Goal: Transaction & Acquisition: Purchase product/service

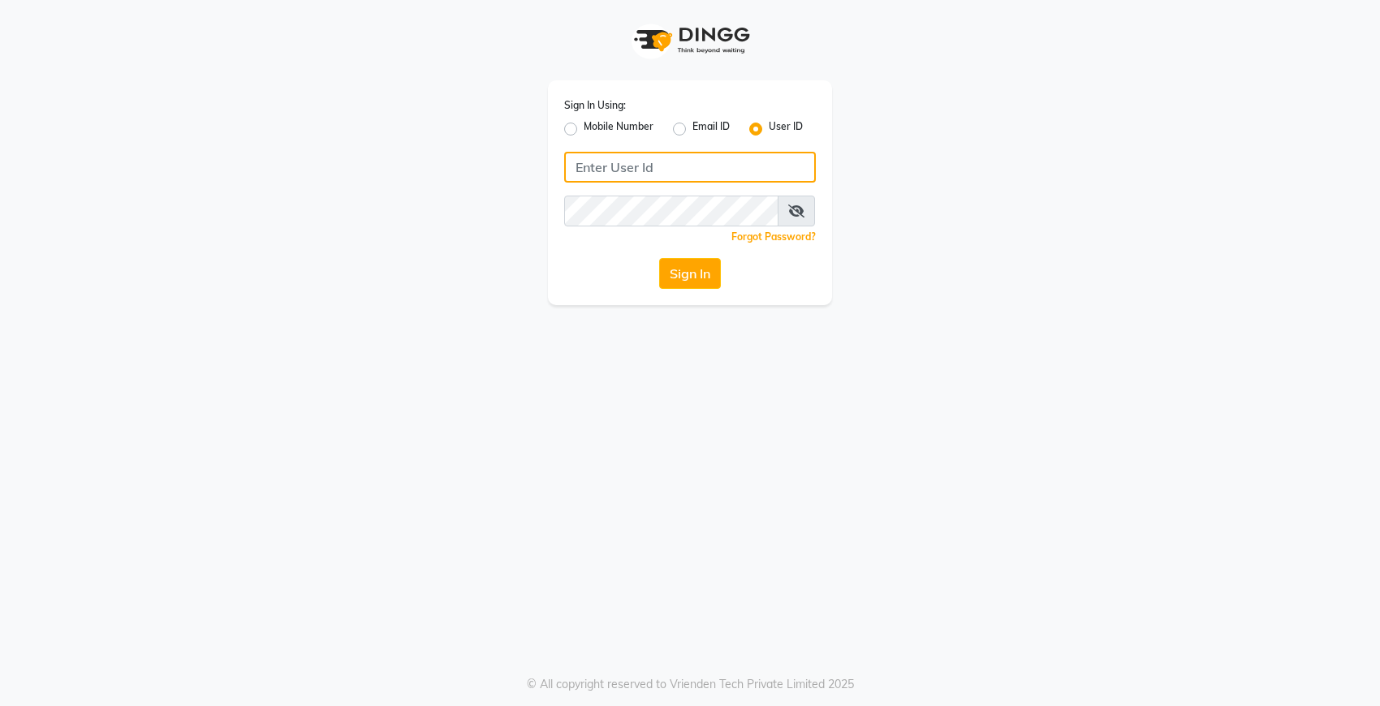
type input "Dedios123"
click at [699, 281] on button "Sign In" at bounding box center [690, 273] width 62 height 31
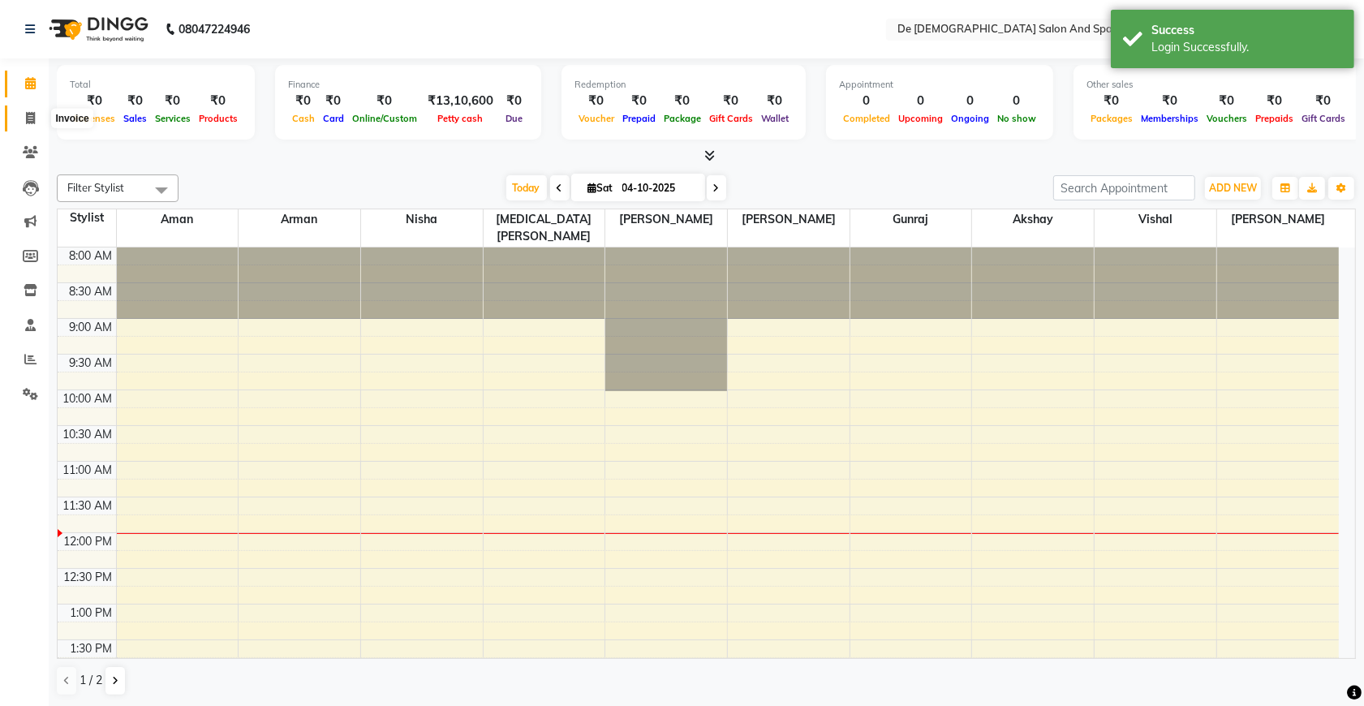
click at [28, 116] on icon at bounding box center [30, 118] width 9 height 12
select select "service"
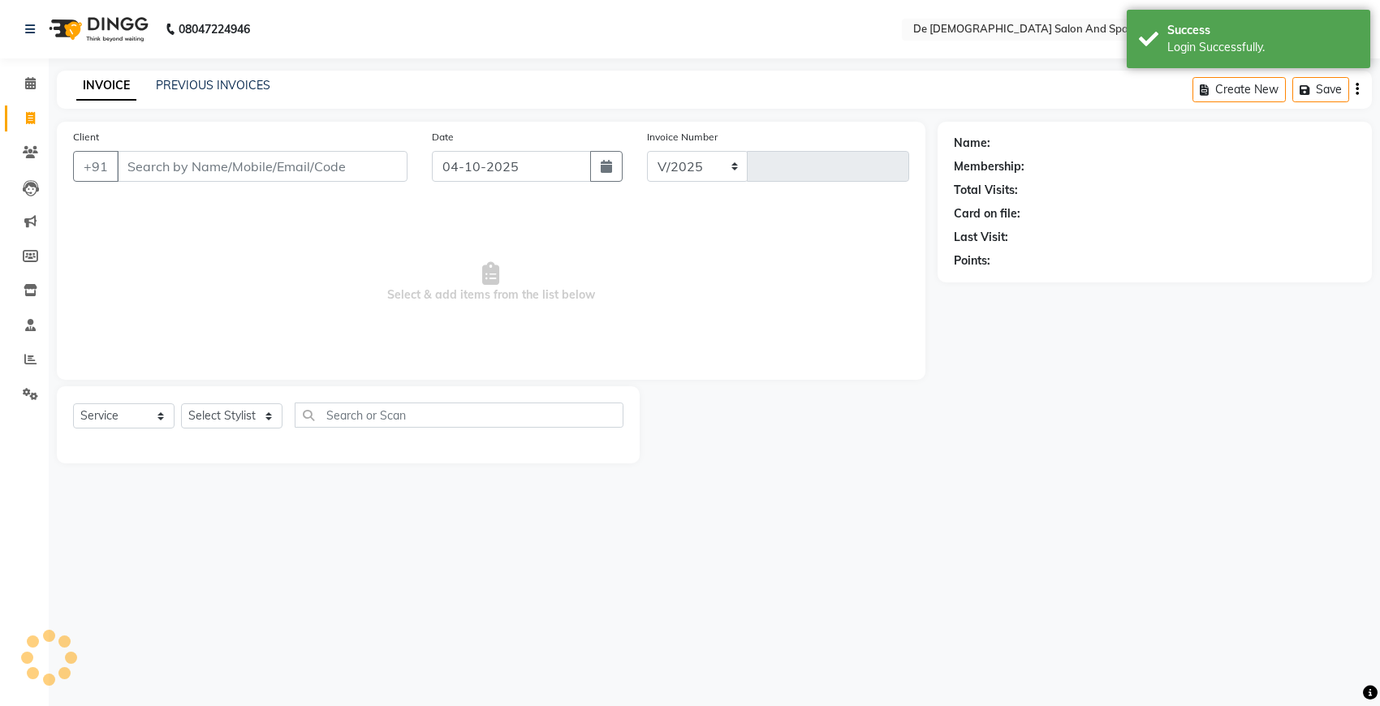
select select "6431"
type input "3043"
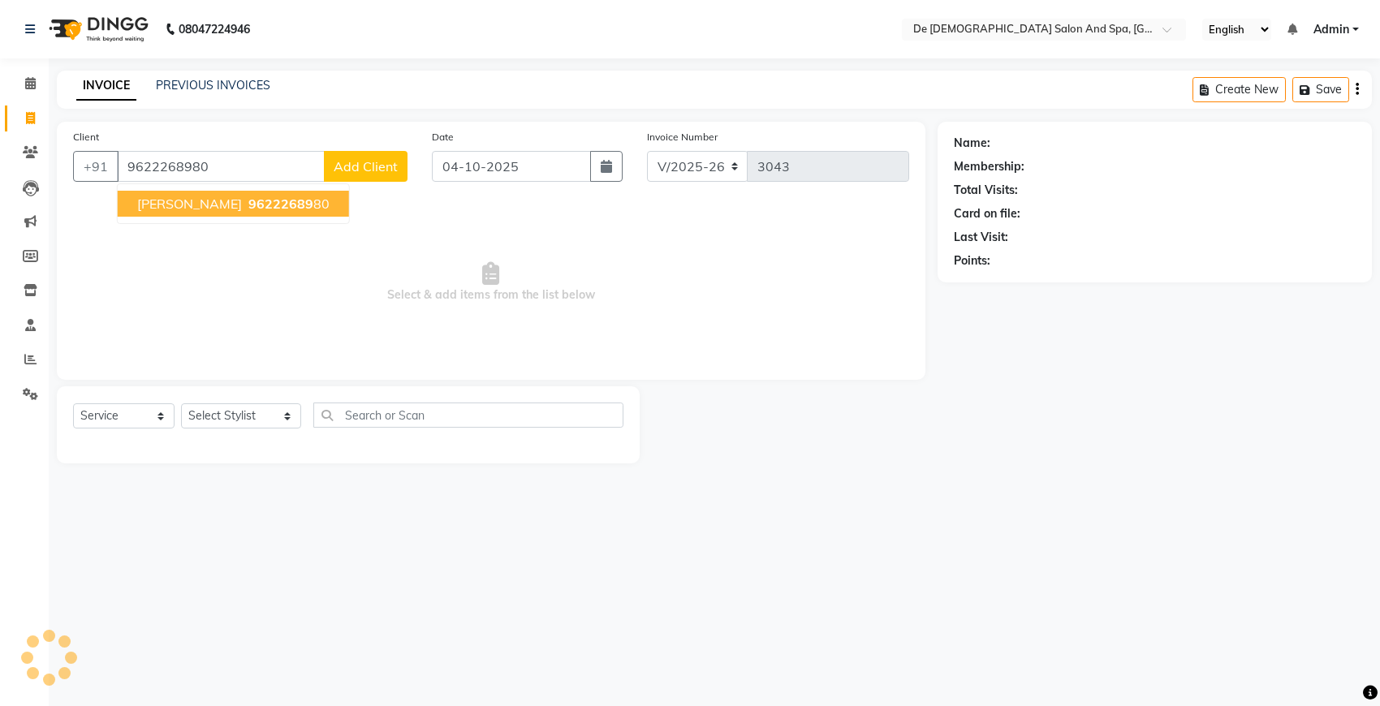
type input "9622268980"
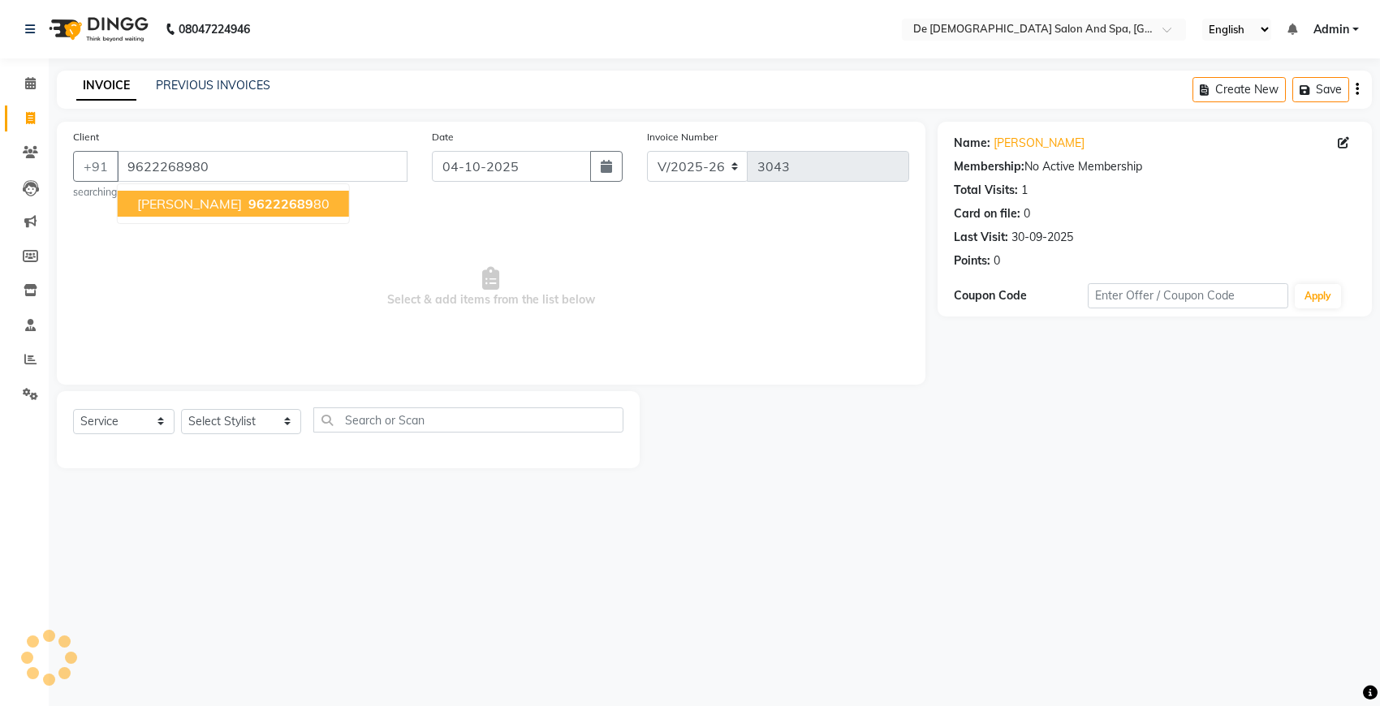
click at [248, 199] on span "96222689" at bounding box center [280, 204] width 65 height 16
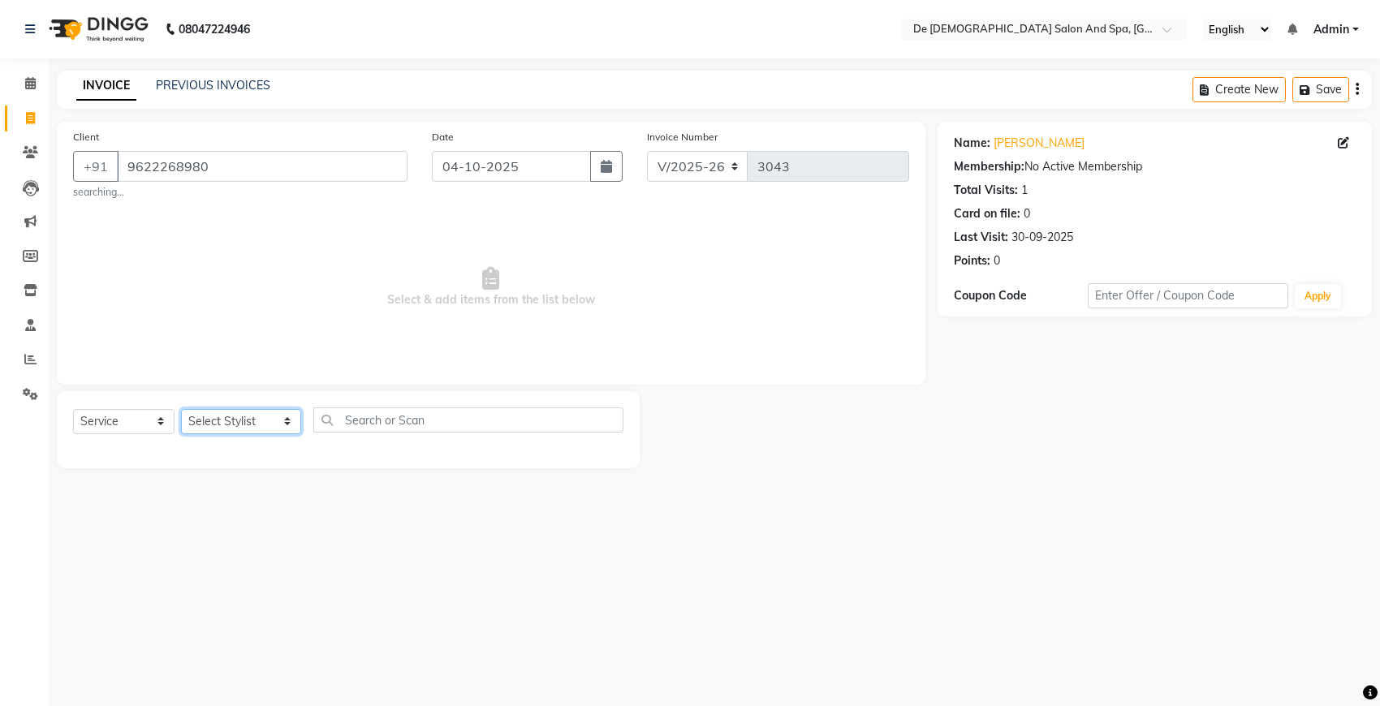
click at [248, 420] on select "Select Stylist akshay [PERSON_NAME] [PERSON_NAME] [PERSON_NAME] [MEDICAL_DATA][…" at bounding box center [241, 421] width 120 height 25
select select "49201"
click at [181, 409] on select "Select Stylist akshay [PERSON_NAME] [PERSON_NAME] [PERSON_NAME] [MEDICAL_DATA][…" at bounding box center [241, 421] width 120 height 25
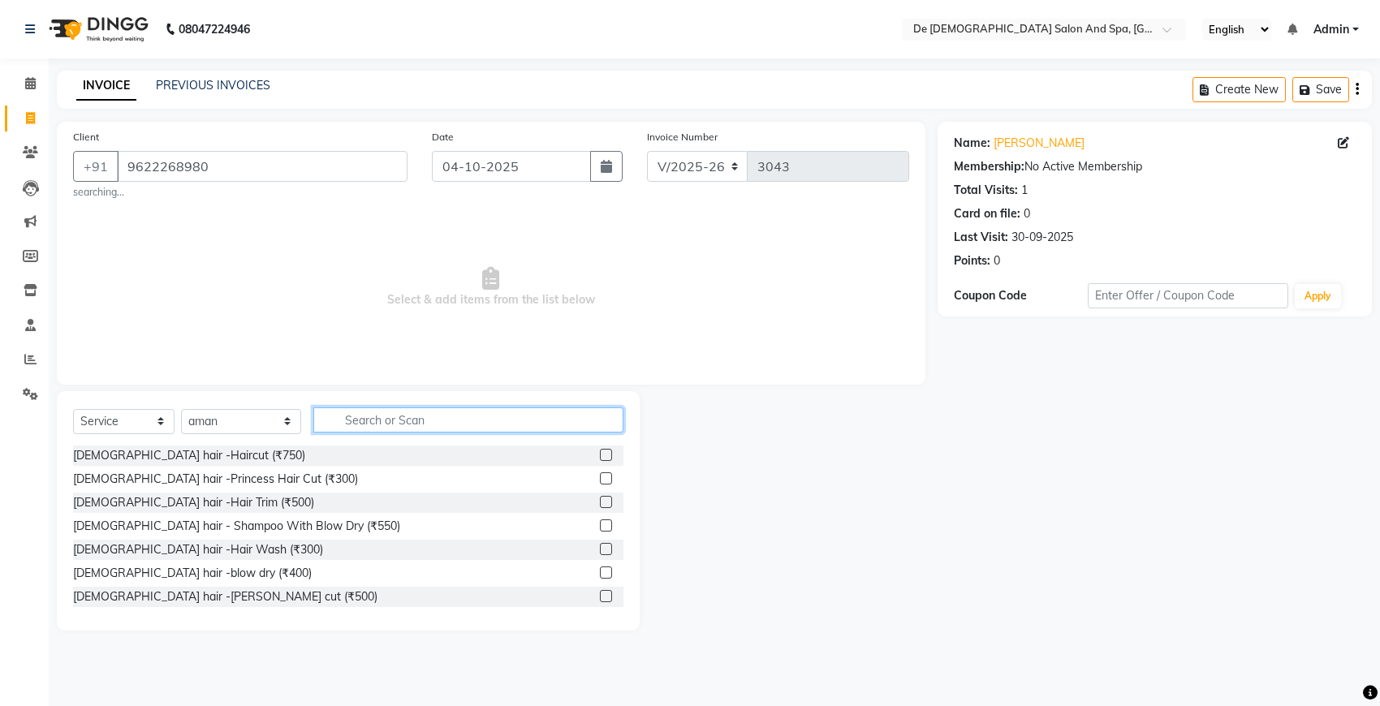
click at [337, 422] on input "text" at bounding box center [468, 419] width 310 height 25
click at [126, 422] on select "Select Service Product Membership Package Voucher Prepaid Gift Card" at bounding box center [123, 421] width 101 height 25
select select "product"
click at [73, 409] on select "Select Service Product Membership Package Voucher Prepaid Gift Card" at bounding box center [123, 421] width 101 height 25
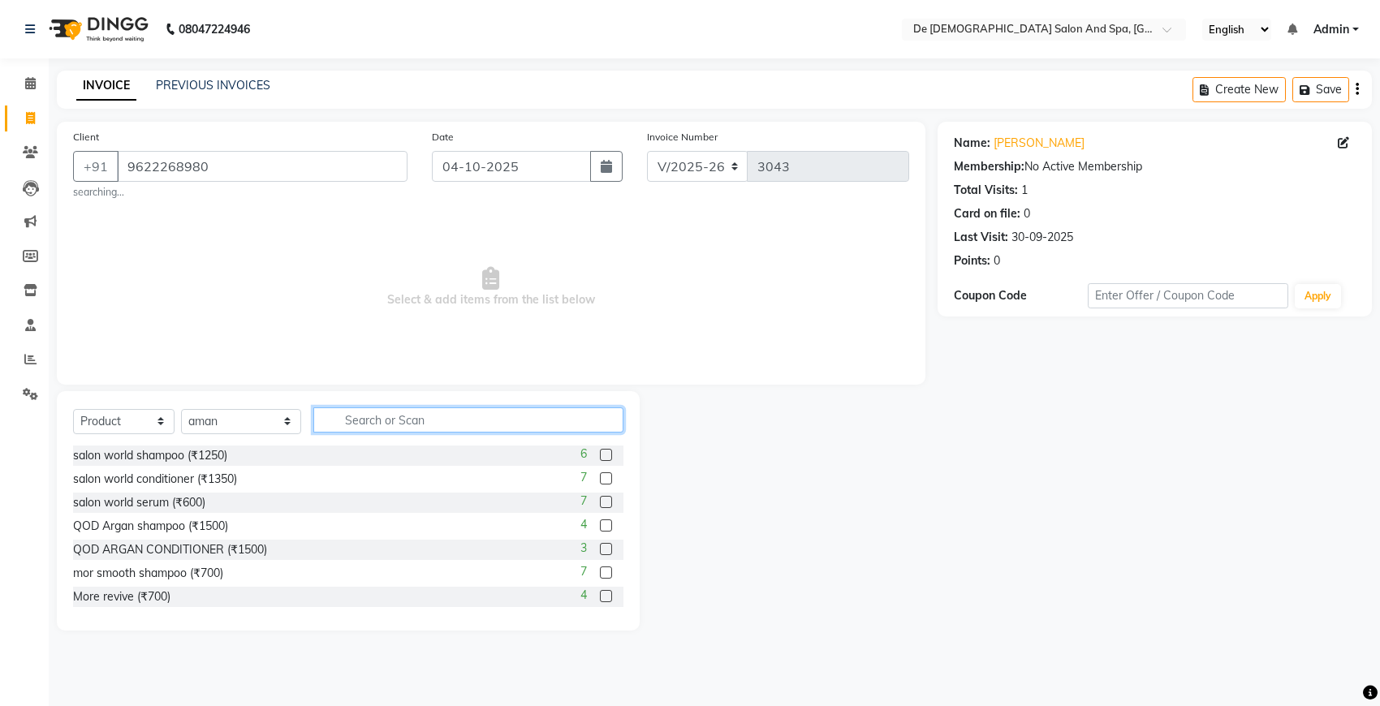
click at [372, 420] on input "text" at bounding box center [468, 419] width 310 height 25
type input "re"
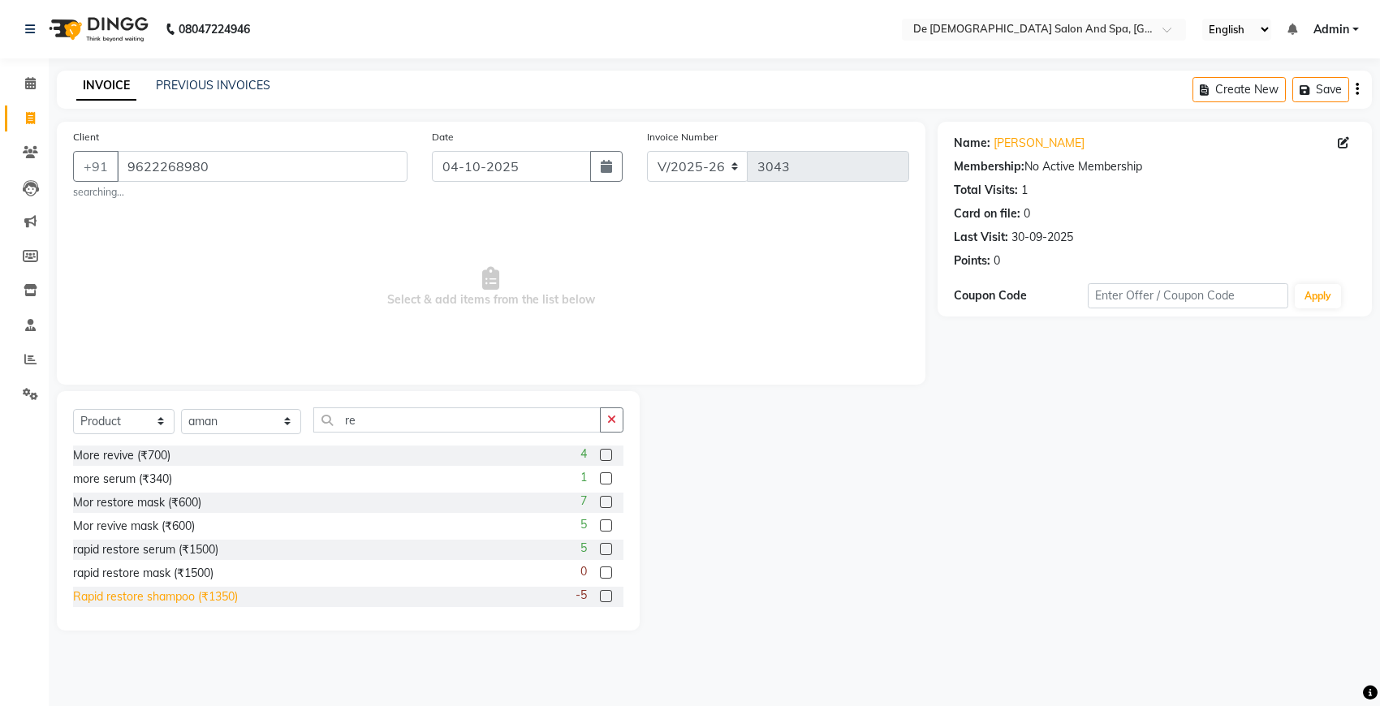
click at [187, 595] on div "Rapid restore shampoo (₹1350)" at bounding box center [155, 596] width 165 height 17
checkbox input "false"
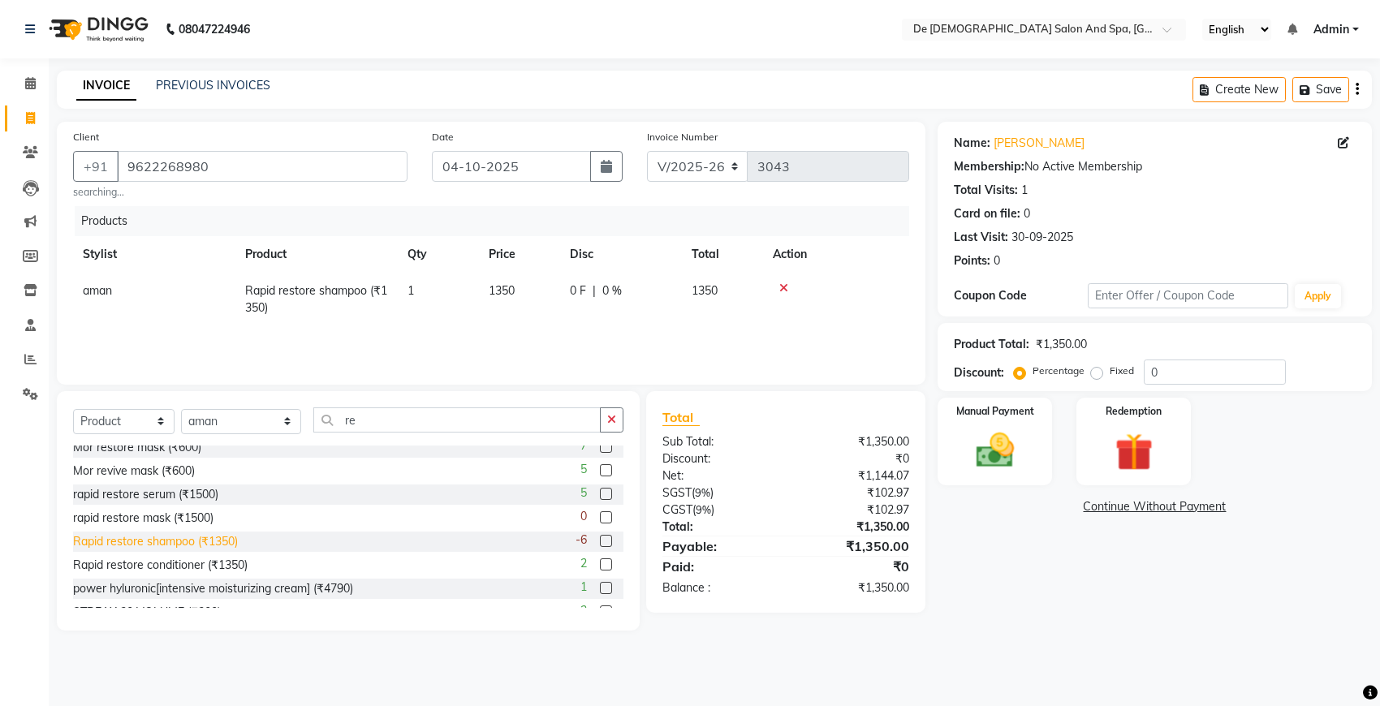
scroll to position [101, 0]
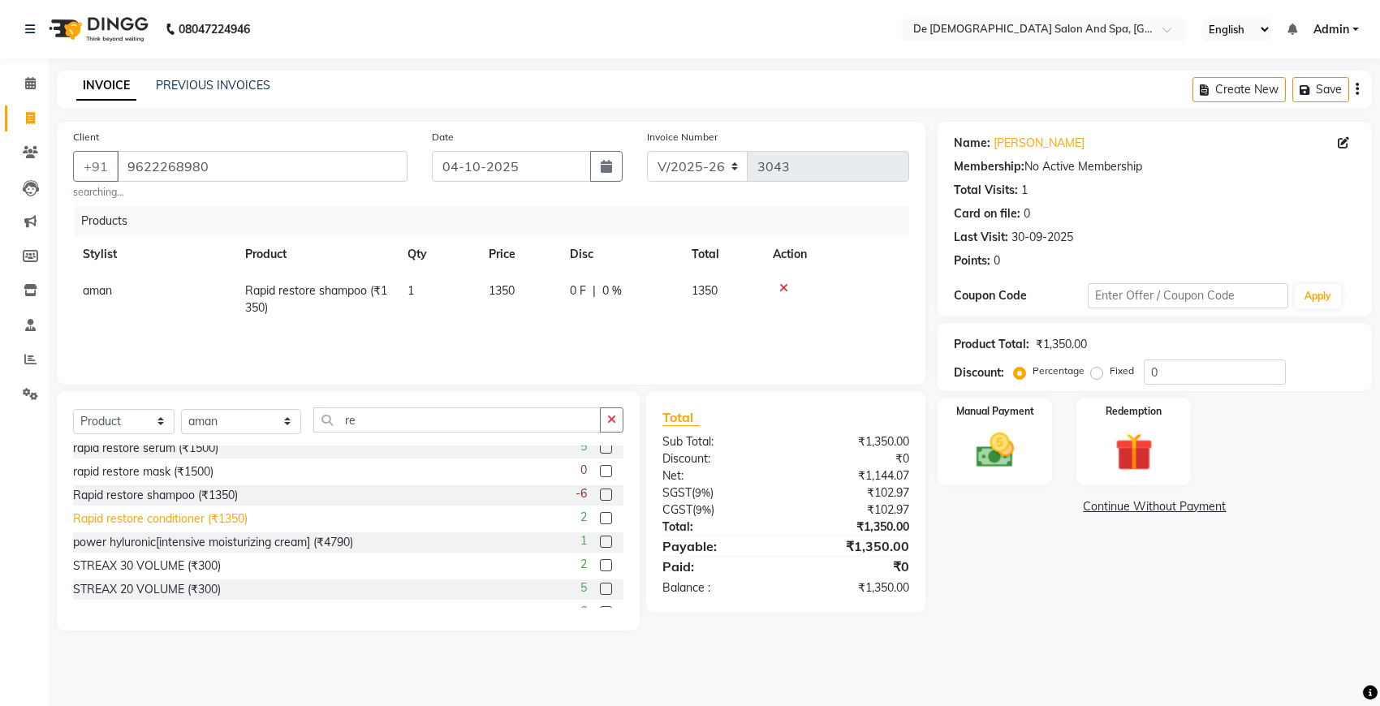
click at [189, 518] on div "Rapid restore conditioner (₹1350)" at bounding box center [160, 518] width 174 height 17
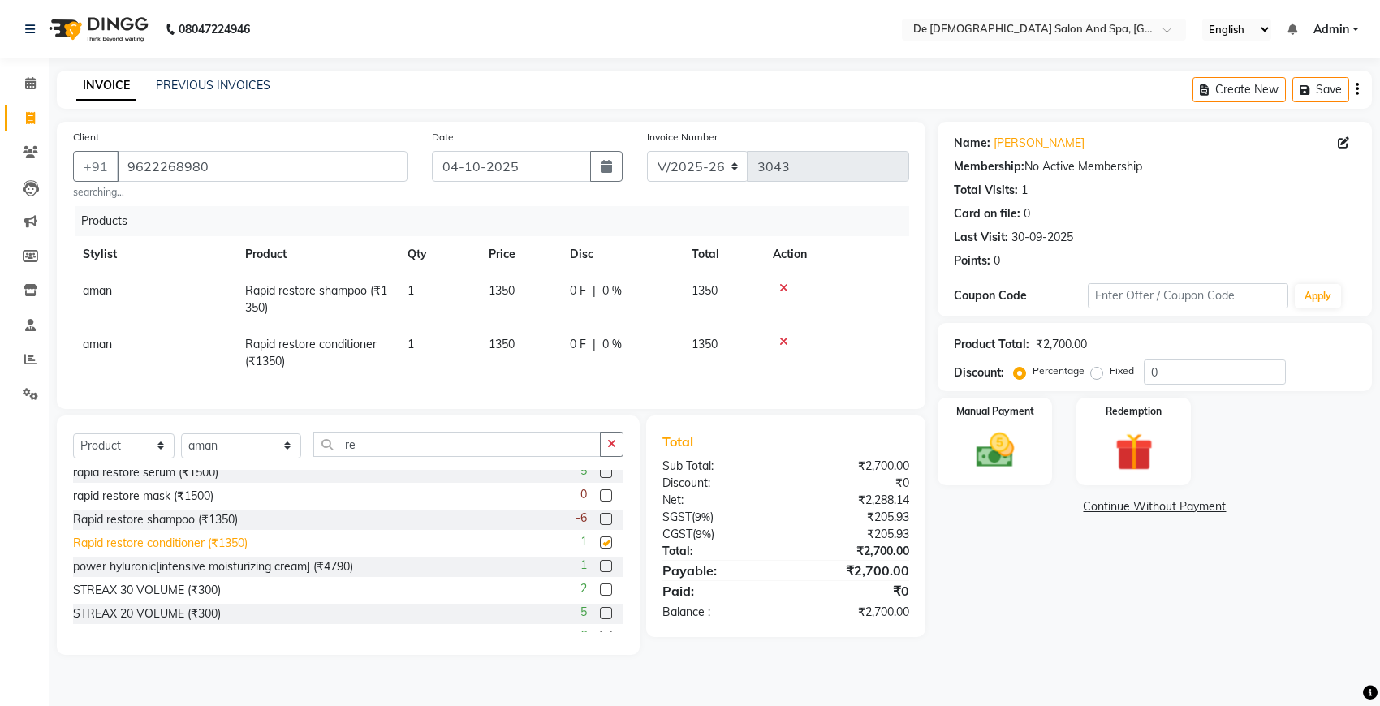
checkbox input "false"
click at [605, 457] on button "button" at bounding box center [612, 444] width 24 height 25
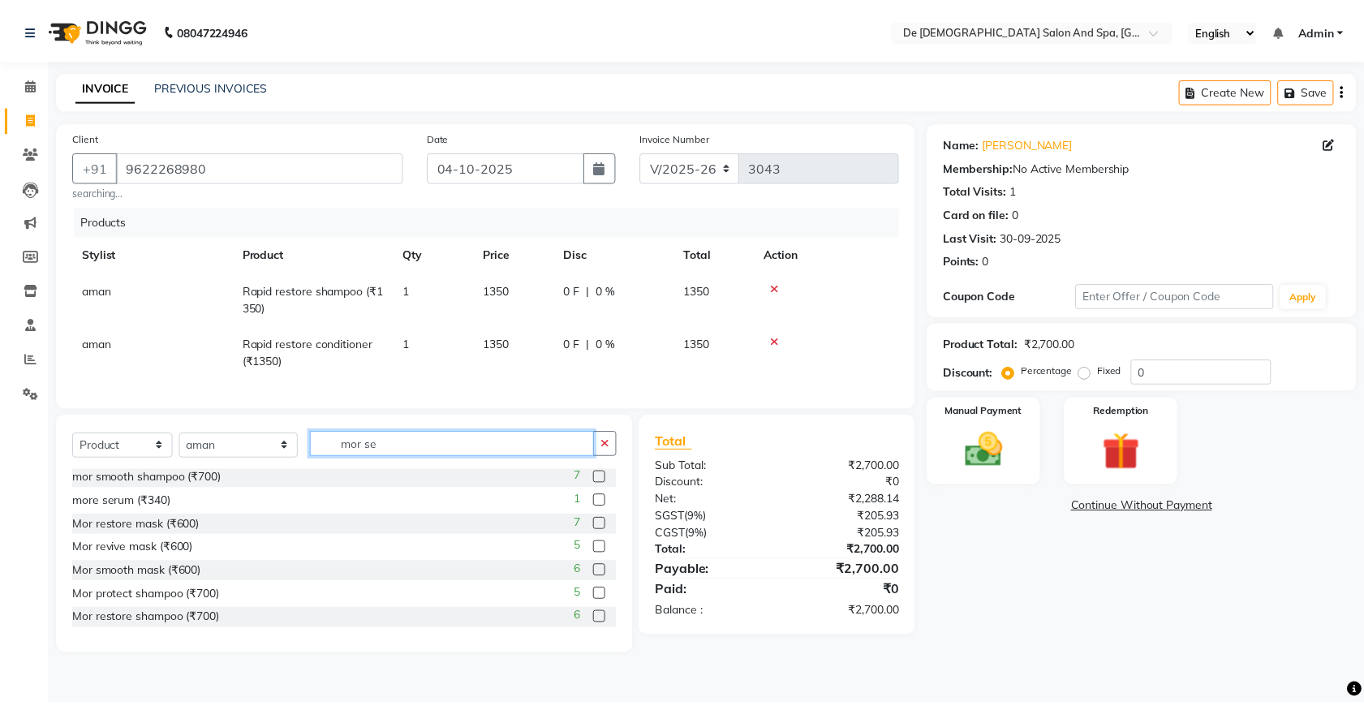
scroll to position [0, 0]
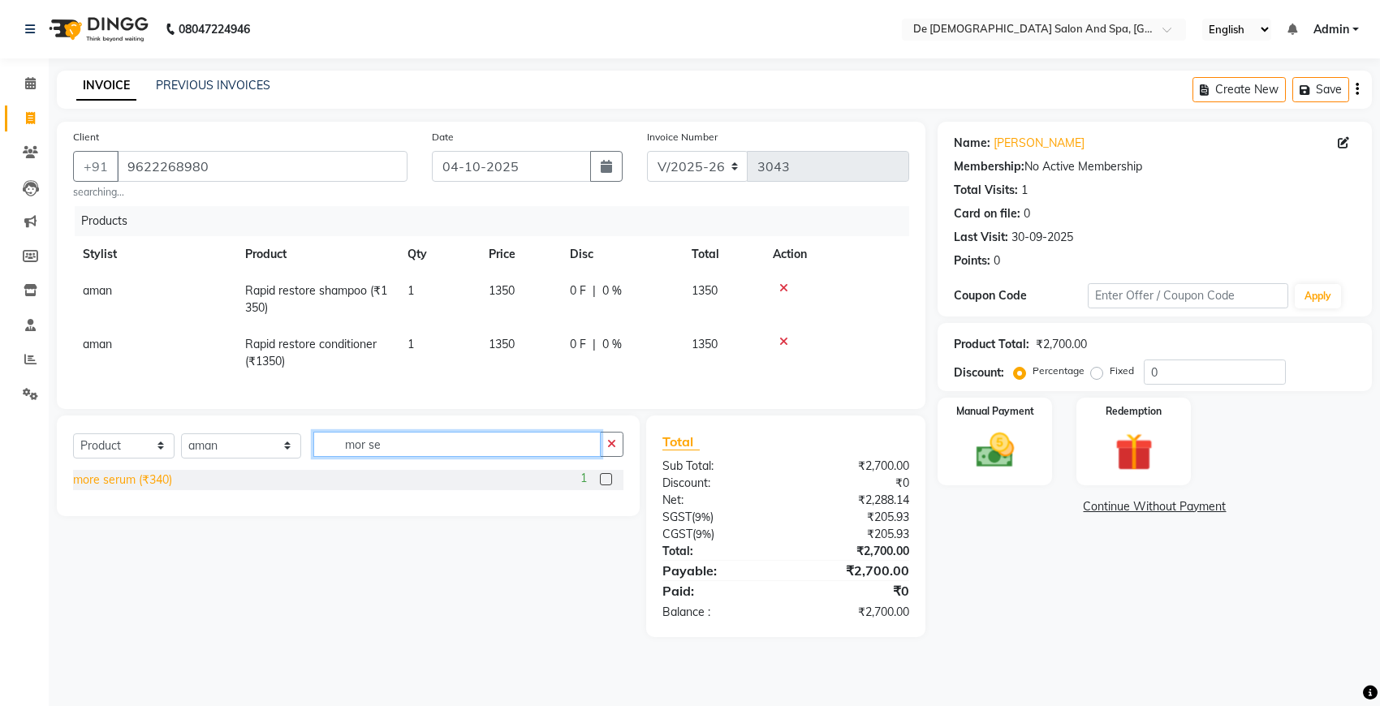
type input "mor se"
click at [165, 489] on div "more serum (₹340)" at bounding box center [122, 479] width 99 height 17
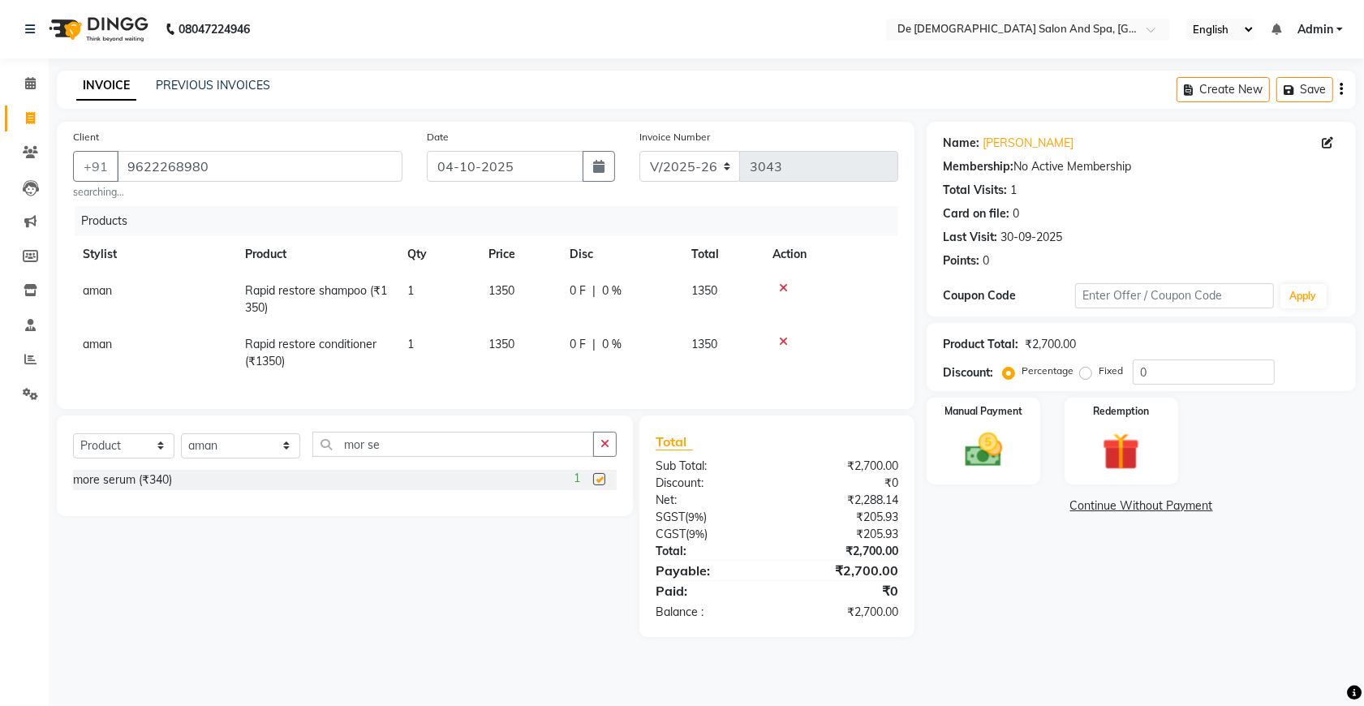
checkbox input "false"
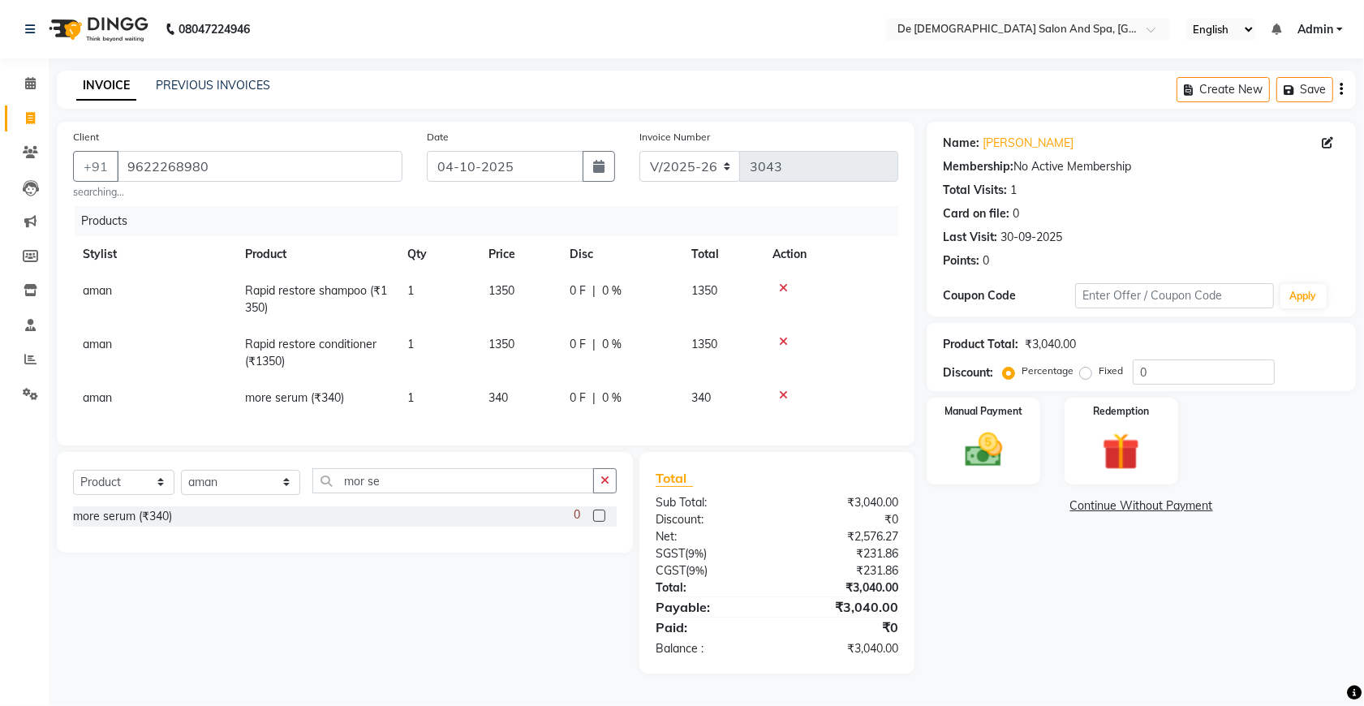
scroll to position [8, 0]
click at [1023, 452] on div "Manual Payment" at bounding box center [984, 441] width 118 height 90
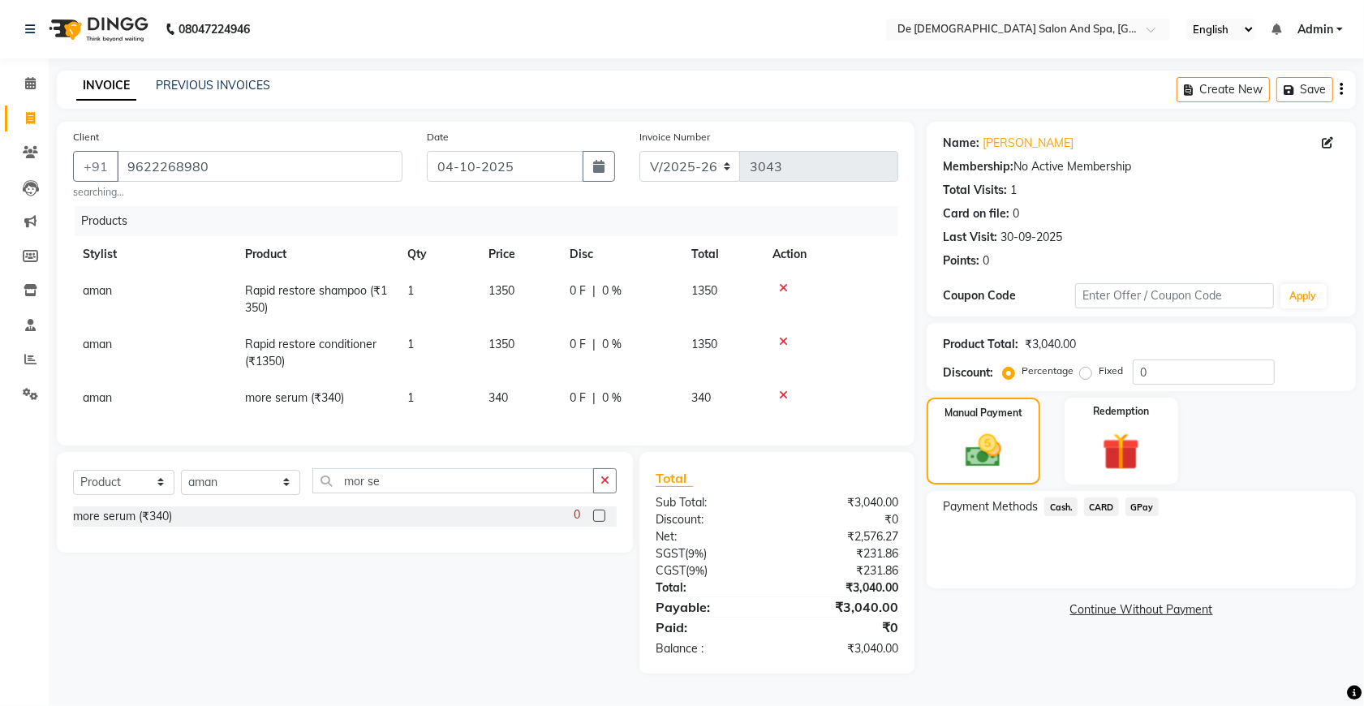
click at [1053, 497] on span "Cash." at bounding box center [1060, 506] width 33 height 19
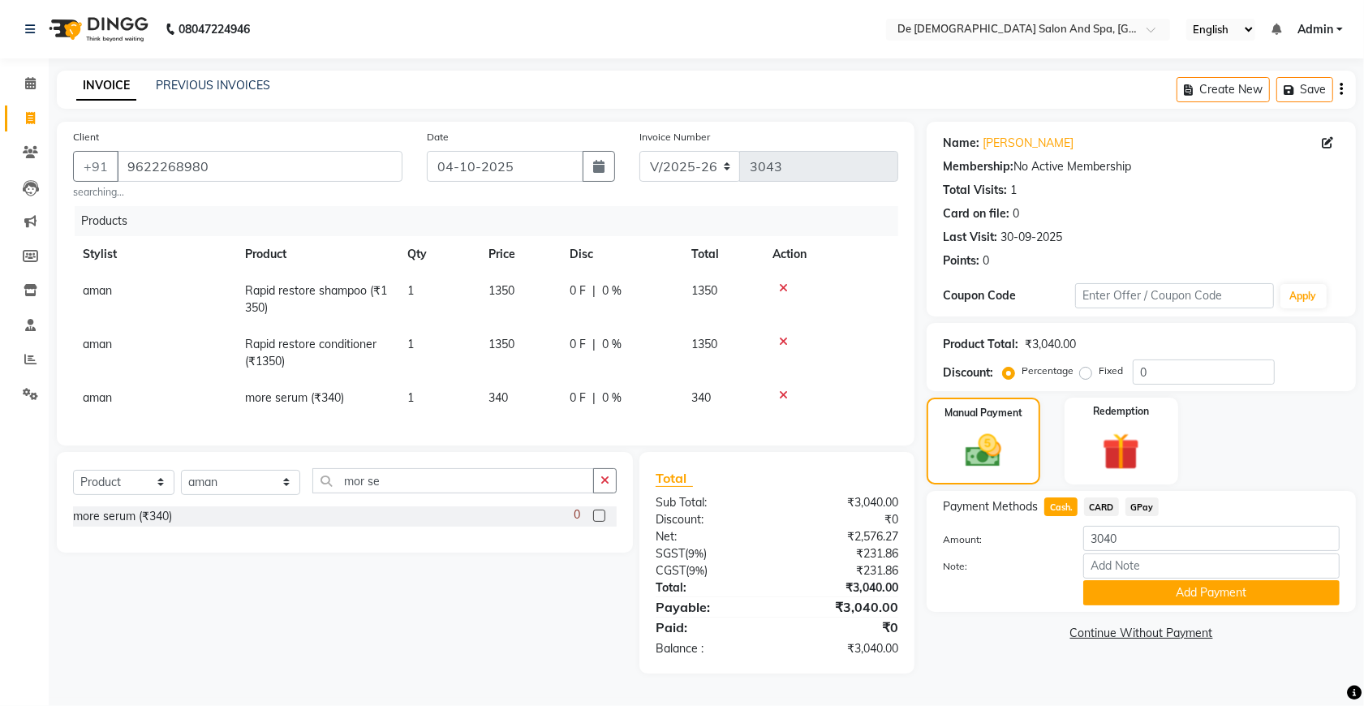
click at [1144, 497] on span "GPay" at bounding box center [1142, 506] width 33 height 19
click at [1197, 580] on button "Add Payment" at bounding box center [1211, 592] width 256 height 25
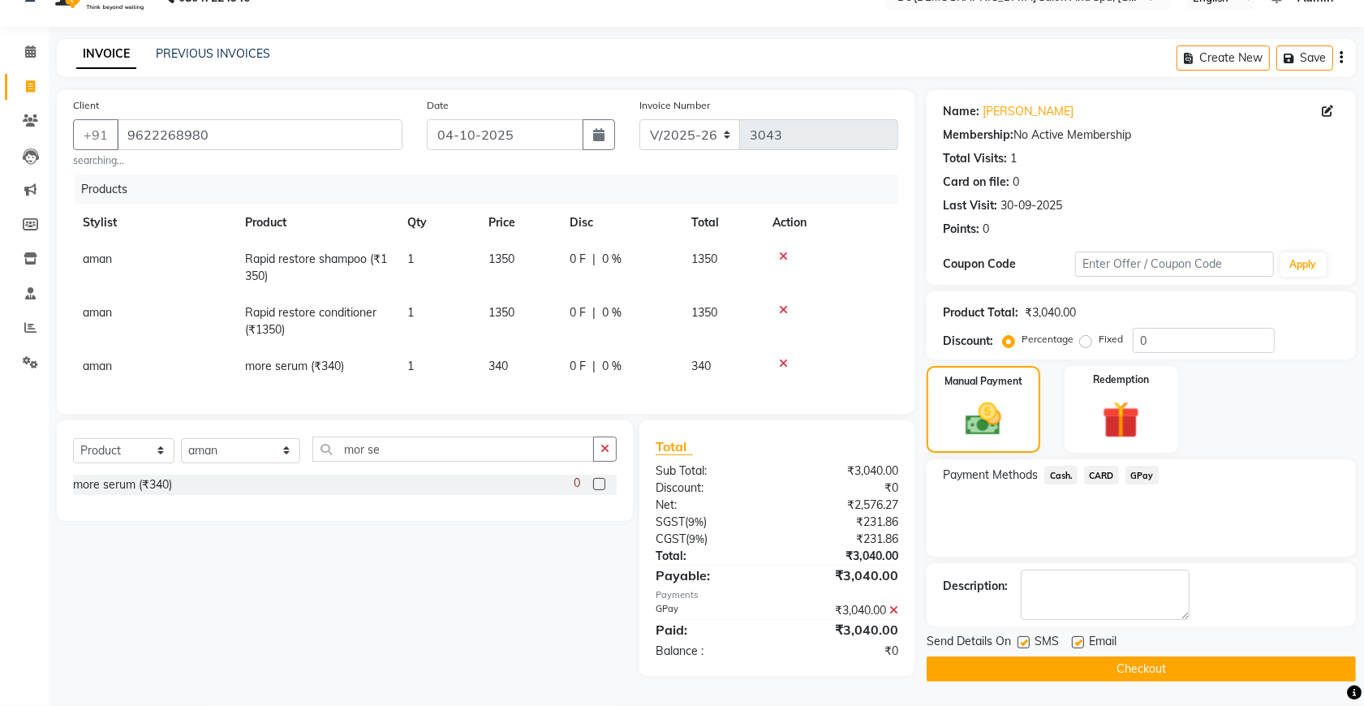
scroll to position [41, 0]
click at [1130, 662] on button "Checkout" at bounding box center [1141, 669] width 429 height 25
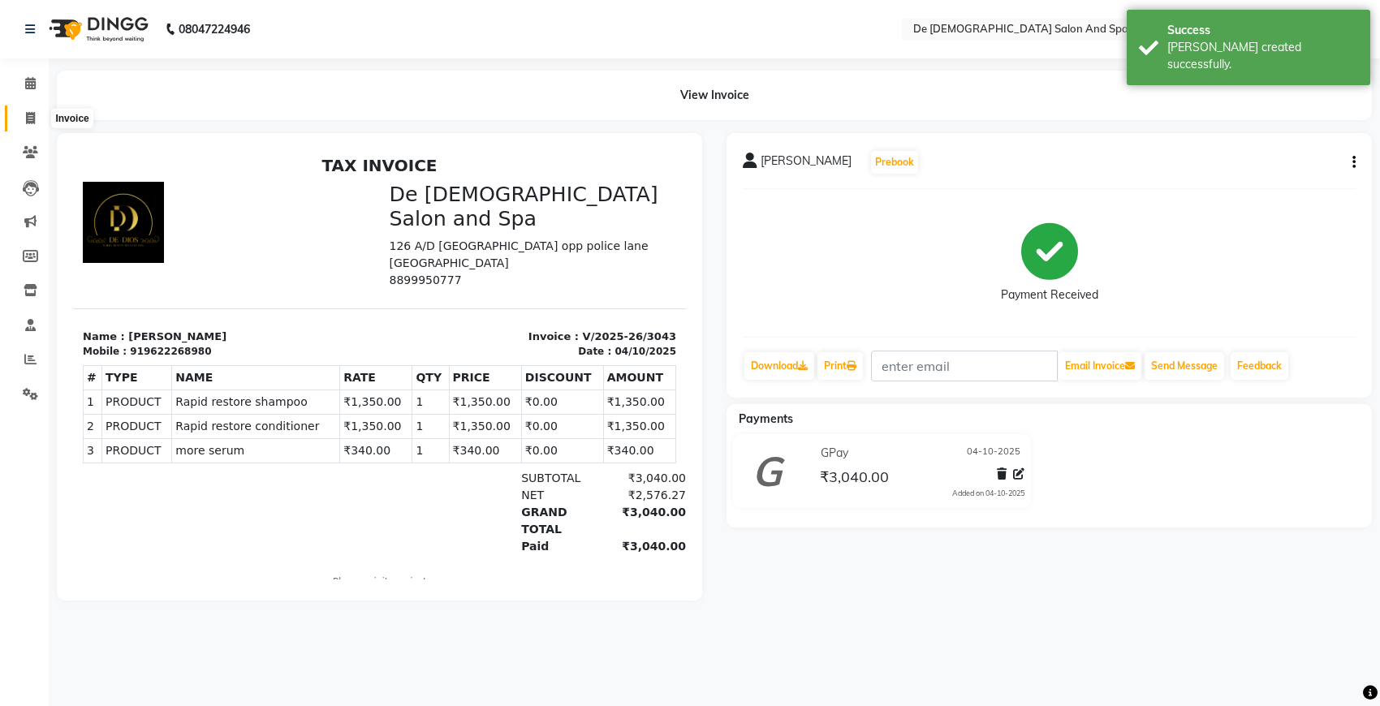
click at [39, 118] on span at bounding box center [30, 119] width 28 height 19
select select "service"
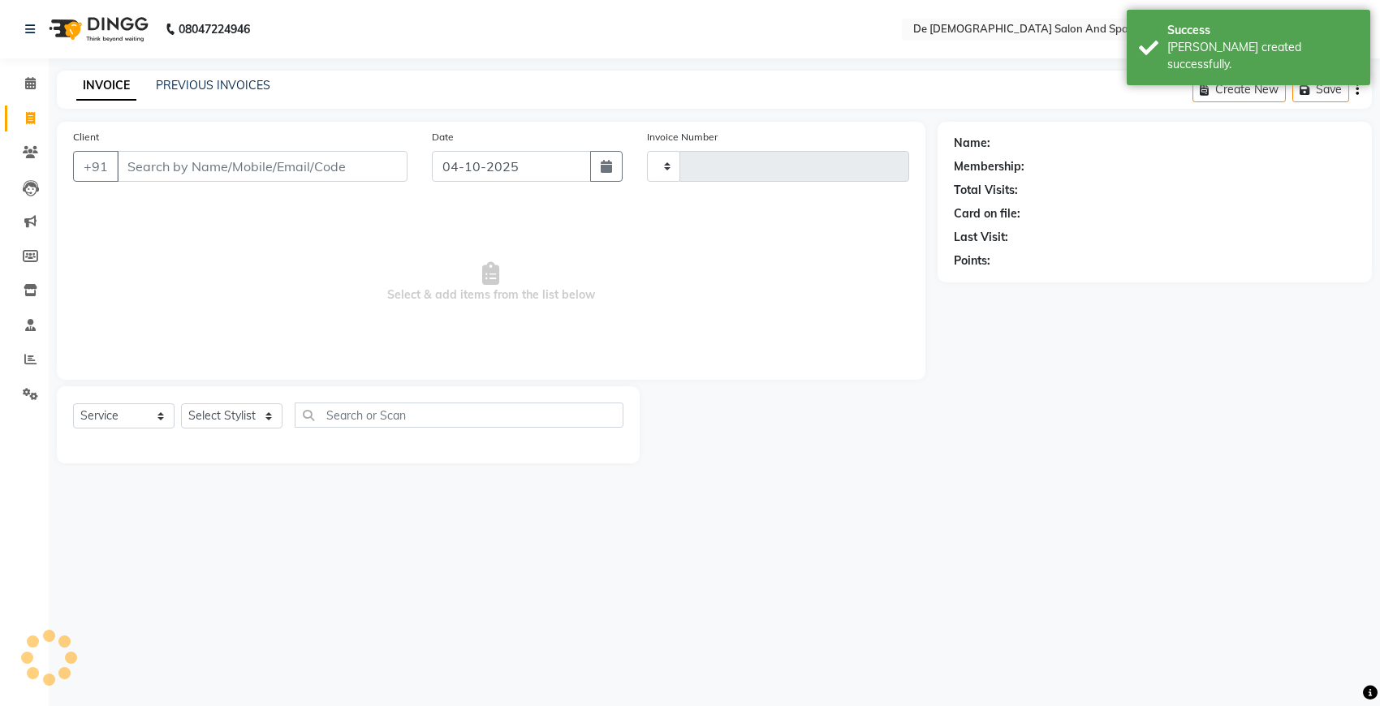
type input "3044"
select select "6431"
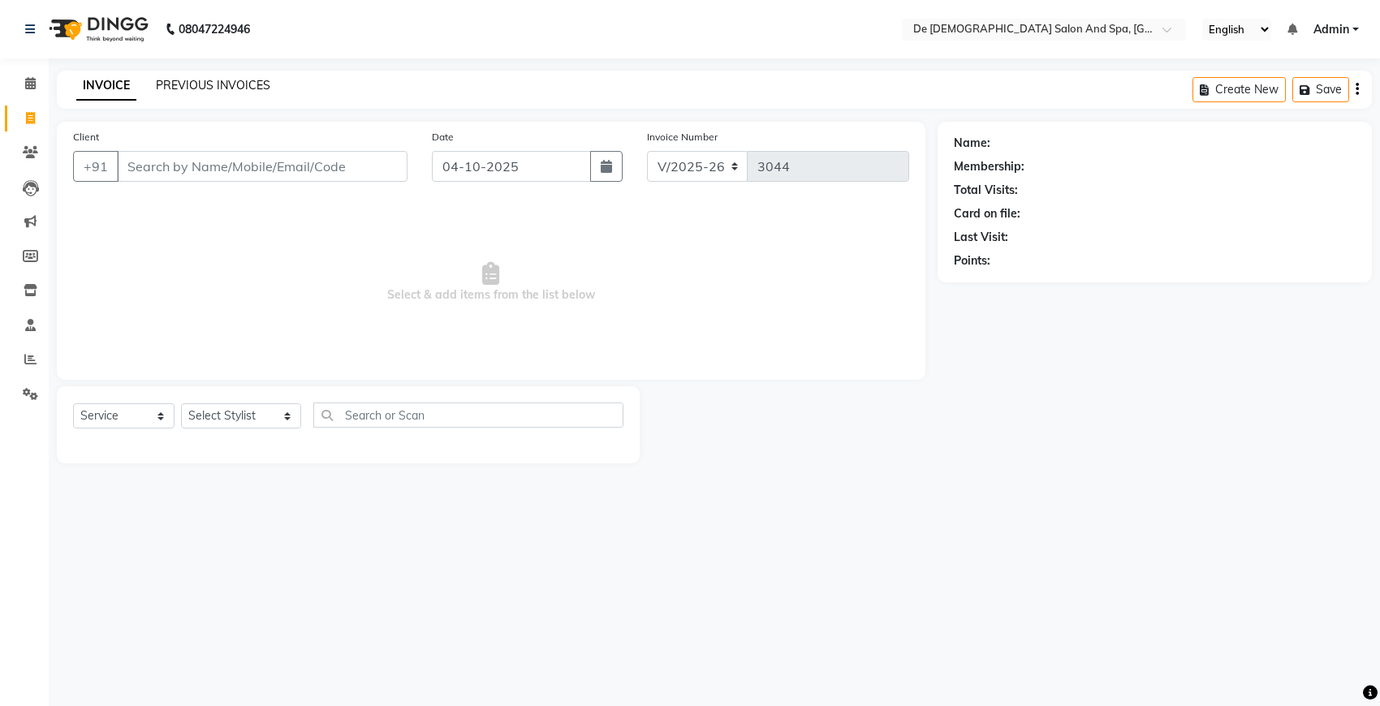
click at [188, 85] on link "PREVIOUS INVOICES" at bounding box center [213, 85] width 114 height 15
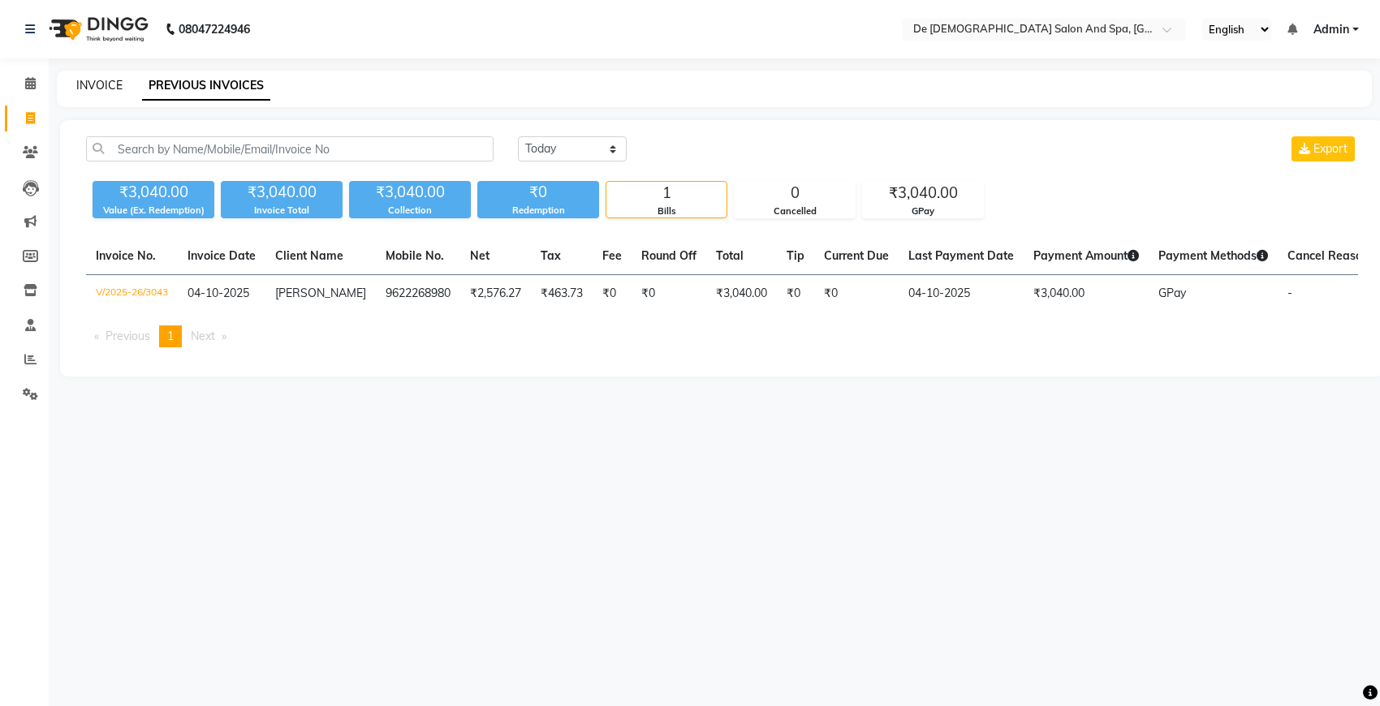
click at [91, 81] on link "INVOICE" at bounding box center [99, 85] width 46 height 15
select select "service"
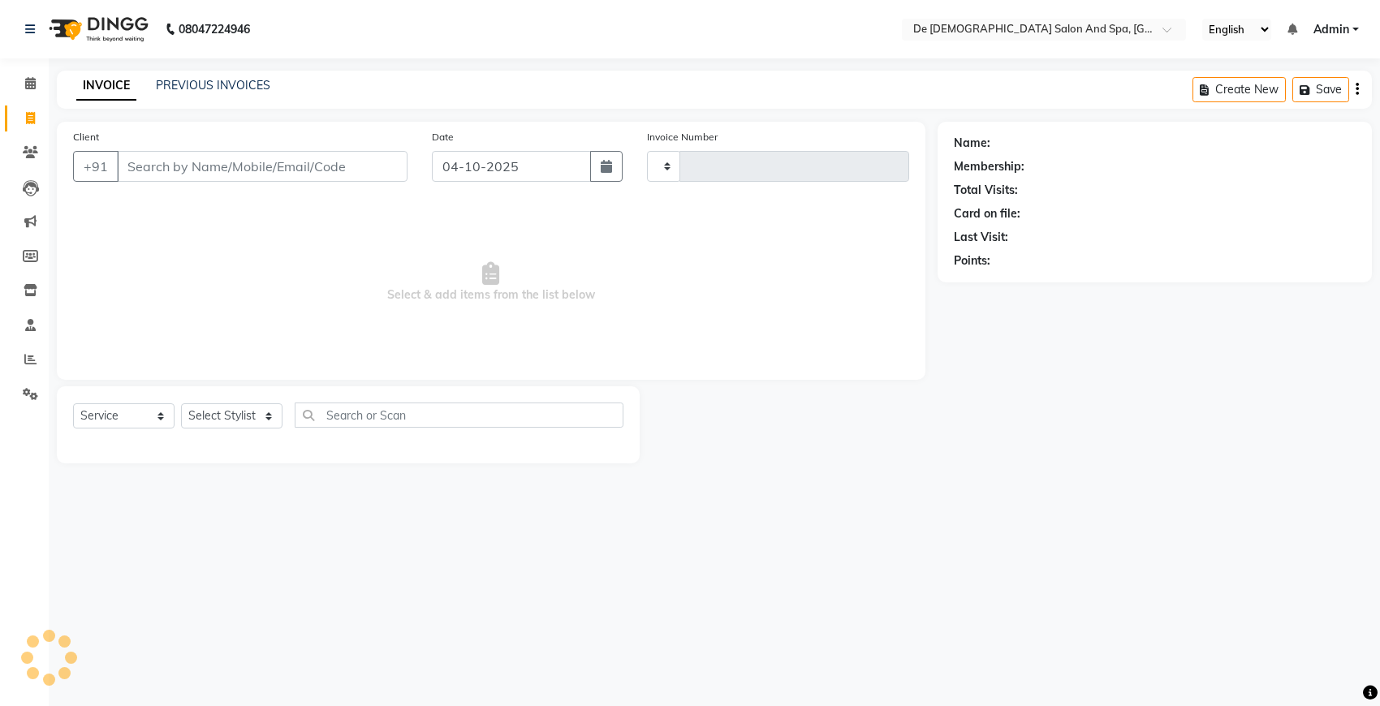
type input "3044"
select select "6431"
click at [184, 84] on link "PREVIOUS INVOICES" at bounding box center [213, 85] width 114 height 15
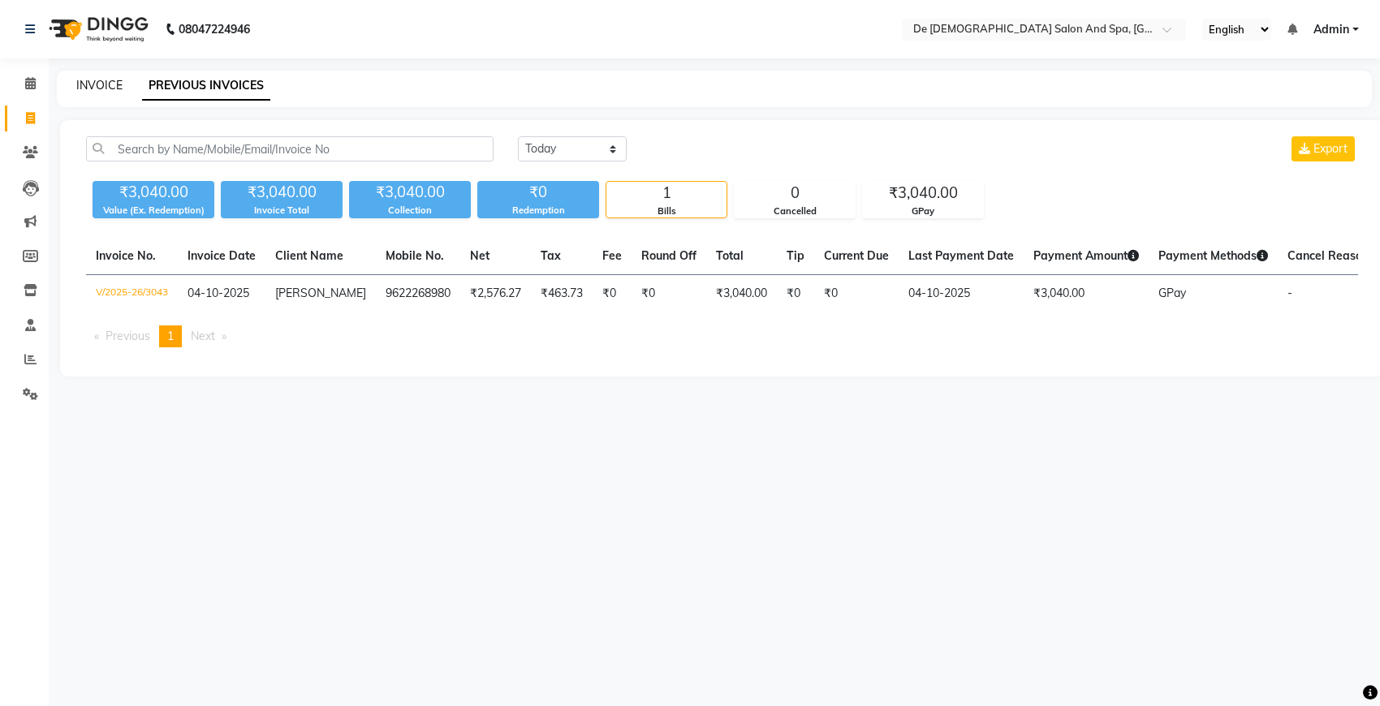
click at [115, 89] on link "INVOICE" at bounding box center [99, 85] width 46 height 15
select select "service"
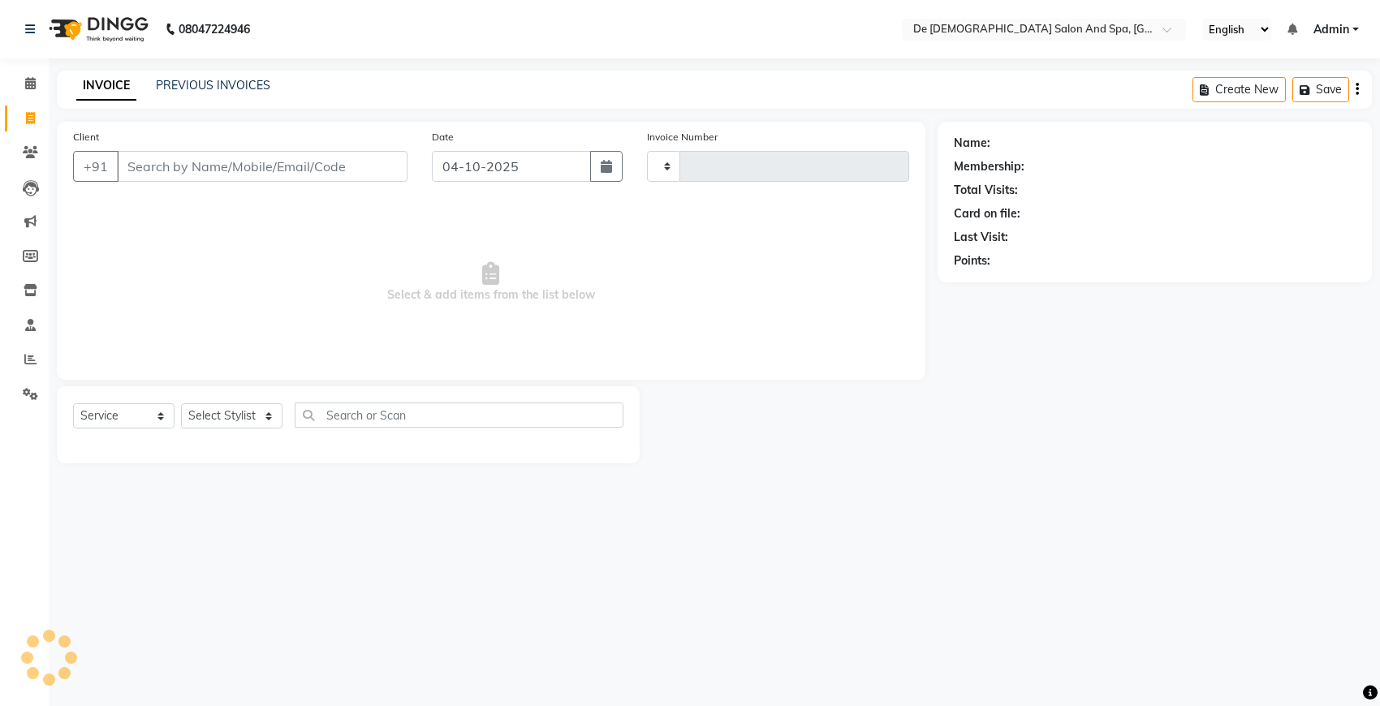
type input "3044"
select select "6431"
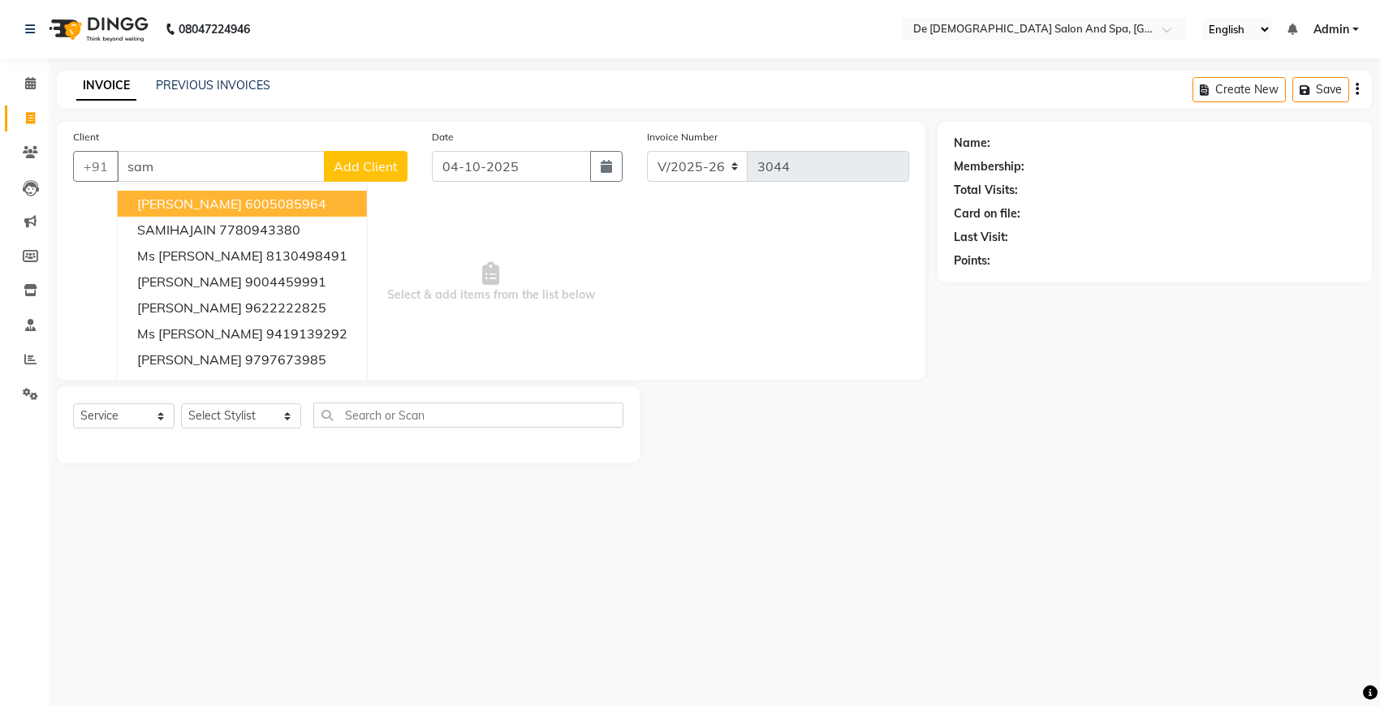
click at [269, 199] on ngb-highlight "6005085964" at bounding box center [285, 204] width 81 height 16
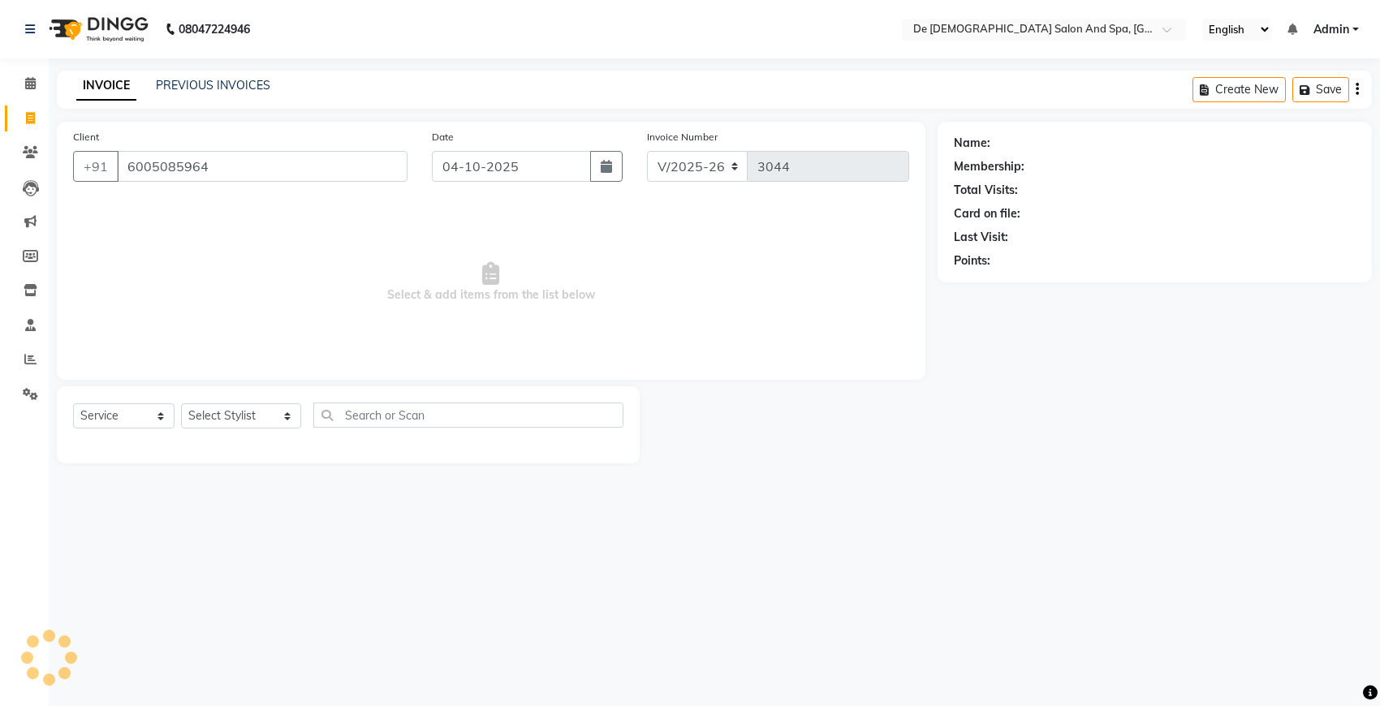
type input "6005085964"
select select "1: Object"
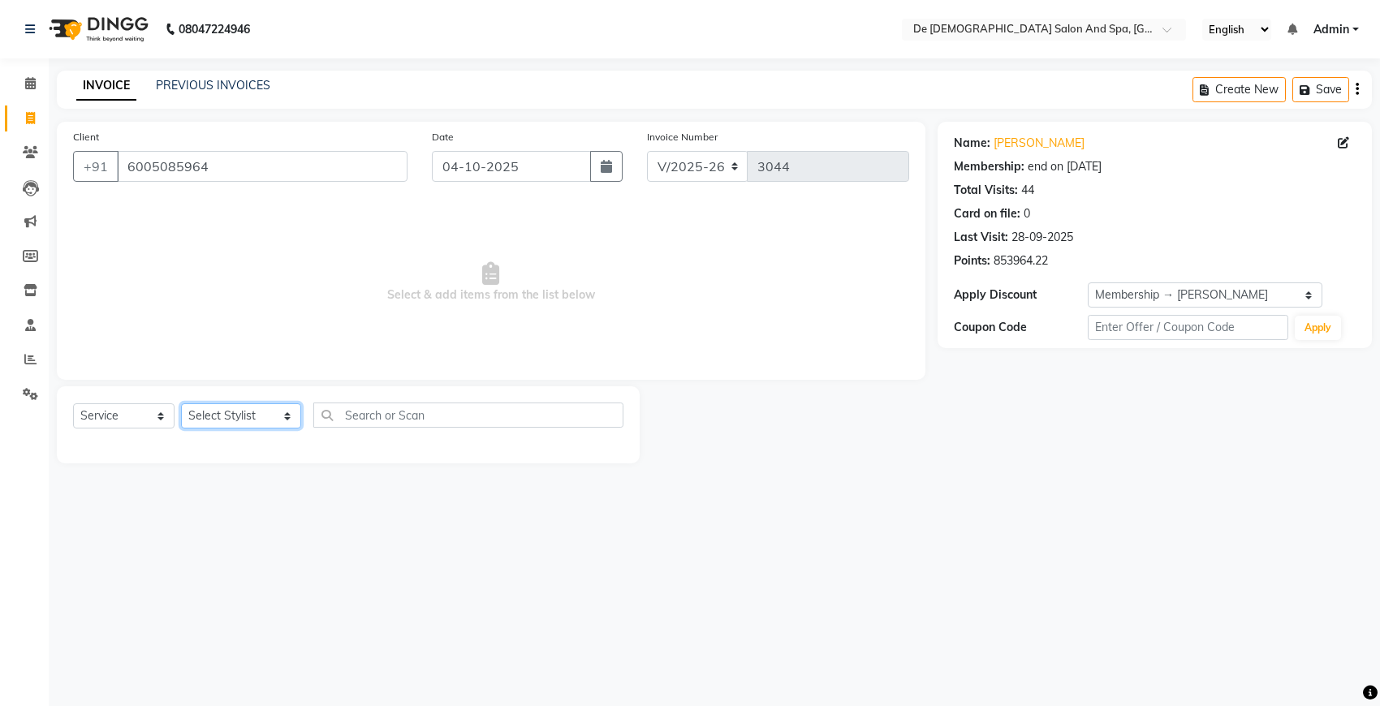
click at [233, 415] on select "Select Stylist akshay [PERSON_NAME] [PERSON_NAME] [PERSON_NAME] [MEDICAL_DATA][…" at bounding box center [241, 415] width 120 height 25
select select "49201"
click at [181, 403] on select "Select Stylist akshay [PERSON_NAME] [PERSON_NAME] [PERSON_NAME] [MEDICAL_DATA][…" at bounding box center [241, 415] width 120 height 25
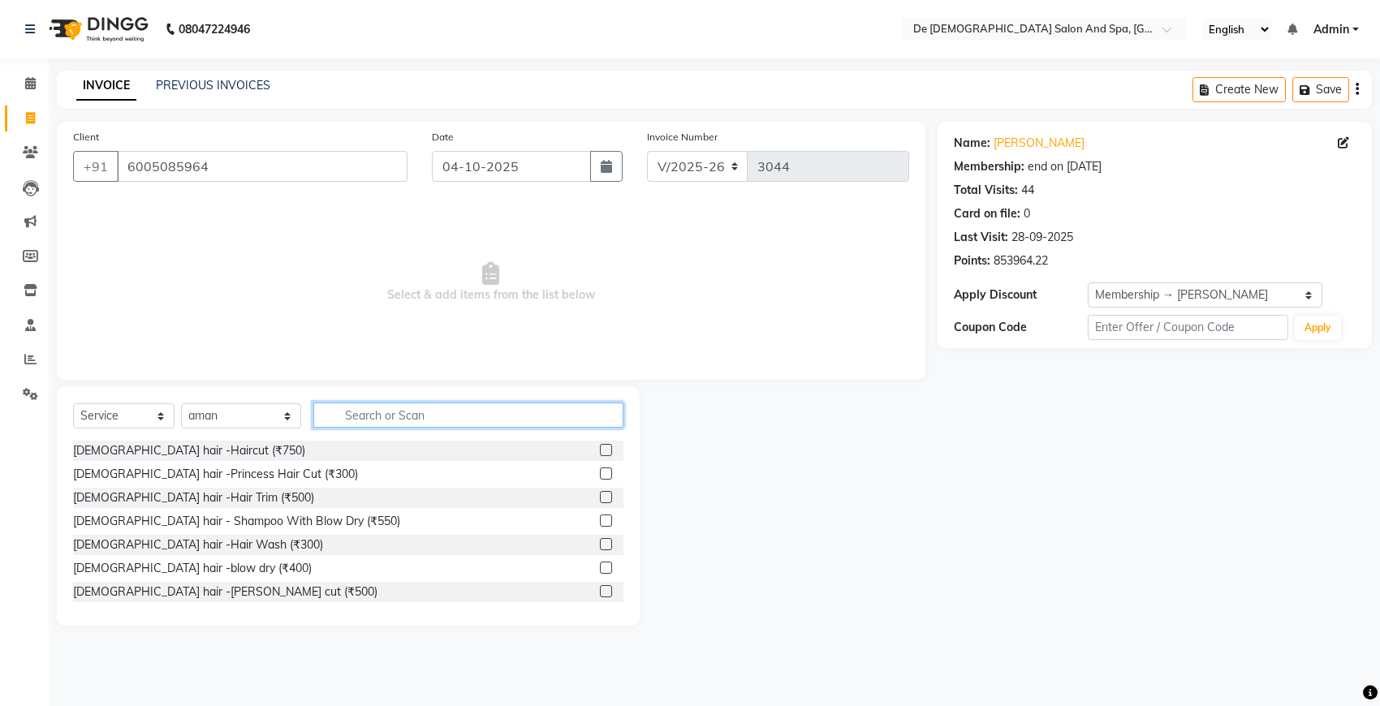
click at [381, 414] on input "text" at bounding box center [468, 415] width 310 height 25
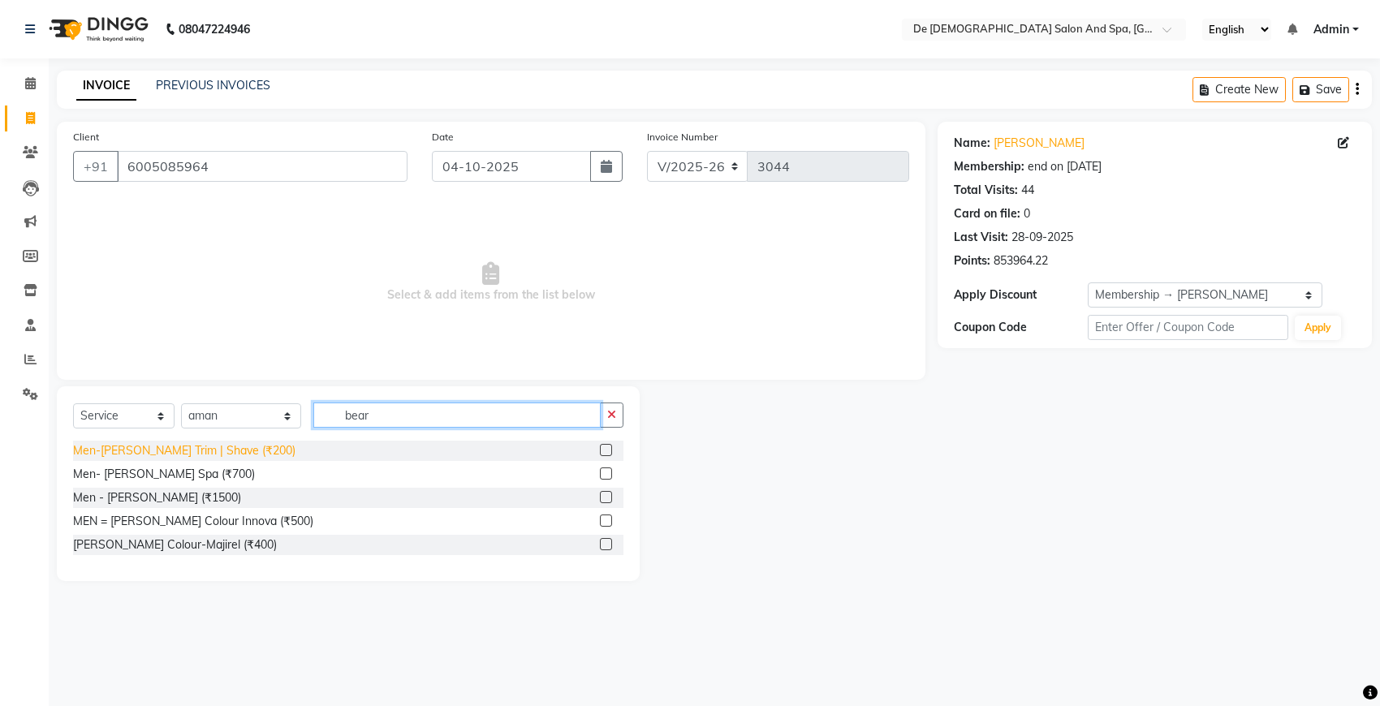
type input "bear"
click at [205, 448] on div "Men-[PERSON_NAME] Trim | Shave (₹200)" at bounding box center [184, 450] width 222 height 17
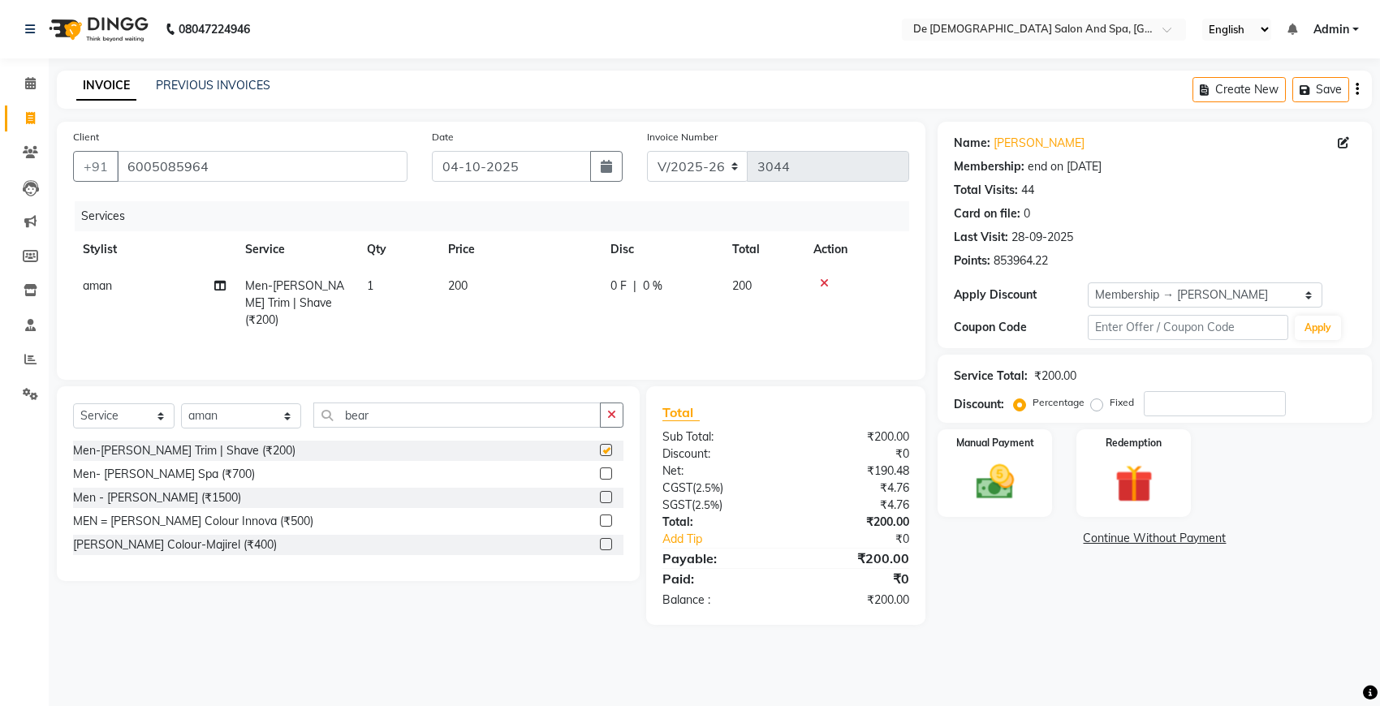
checkbox input "false"
click at [605, 176] on button "button" at bounding box center [606, 166] width 32 height 31
select select "10"
select select "2025"
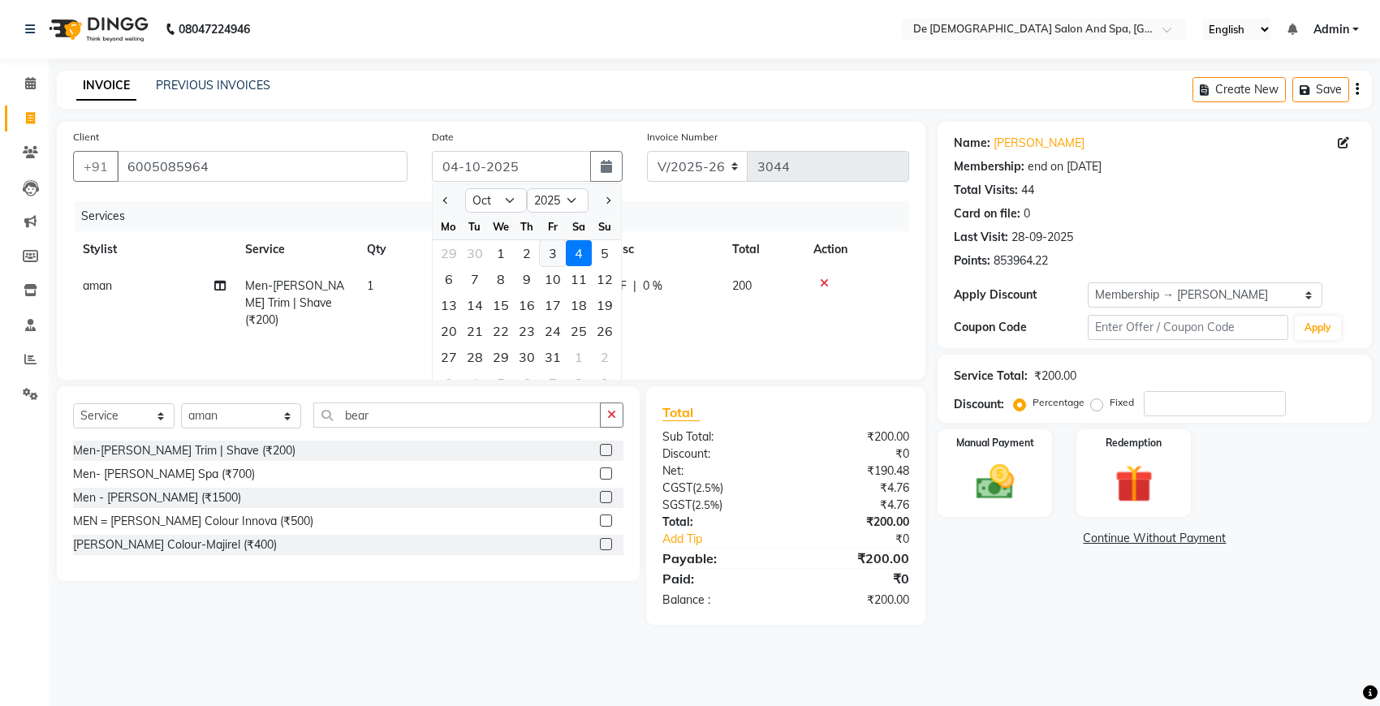
click at [554, 243] on div "3" at bounding box center [553, 253] width 26 height 26
type input "03-10-2025"
type input "0"
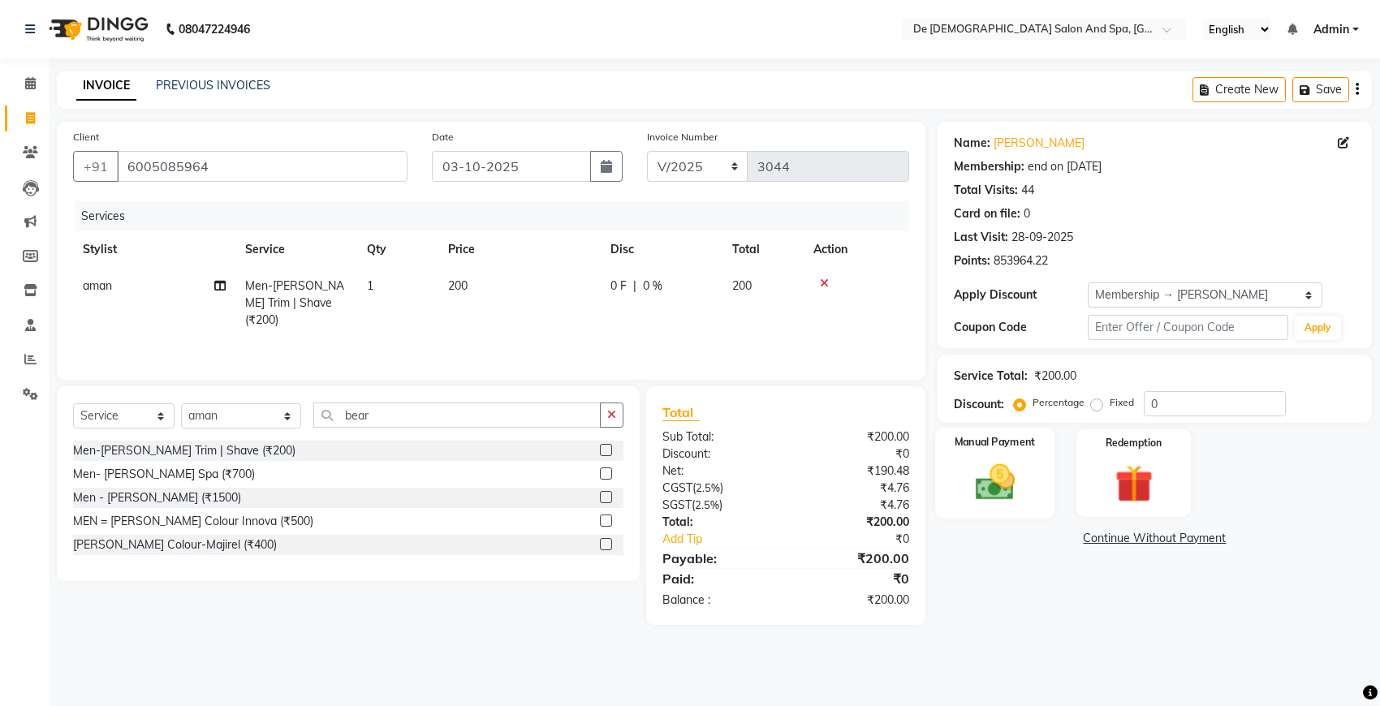
click at [972, 480] on img at bounding box center [994, 481] width 64 height 45
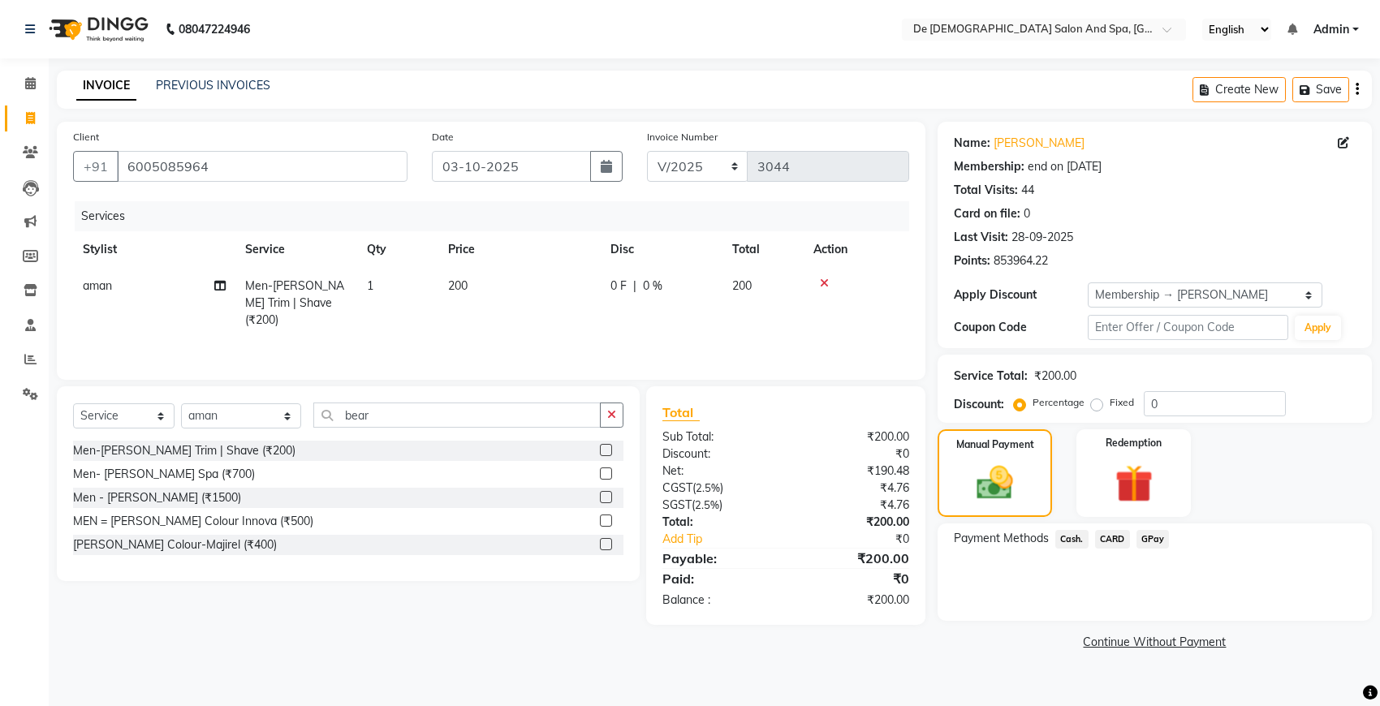
click at [1147, 536] on span "GPay" at bounding box center [1152, 539] width 33 height 19
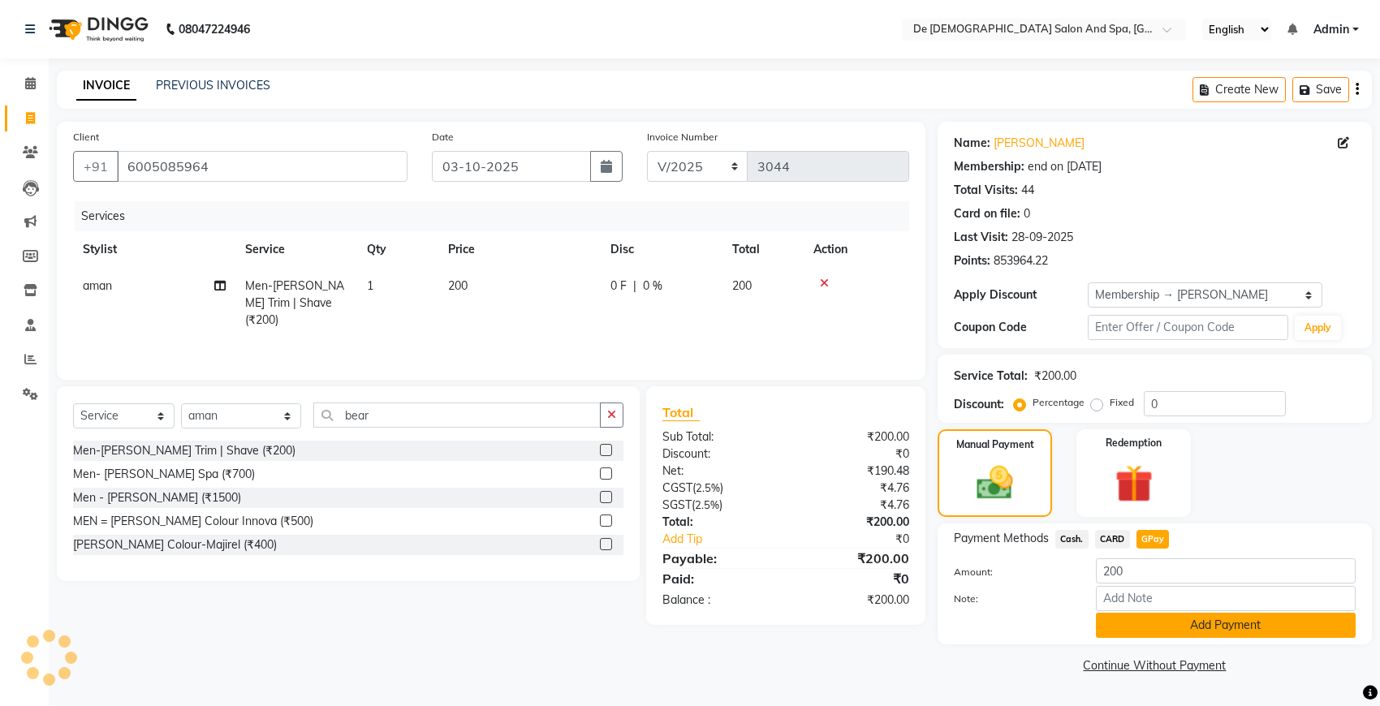
click at [1182, 621] on button "Add Payment" at bounding box center [1226, 625] width 260 height 25
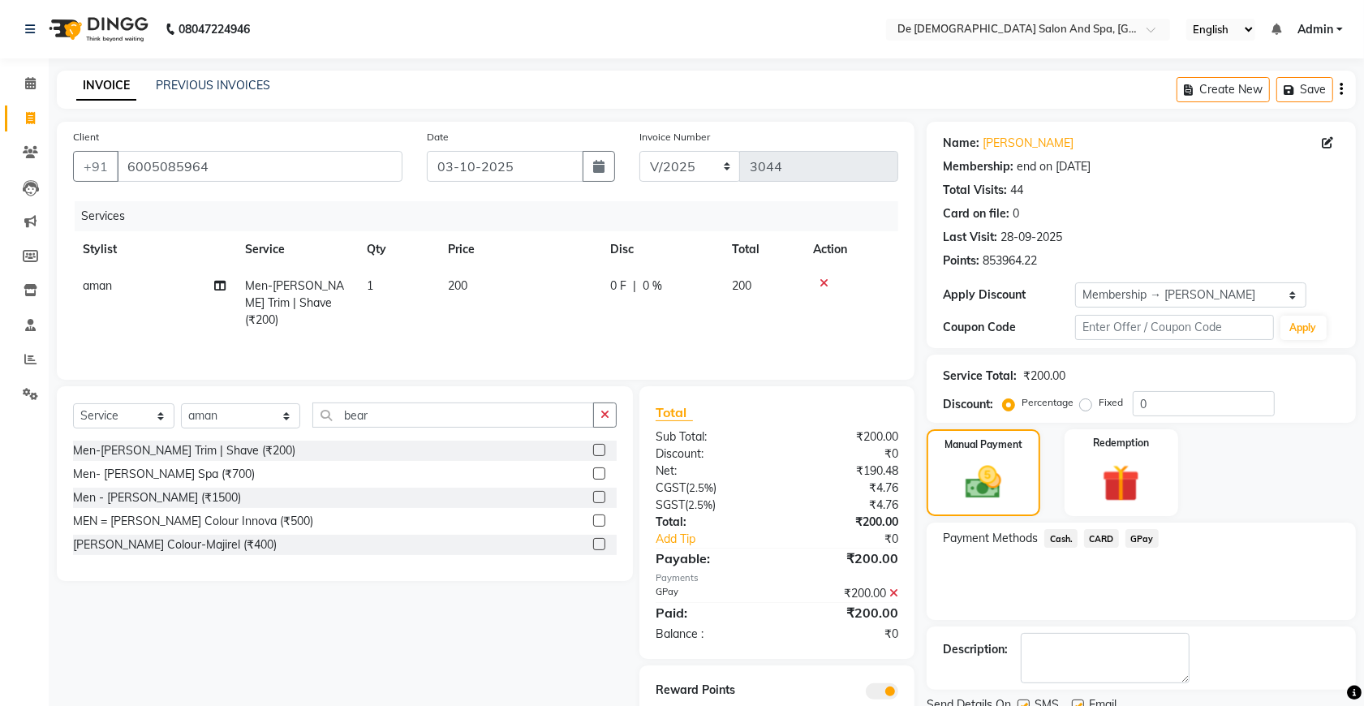
scroll to position [74, 0]
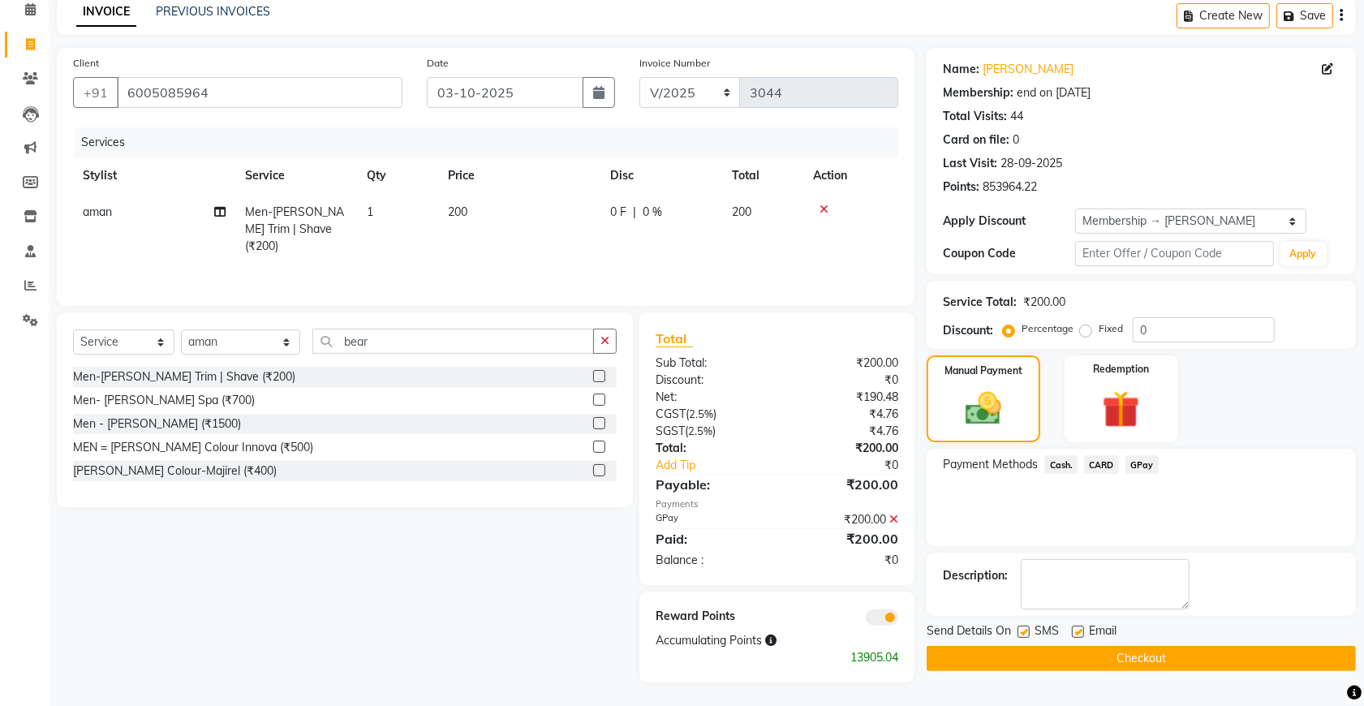
click at [891, 516] on icon at bounding box center [893, 519] width 9 height 11
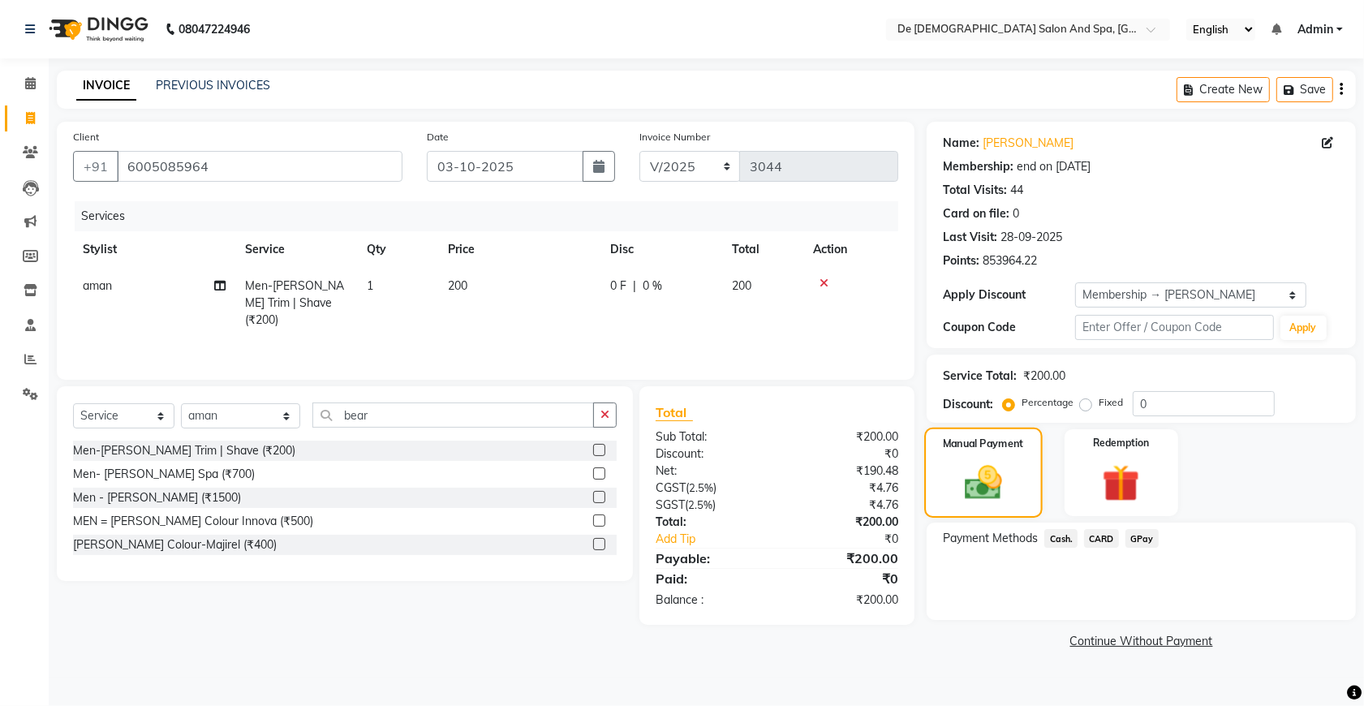
scroll to position [0, 0]
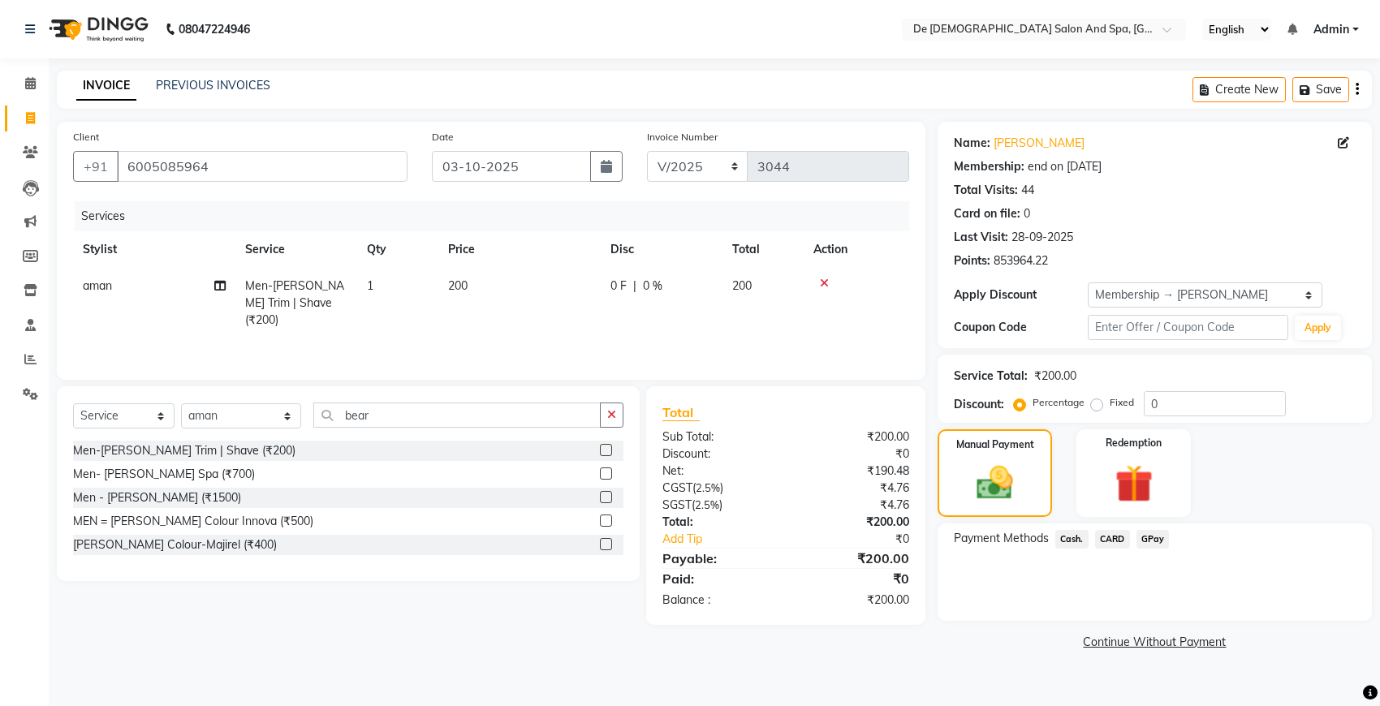
click at [1074, 542] on span "Cash." at bounding box center [1071, 539] width 33 height 19
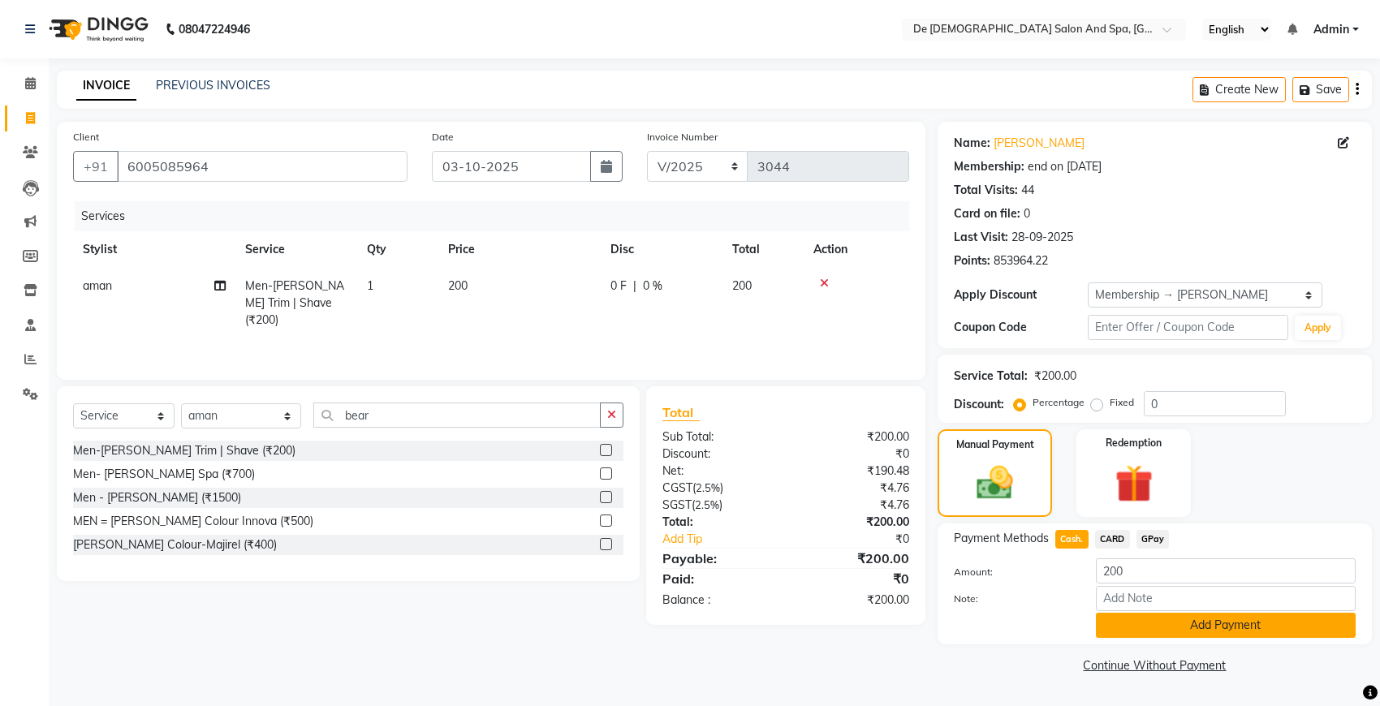
click at [1117, 619] on button "Add Payment" at bounding box center [1226, 625] width 260 height 25
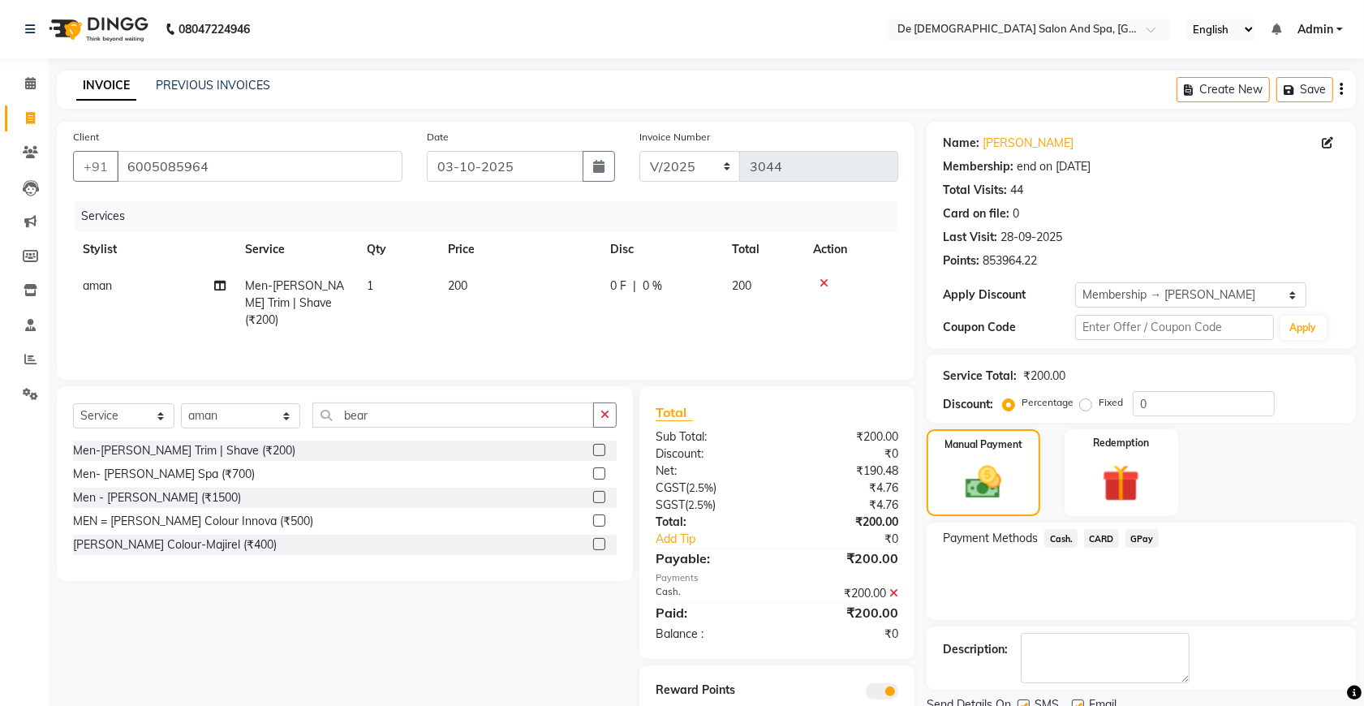
scroll to position [74, 0]
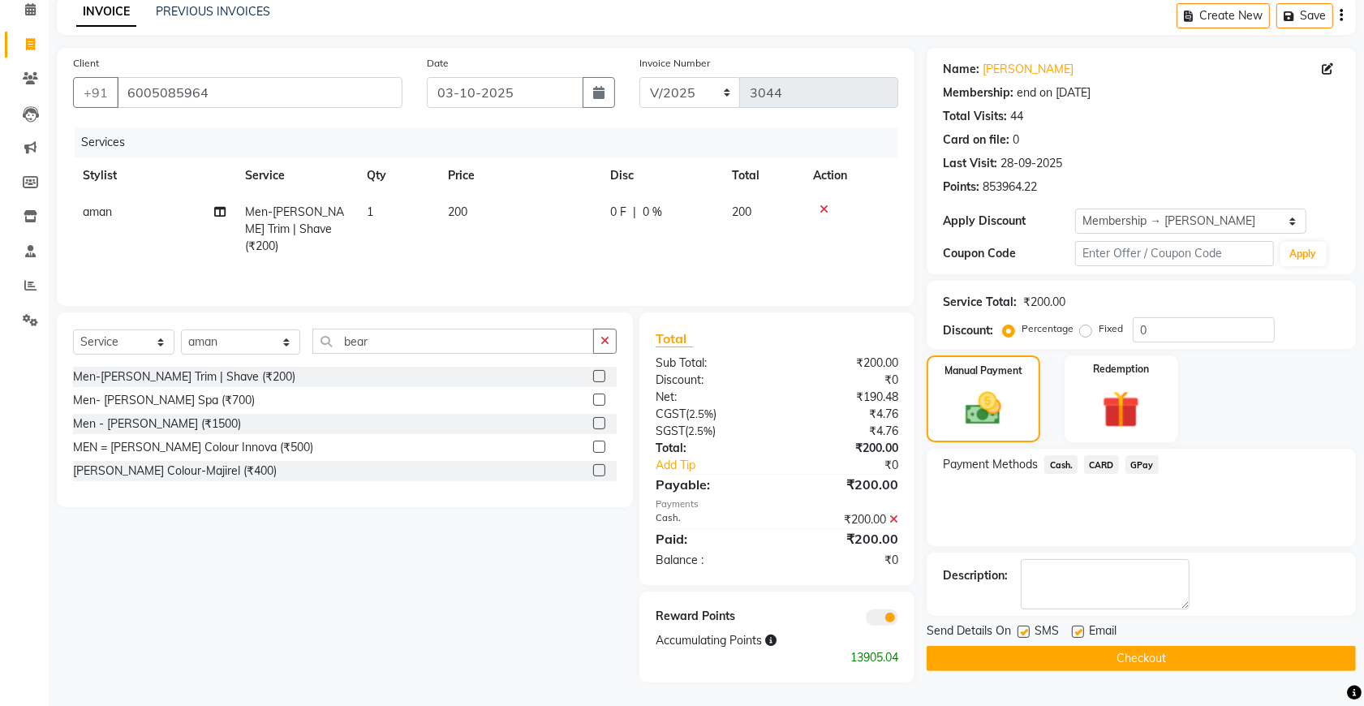
click at [1133, 656] on button "Checkout" at bounding box center [1141, 658] width 429 height 25
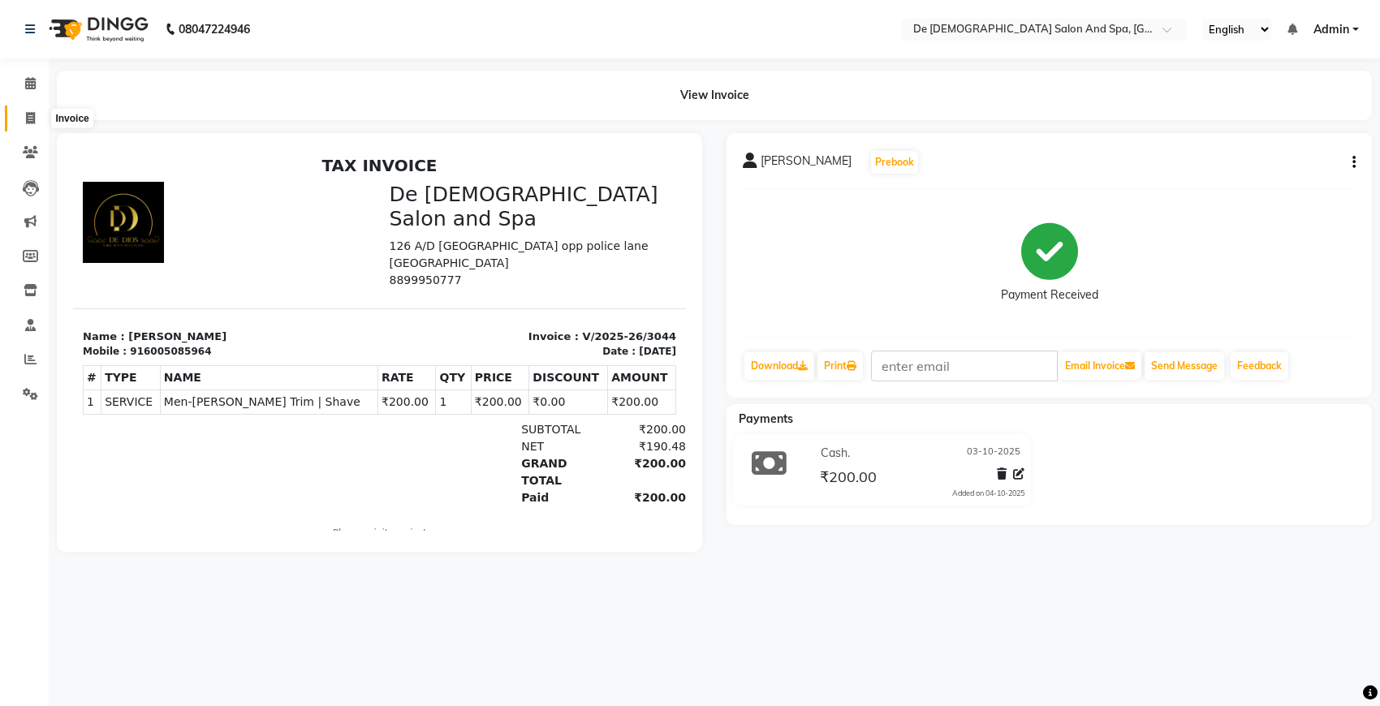
click at [23, 123] on span at bounding box center [30, 119] width 28 height 19
select select "6431"
select select "service"
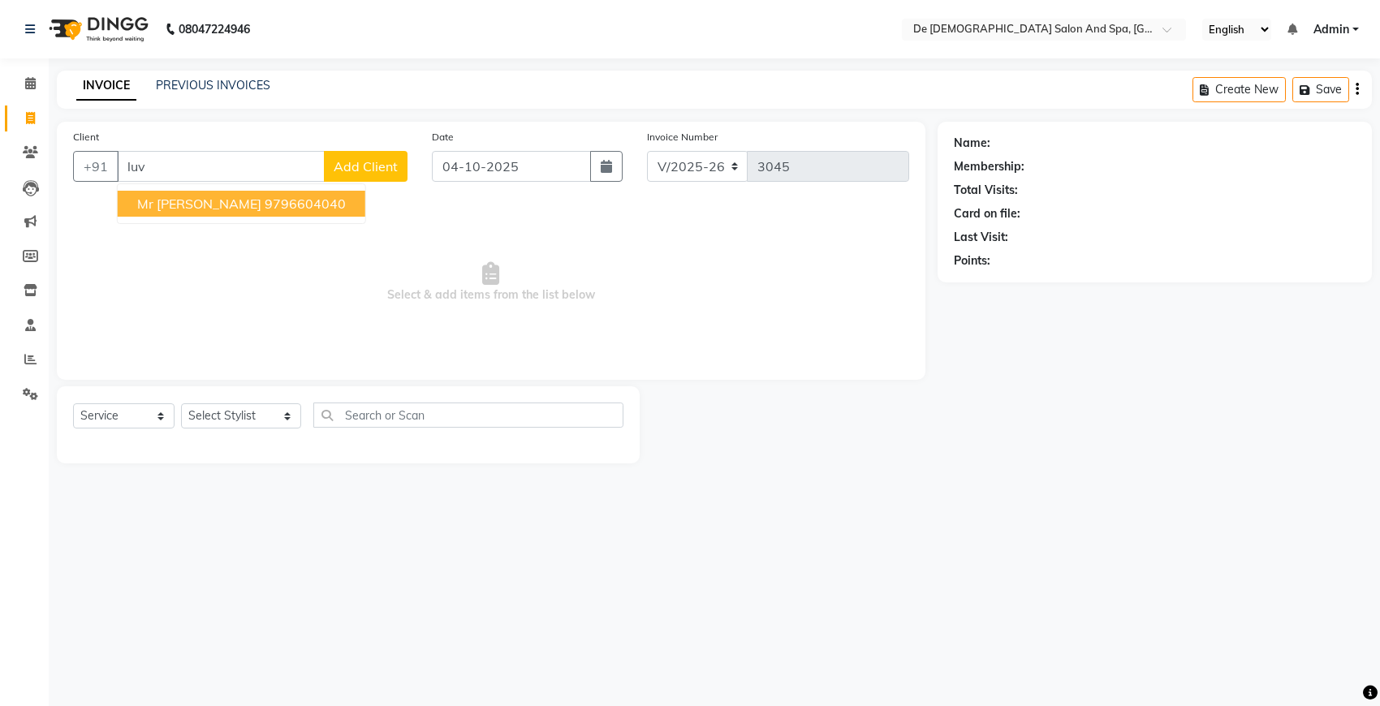
click at [265, 204] on ngb-highlight "9796604040" at bounding box center [305, 204] width 81 height 16
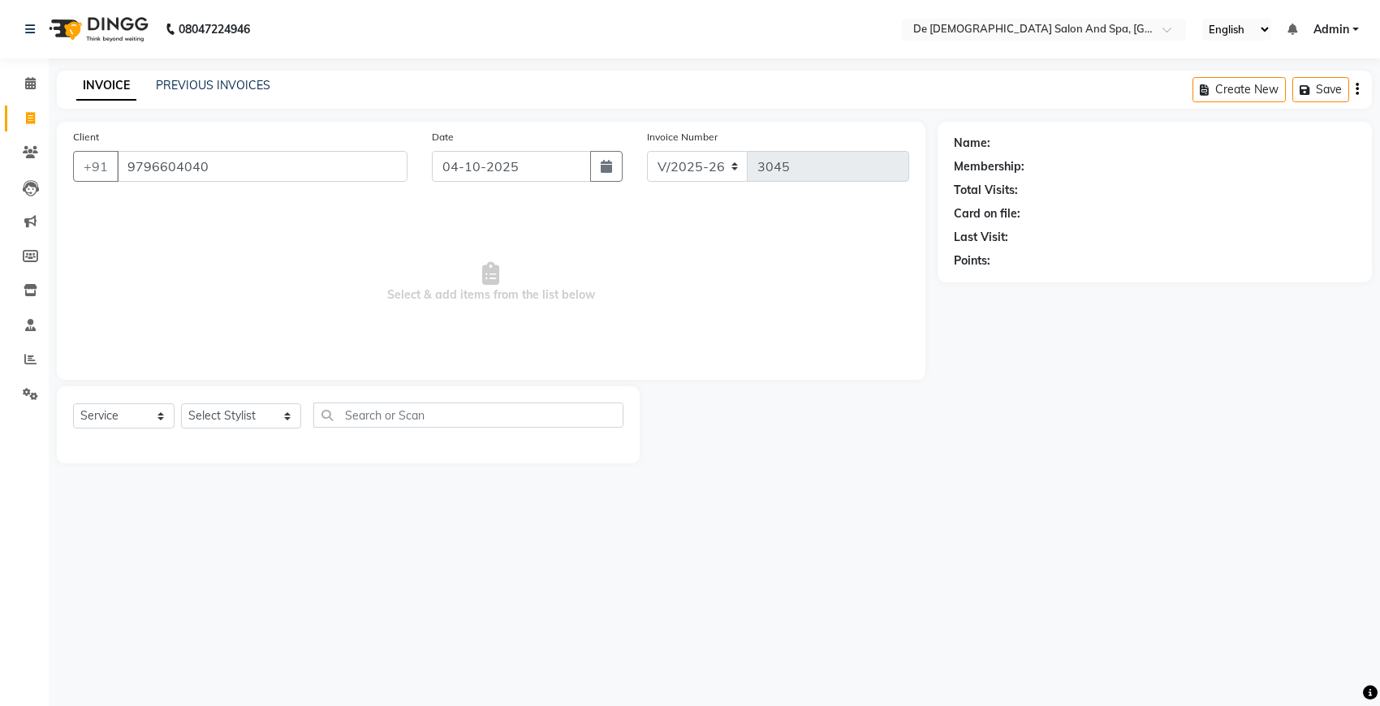
type input "9796604040"
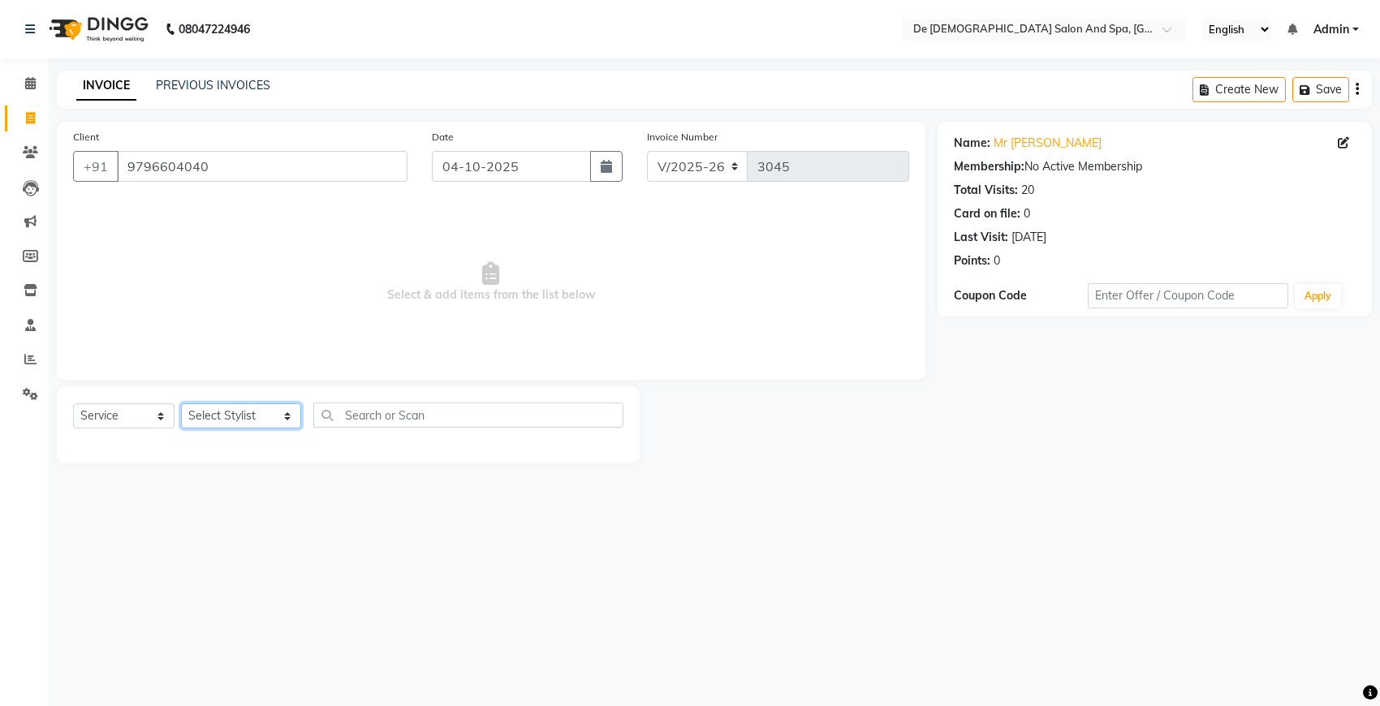
click at [241, 419] on select "Select Stylist akshay [PERSON_NAME] [PERSON_NAME] [PERSON_NAME] [MEDICAL_DATA][…" at bounding box center [241, 415] width 120 height 25
select select "49201"
click at [181, 403] on select "Select Stylist akshay [PERSON_NAME] [PERSON_NAME] [PERSON_NAME] [MEDICAL_DATA][…" at bounding box center [241, 415] width 120 height 25
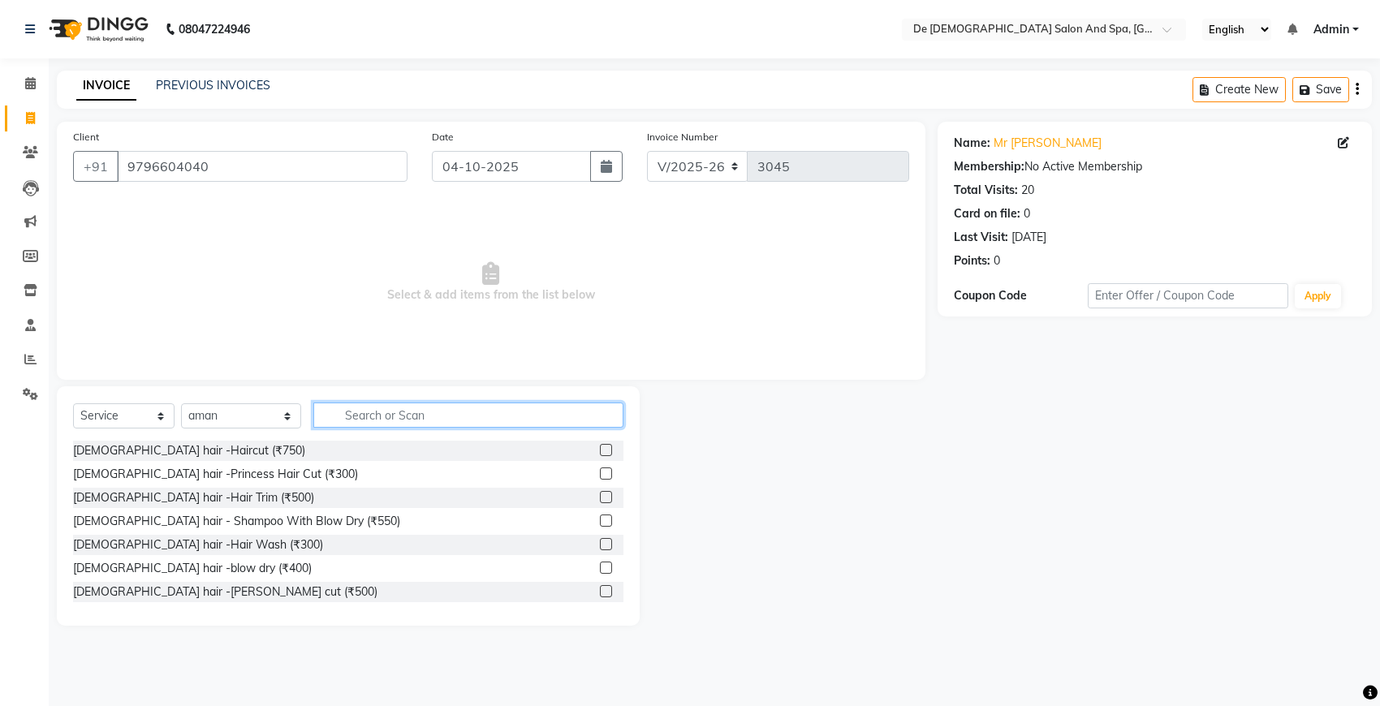
click at [315, 411] on input "text" at bounding box center [468, 415] width 310 height 25
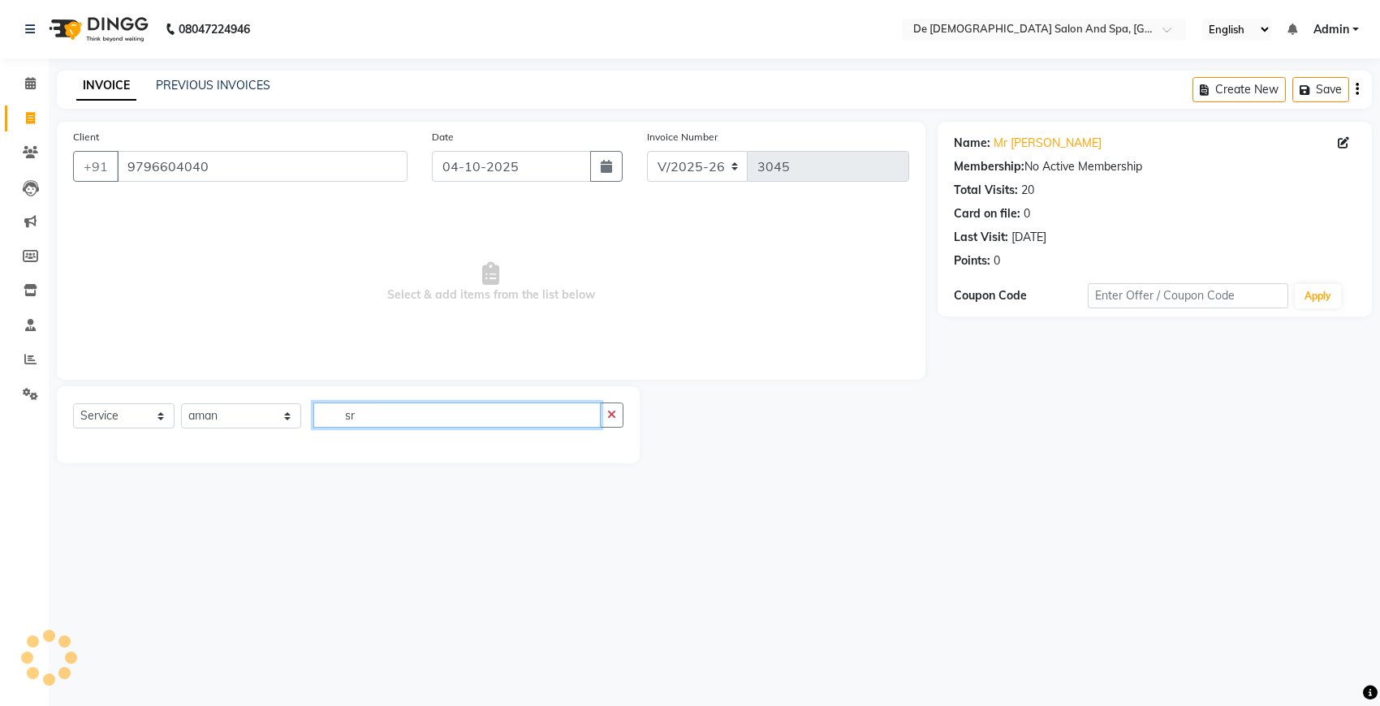
type input "s"
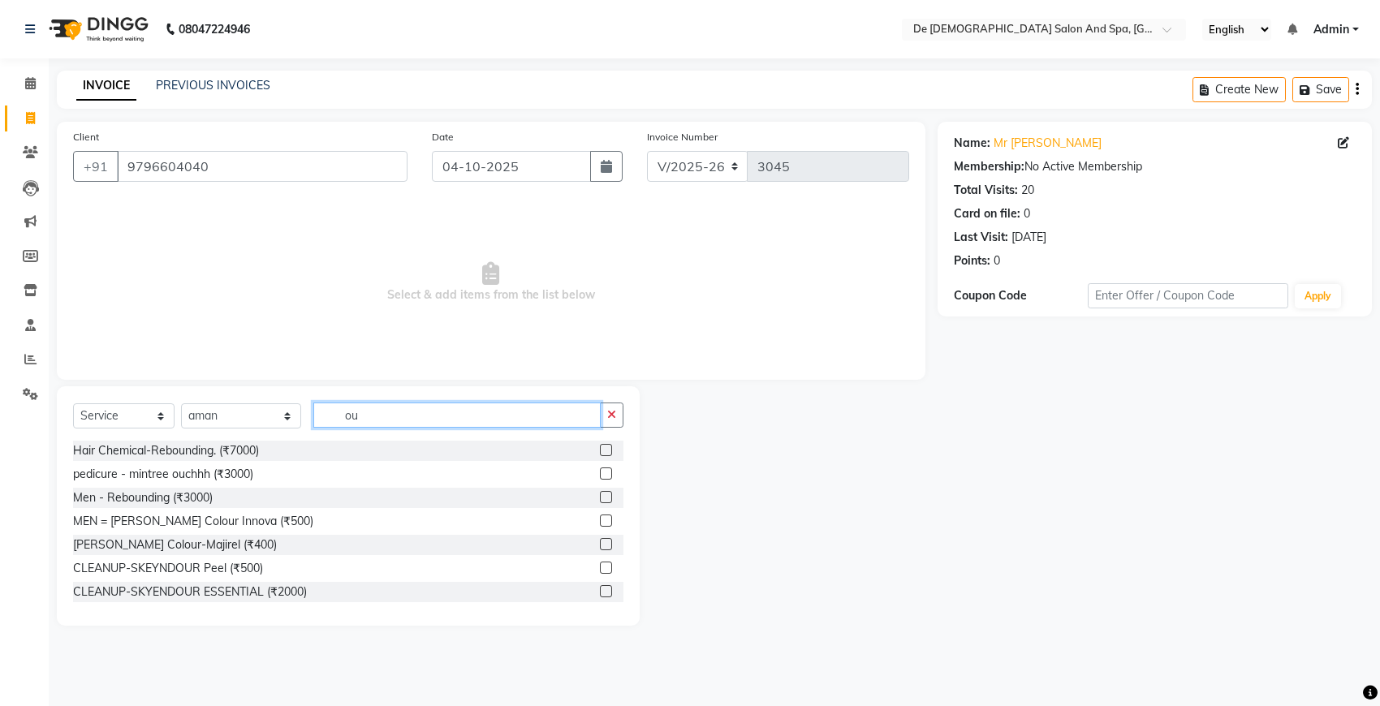
type input "o"
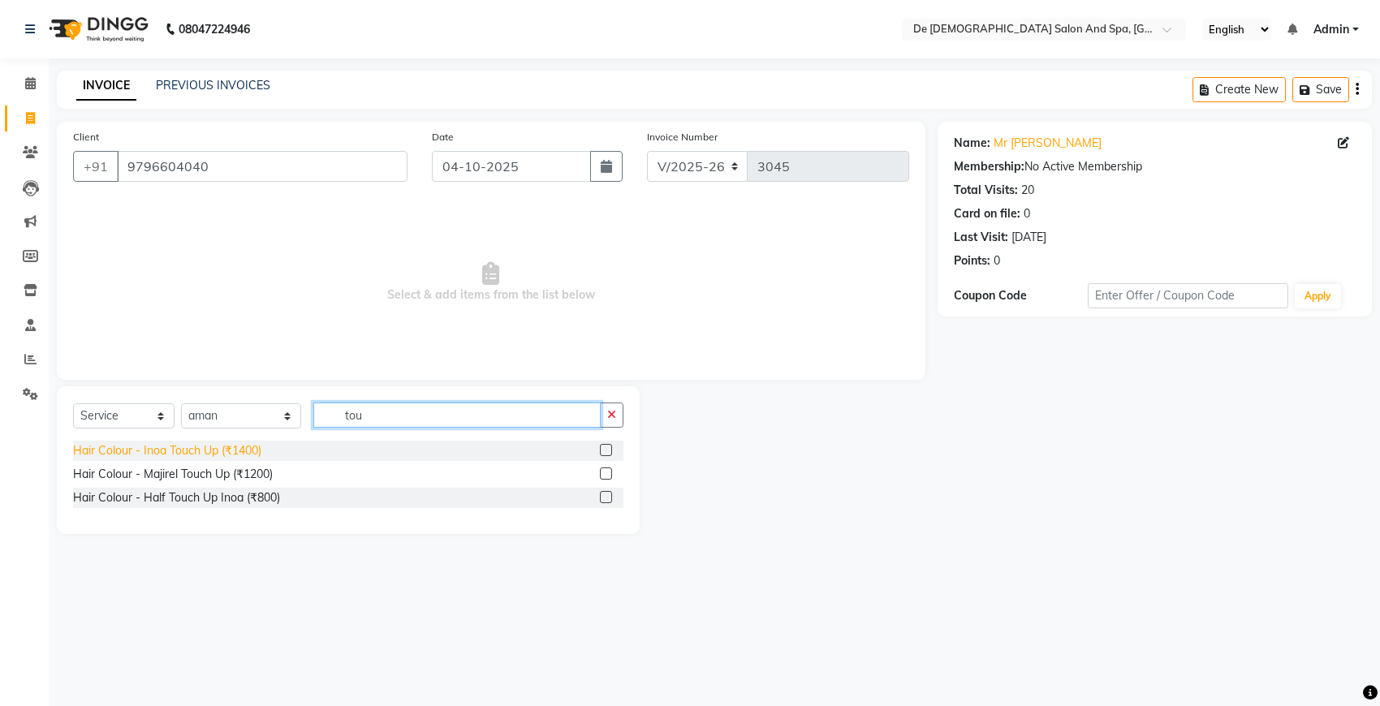
type input "tou"
click at [150, 450] on div "Hair Colour - Inoa Touch Up (₹1400)" at bounding box center [167, 450] width 188 height 17
checkbox input "false"
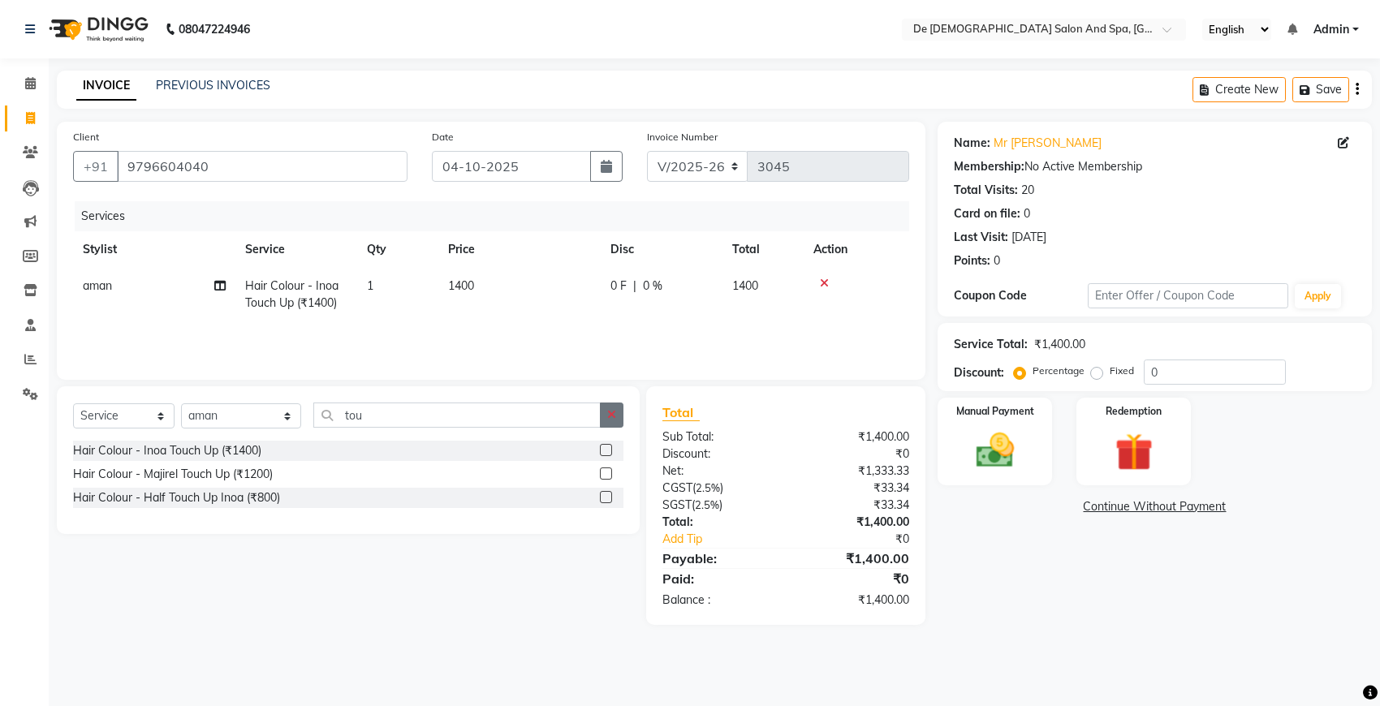
click at [622, 410] on button "button" at bounding box center [612, 415] width 24 height 25
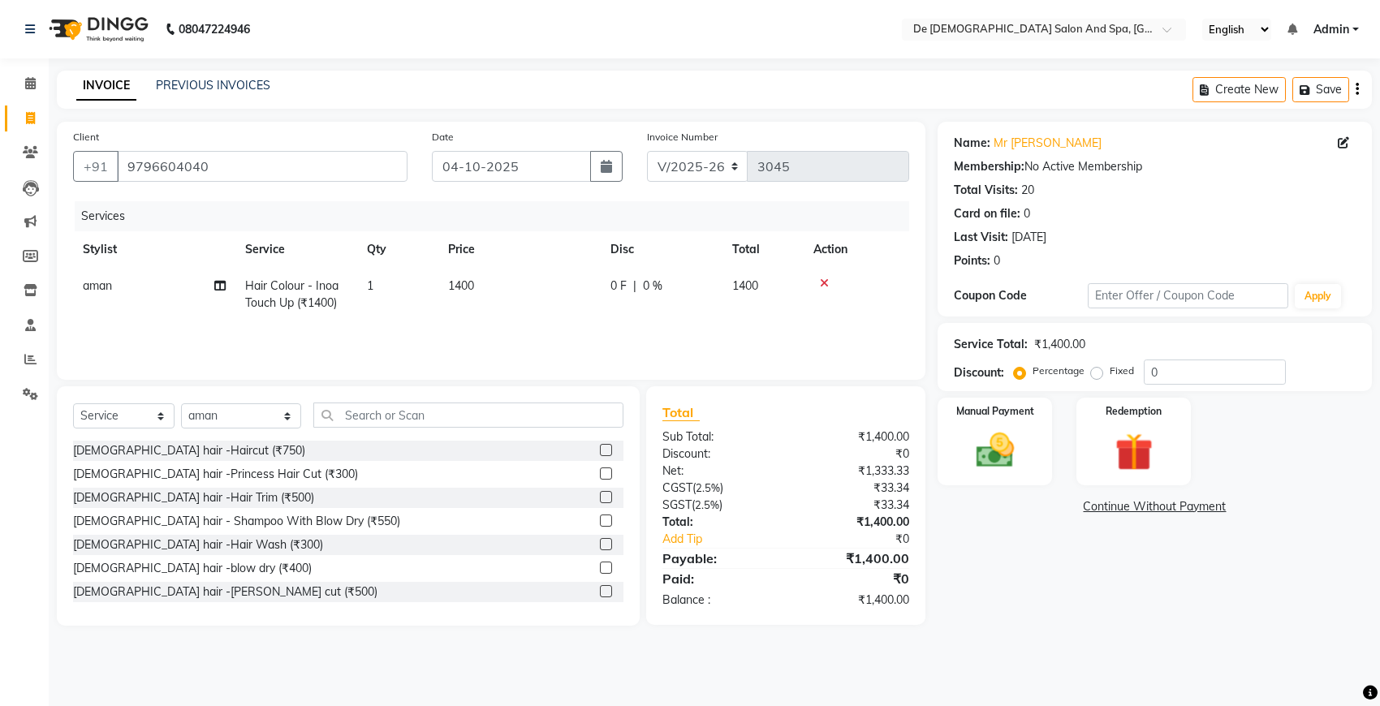
click at [518, 289] on td "1400" at bounding box center [519, 295] width 162 height 54
select select "49201"
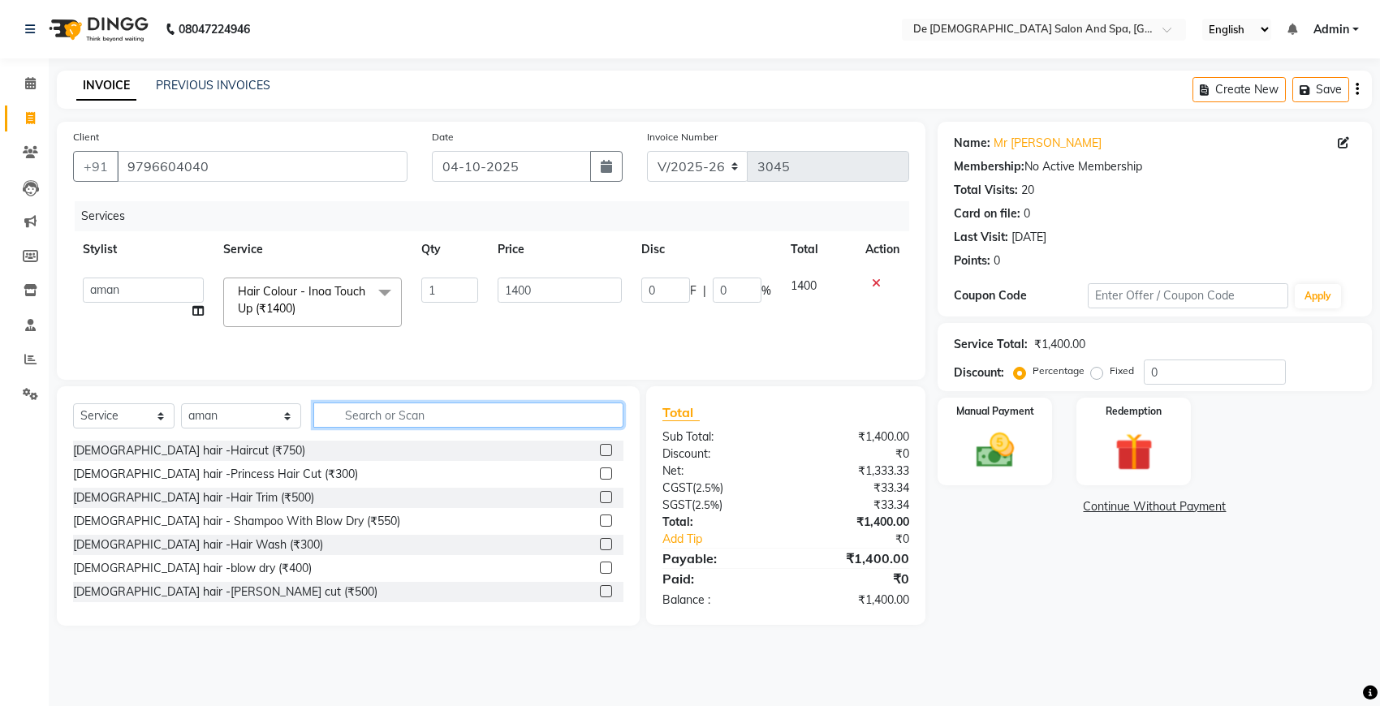
click at [323, 406] on input "text" at bounding box center [468, 415] width 310 height 25
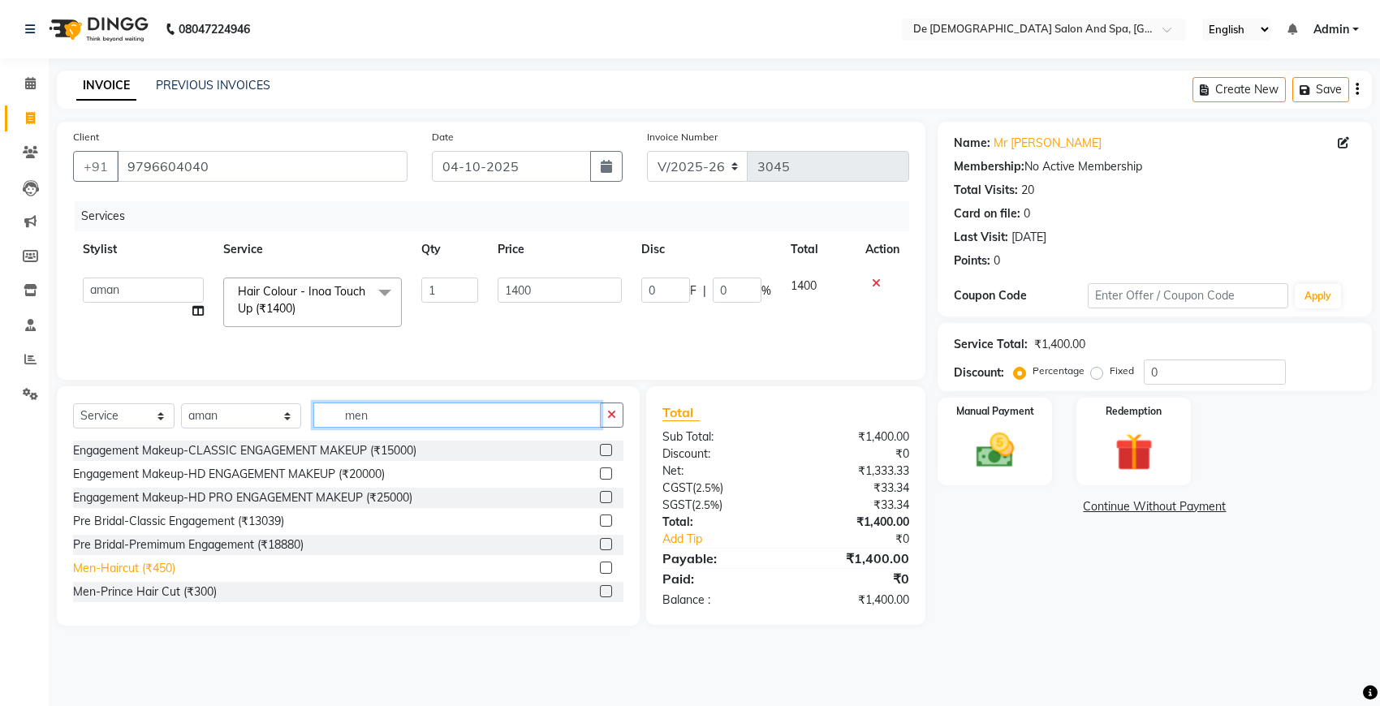
type input "men"
click at [159, 566] on div "Men-Haircut (₹450)" at bounding box center [124, 568] width 102 height 17
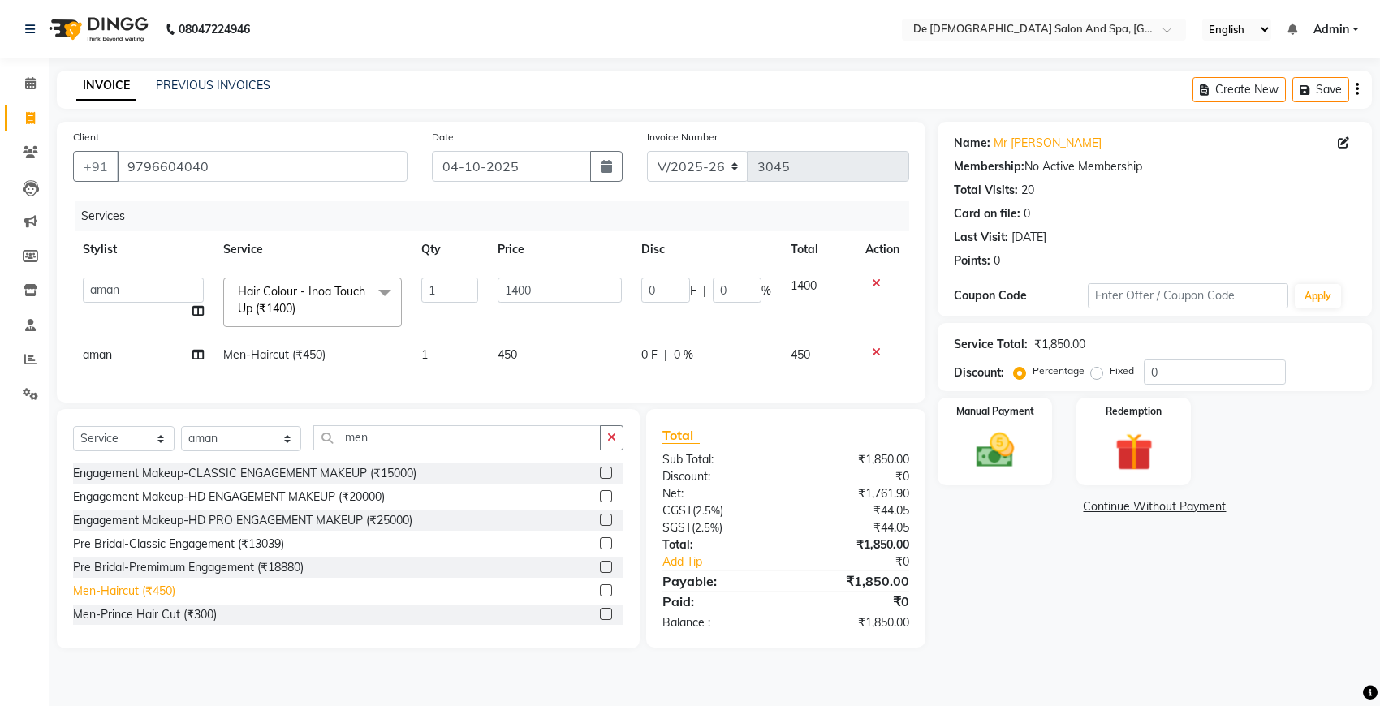
click at [170, 600] on div "Men-Haircut (₹450)" at bounding box center [124, 591] width 102 height 17
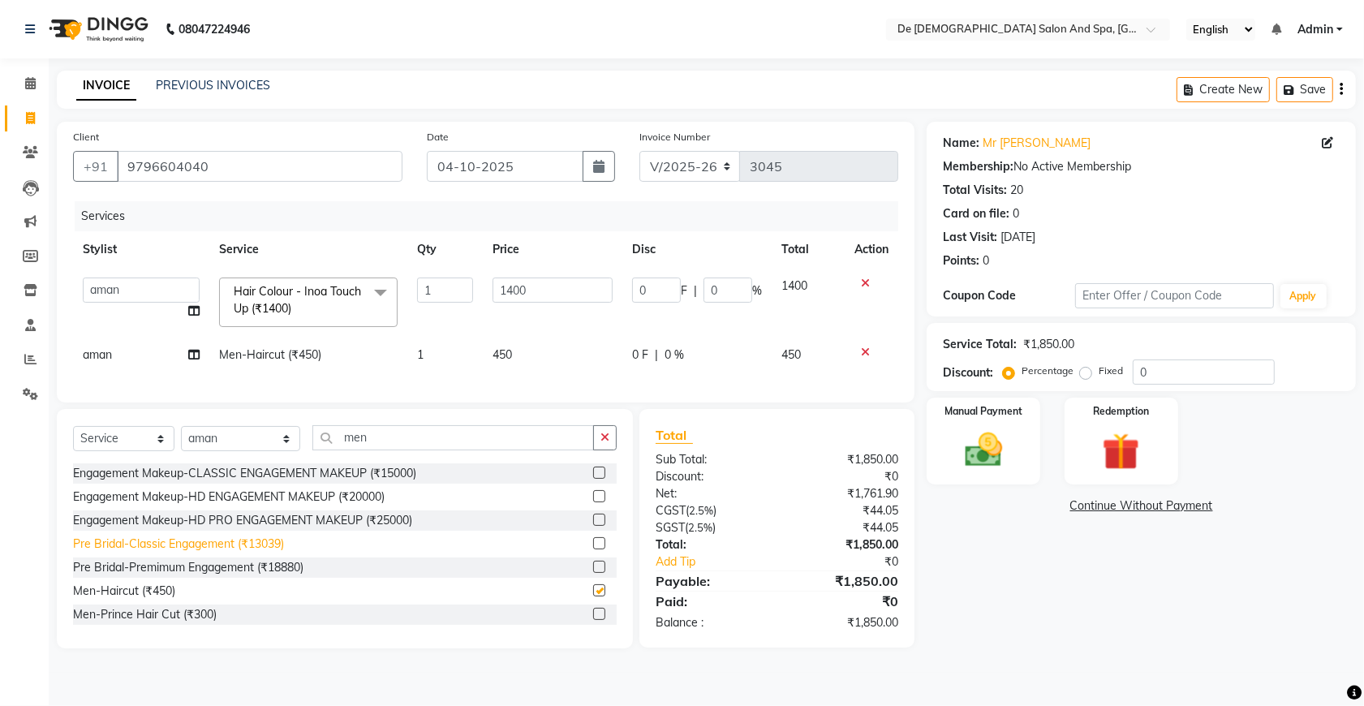
checkbox input "false"
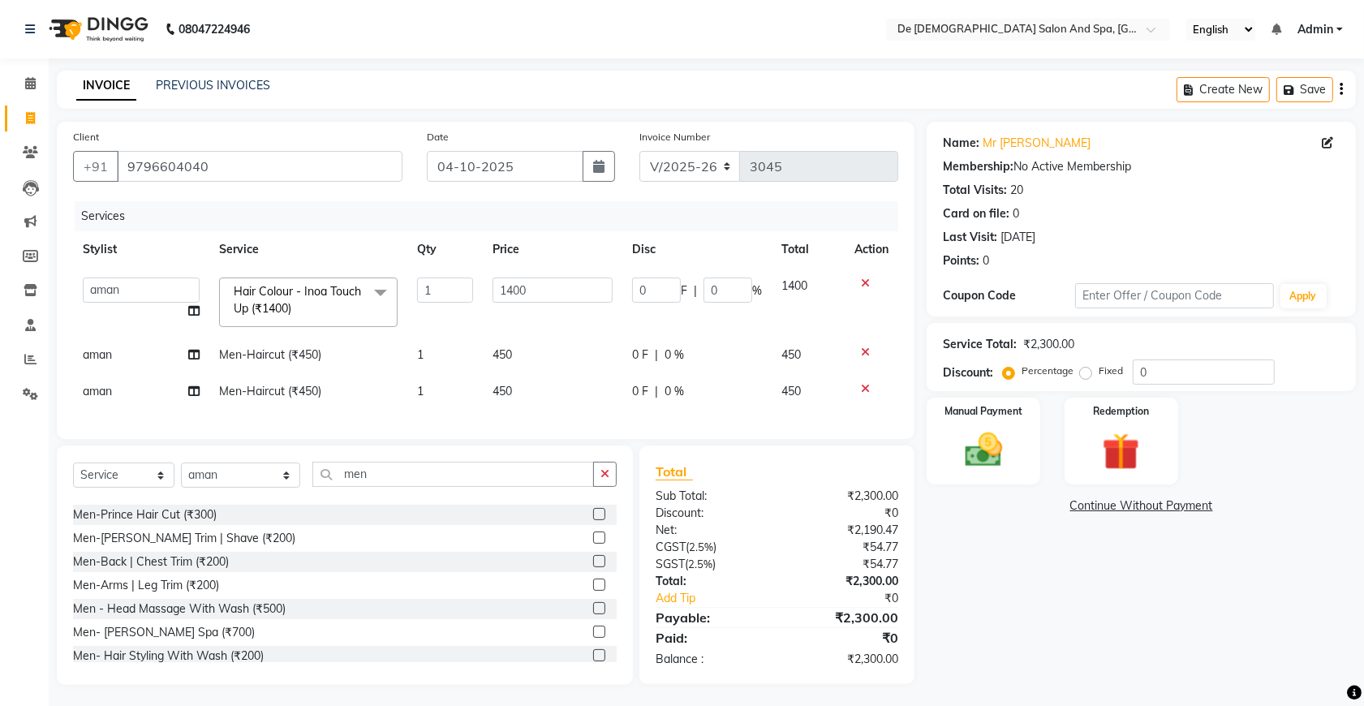
scroll to position [101, 0]
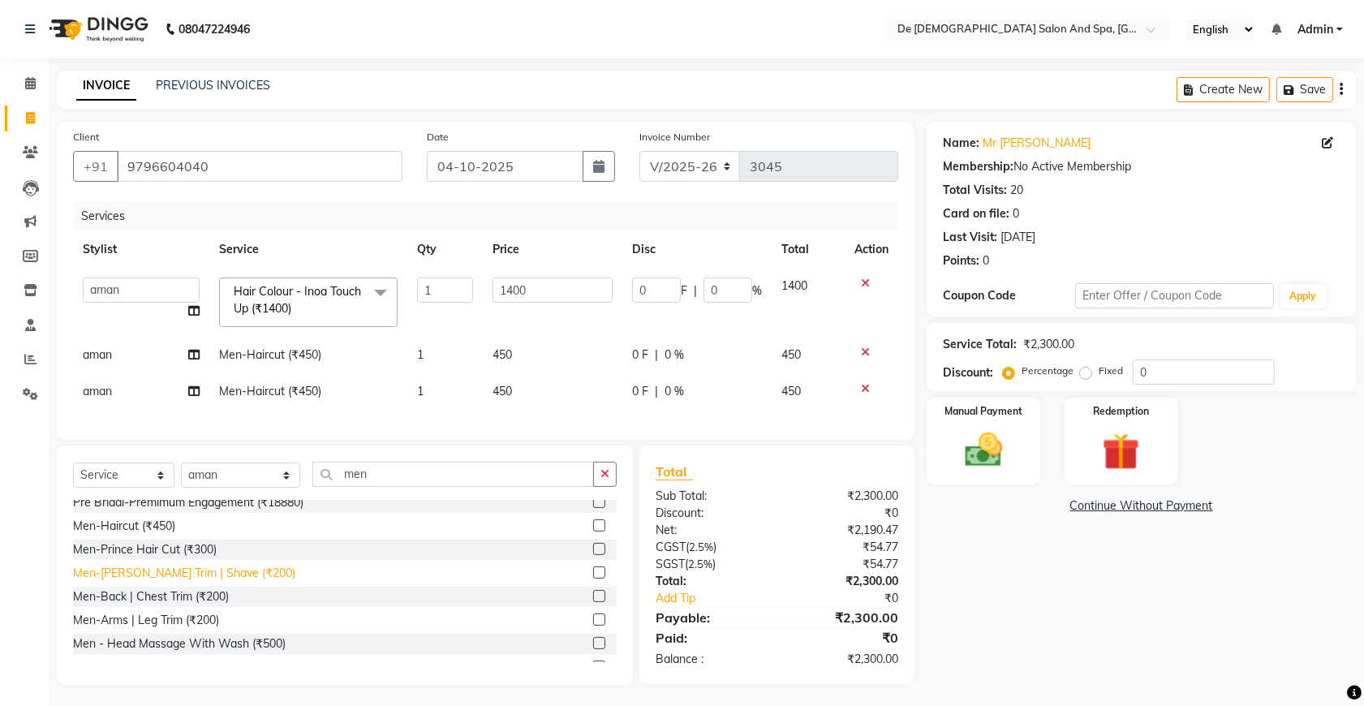
click at [208, 582] on div "Men-[PERSON_NAME] Trim | Shave (₹200)" at bounding box center [184, 573] width 222 height 17
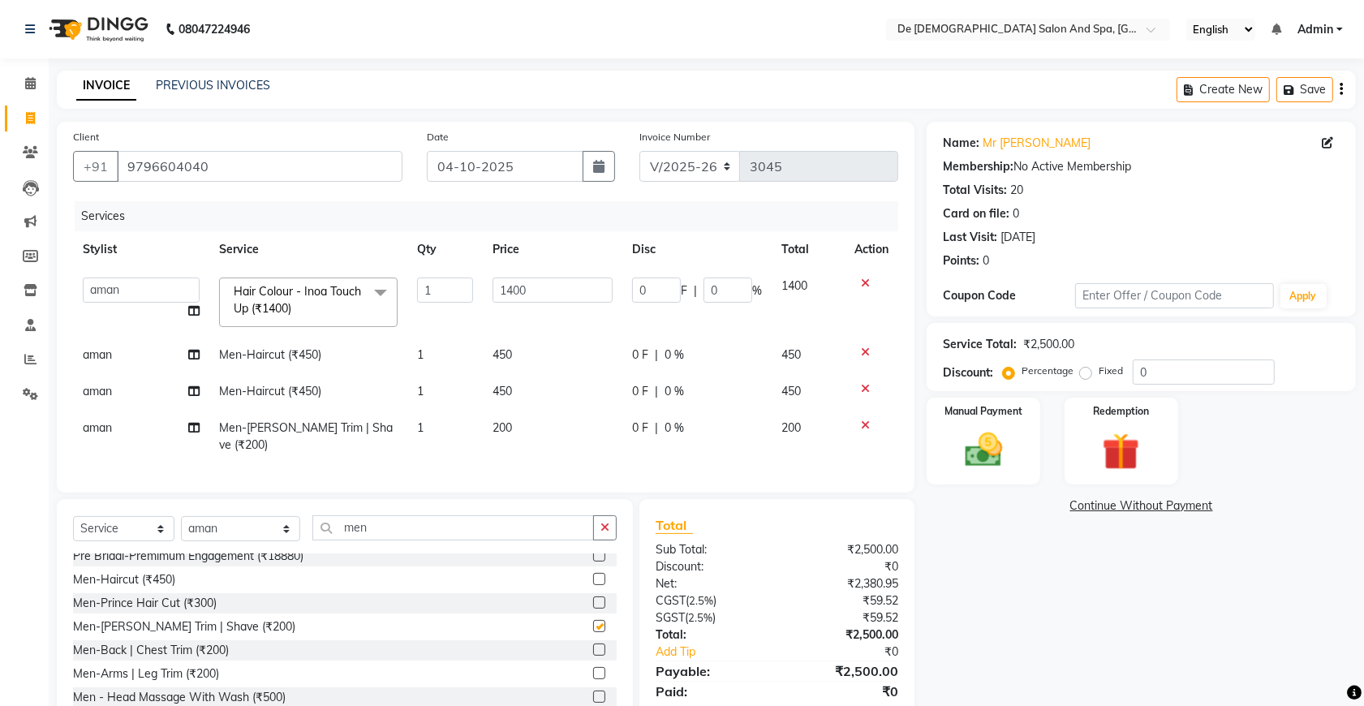
checkbox input "false"
click at [569, 296] on input "1400" at bounding box center [553, 290] width 120 height 25
type input "1200"
click at [980, 451] on img at bounding box center [983, 450] width 63 height 45
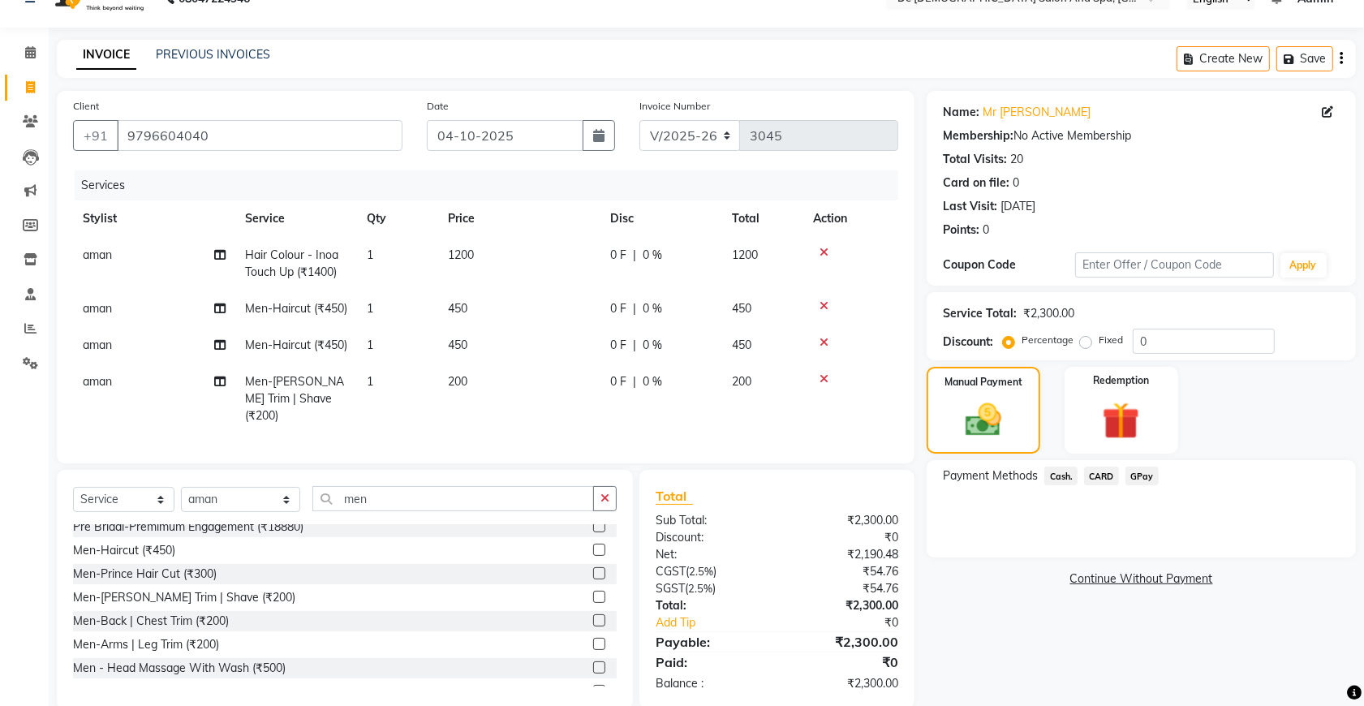
scroll to position [0, 0]
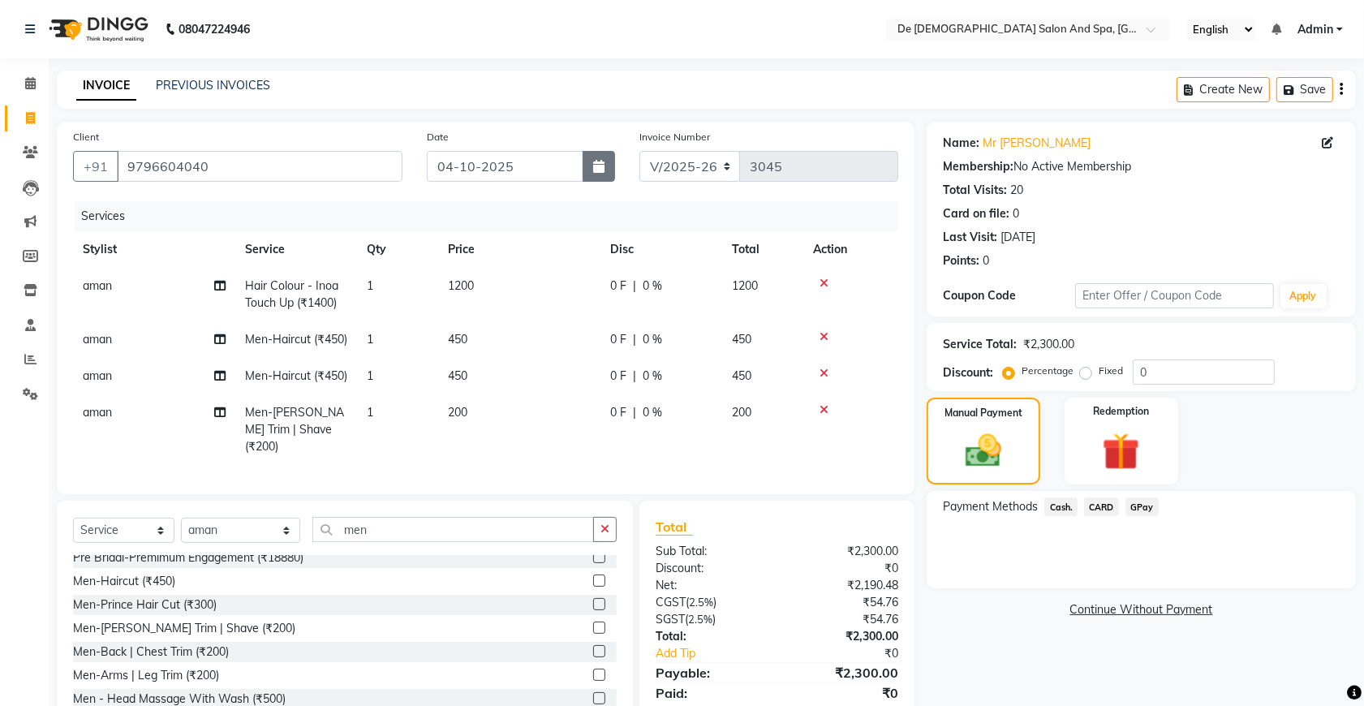
click at [610, 168] on button "button" at bounding box center [599, 166] width 32 height 31
select select "10"
select select "2025"
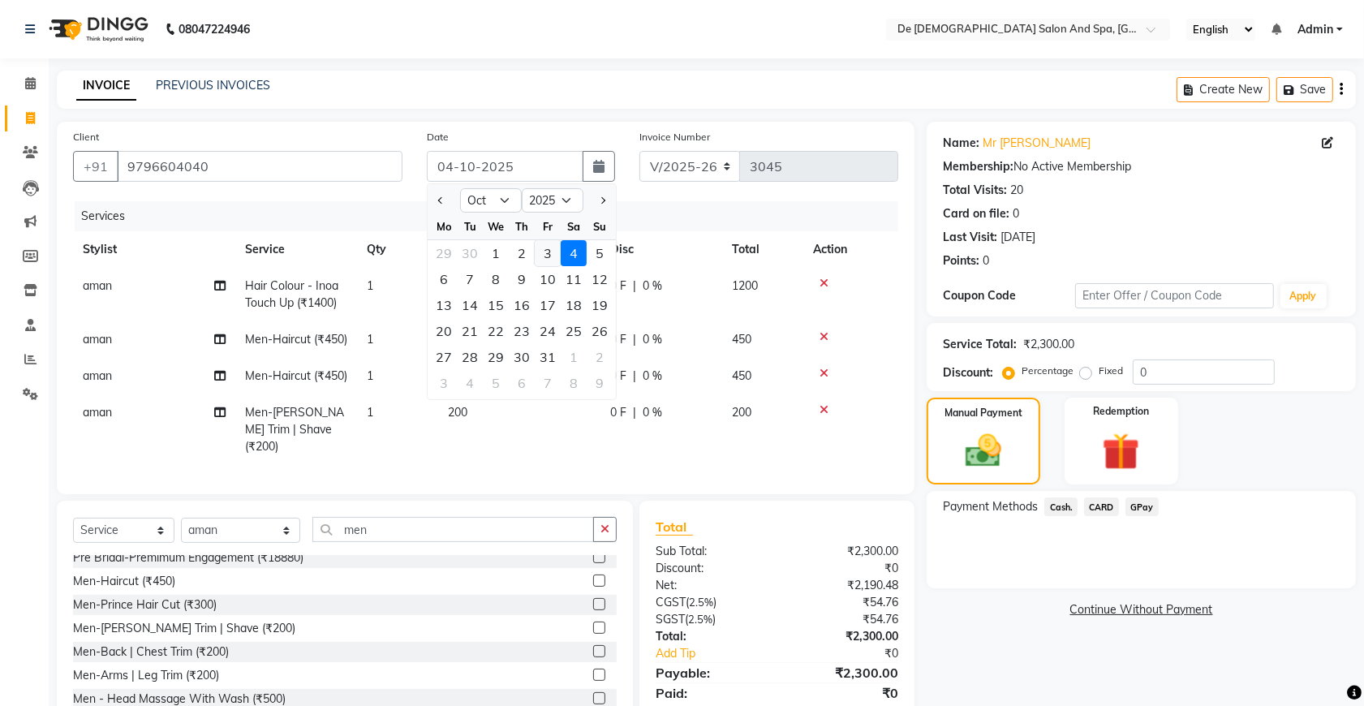
click at [541, 252] on div "3" at bounding box center [548, 253] width 26 height 26
type input "03-10-2025"
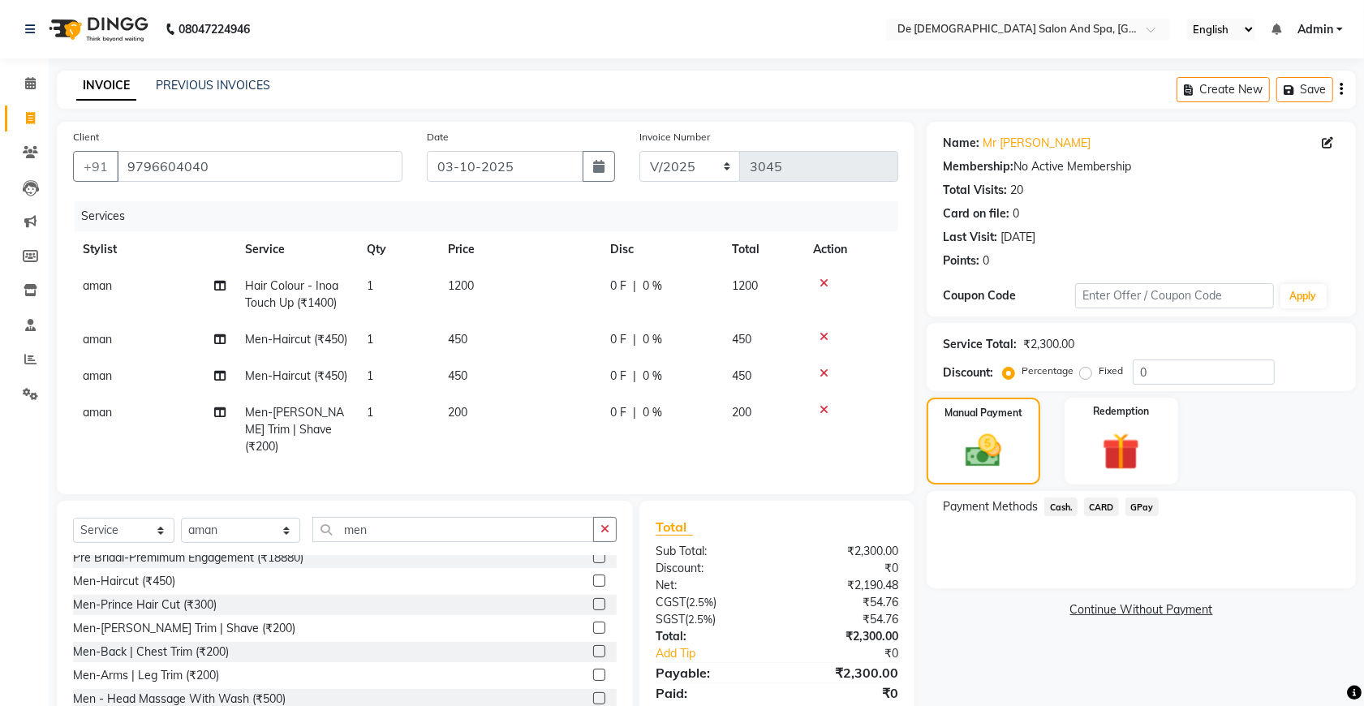
click at [1064, 509] on span "Cash." at bounding box center [1060, 506] width 33 height 19
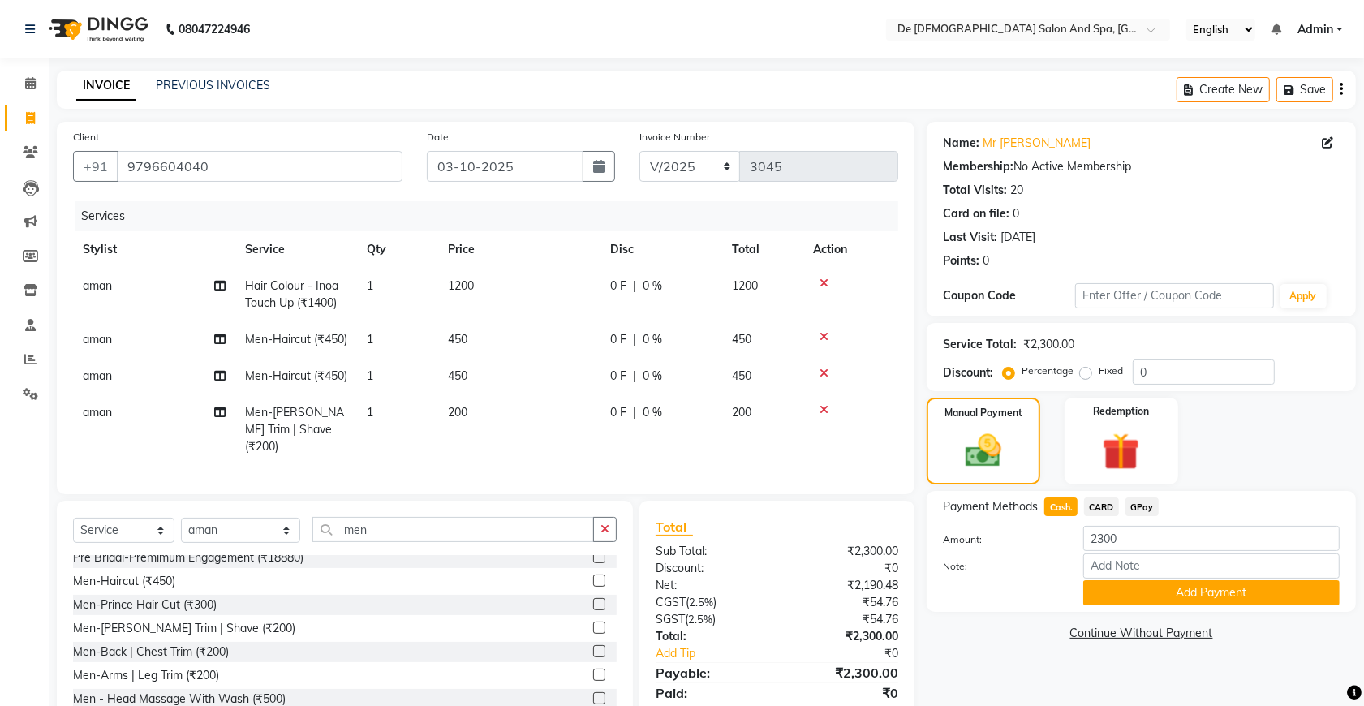
click at [1145, 506] on span "GPay" at bounding box center [1142, 506] width 33 height 19
click at [1149, 590] on button "Add Payment" at bounding box center [1211, 592] width 256 height 25
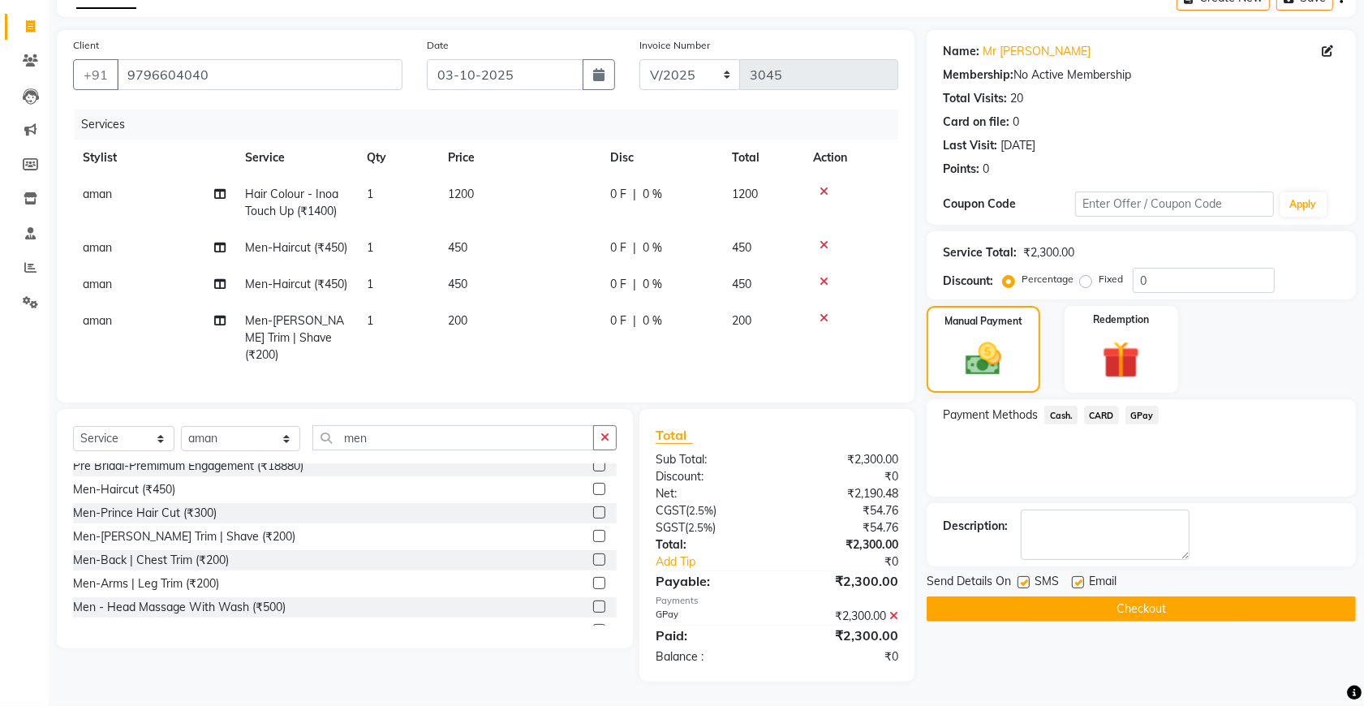
scroll to position [123, 0]
click at [1106, 596] on button "Checkout" at bounding box center [1141, 608] width 429 height 25
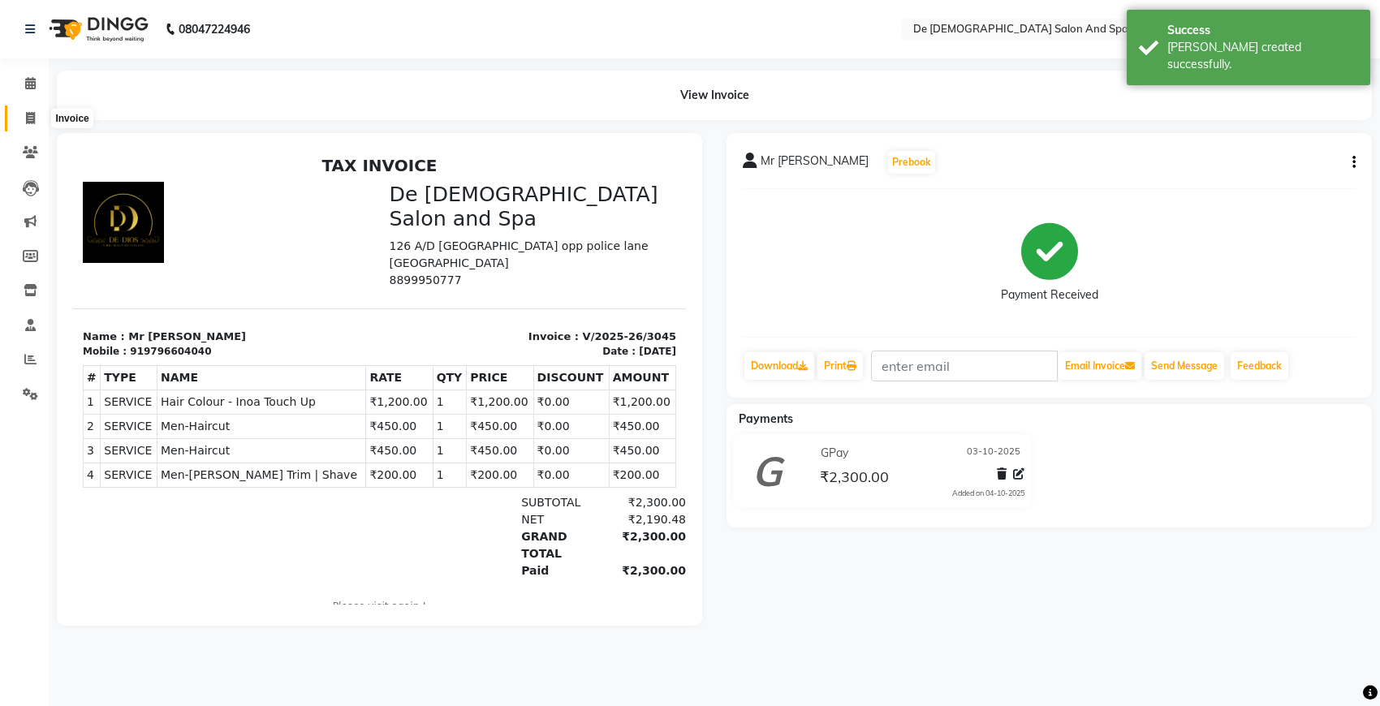
click at [29, 120] on icon at bounding box center [30, 118] width 9 height 12
select select "6431"
select select "service"
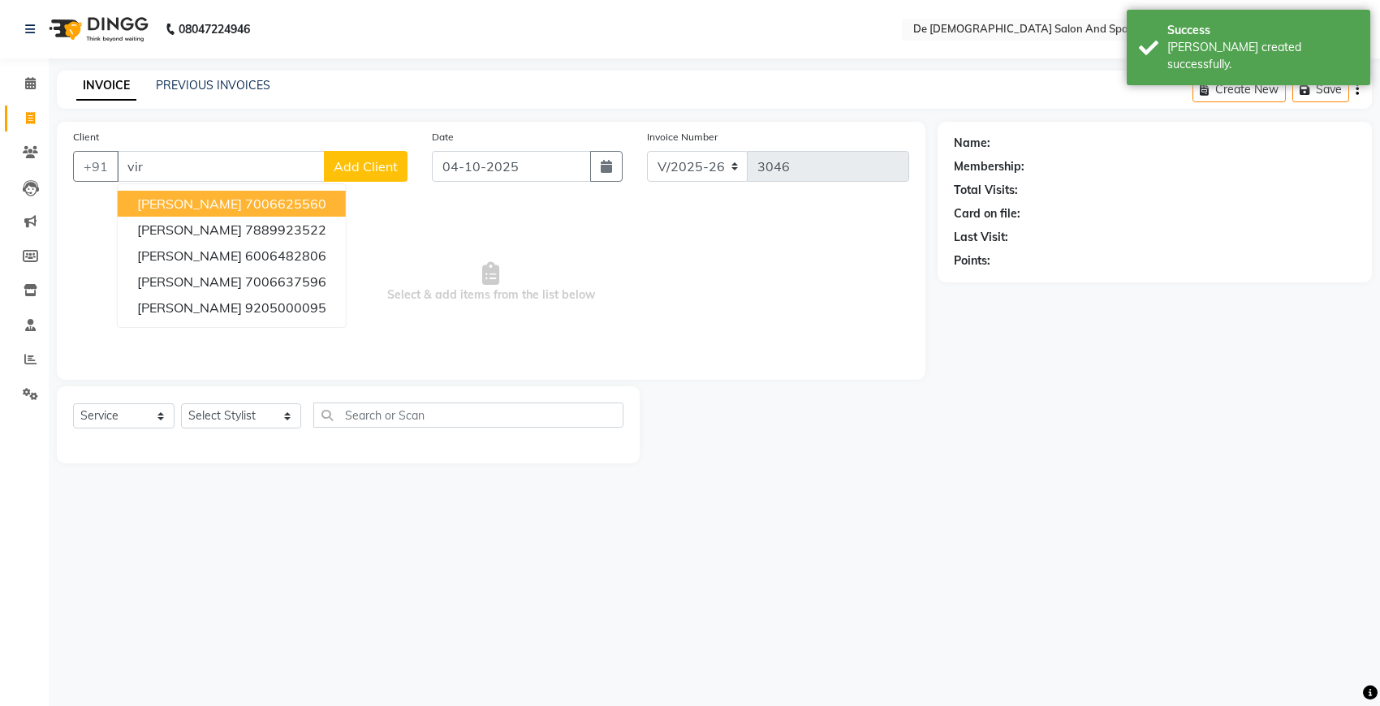
click at [250, 204] on ngb-highlight "7006625560" at bounding box center [285, 204] width 81 height 16
type input "7006625560"
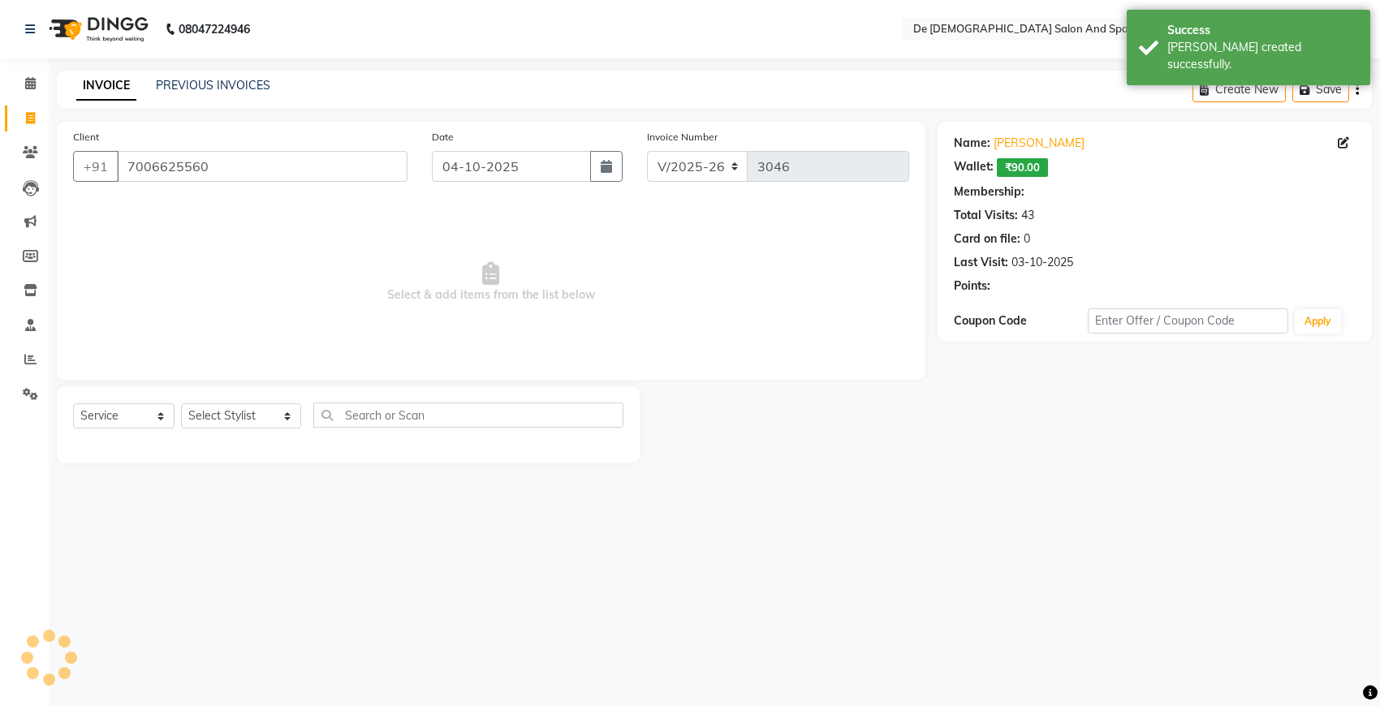
select select "1: Object"
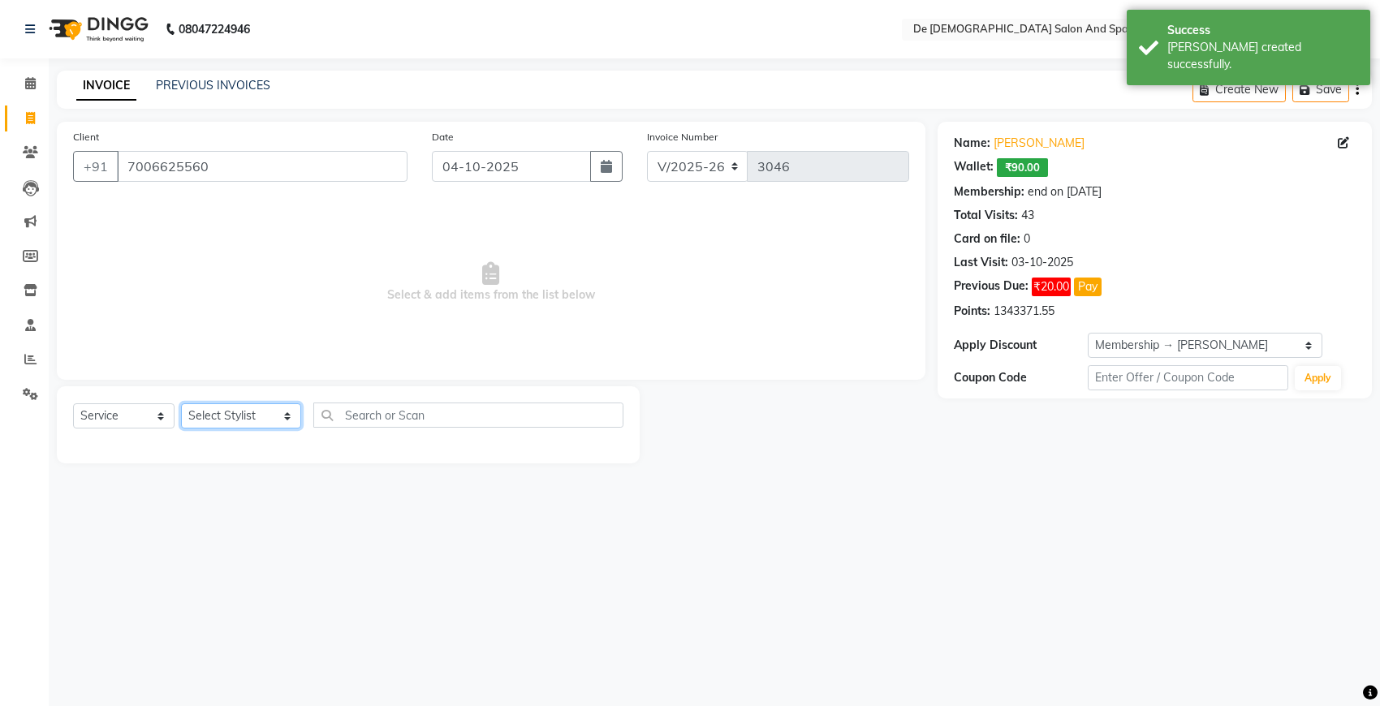
click at [225, 408] on select "Select Stylist akshay [PERSON_NAME] [PERSON_NAME] [PERSON_NAME] [MEDICAL_DATA][…" at bounding box center [241, 415] width 120 height 25
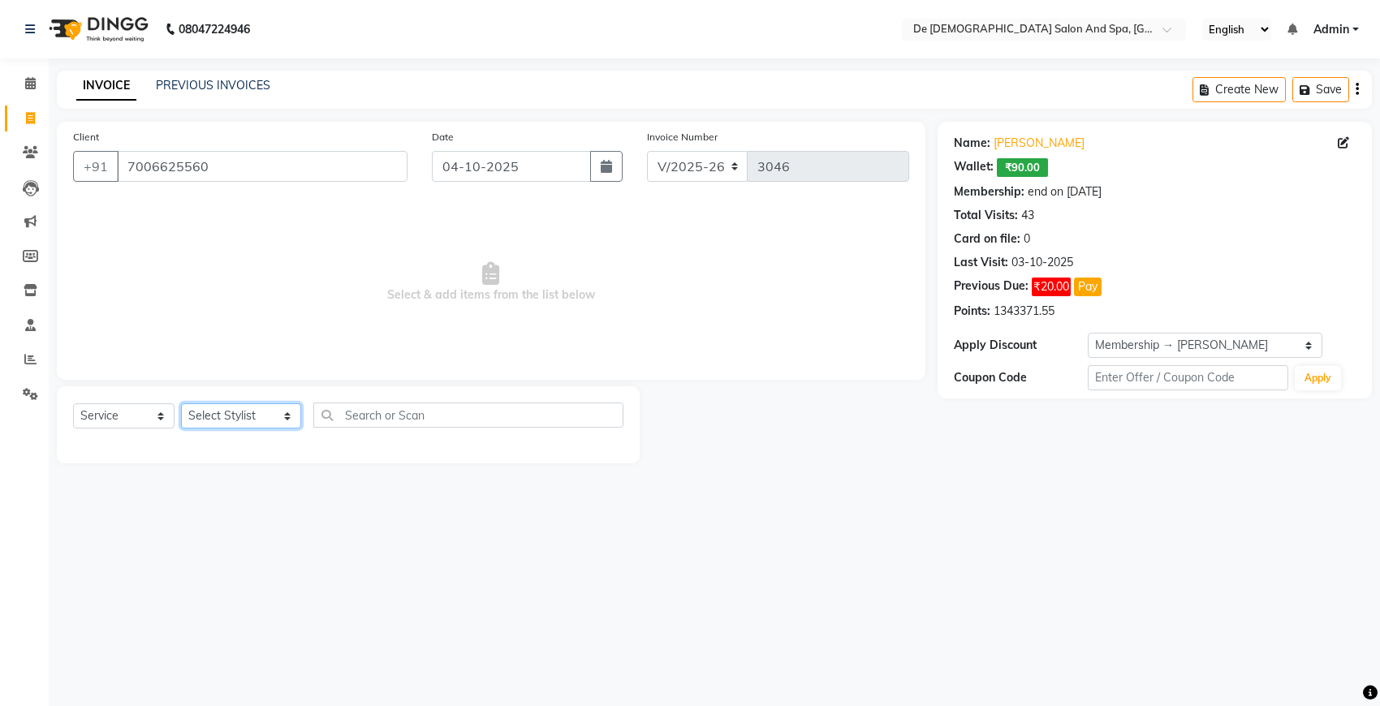
select select "49201"
click at [181, 403] on select "Select Stylist akshay [PERSON_NAME] [PERSON_NAME] [PERSON_NAME] [MEDICAL_DATA][…" at bounding box center [241, 415] width 120 height 25
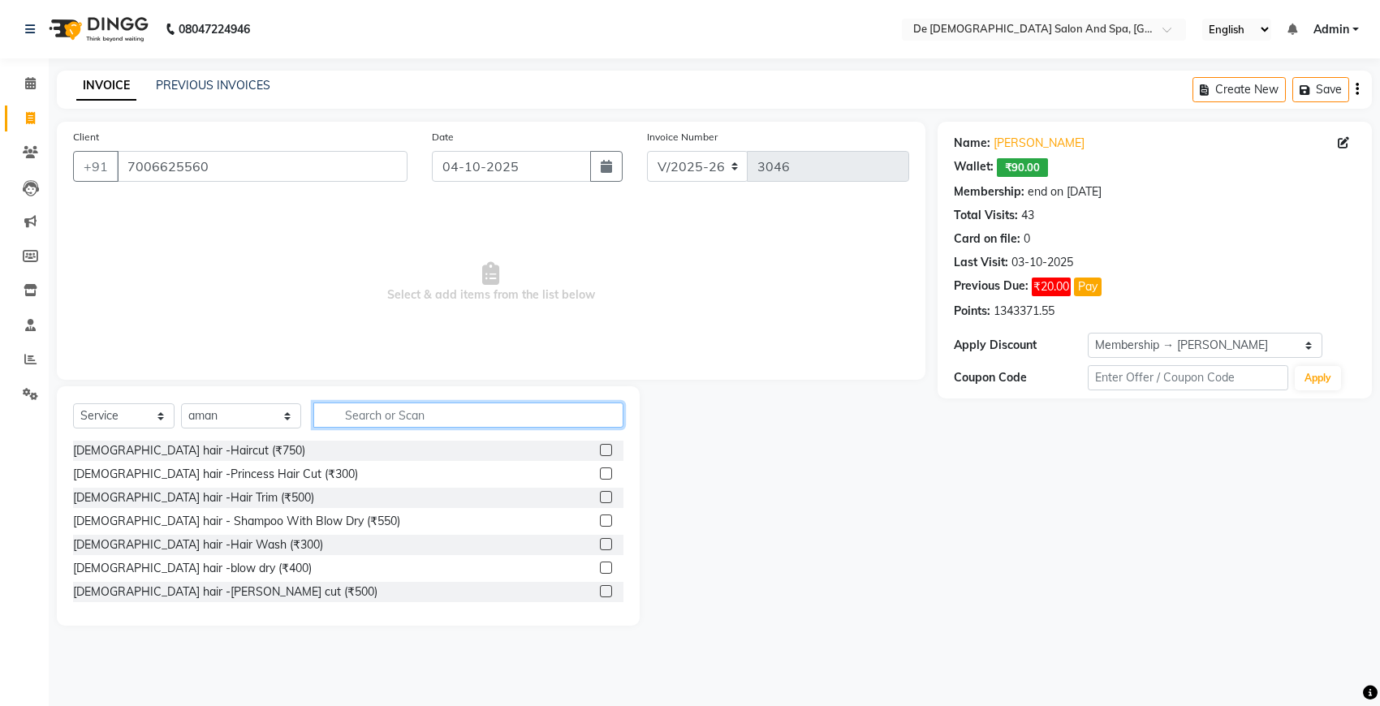
click at [404, 420] on input "text" at bounding box center [468, 415] width 310 height 25
drag, startPoint x: 402, startPoint y: 412, endPoint x: 422, endPoint y: 424, distance: 23.3
click at [422, 424] on input "text" at bounding box center [468, 415] width 310 height 25
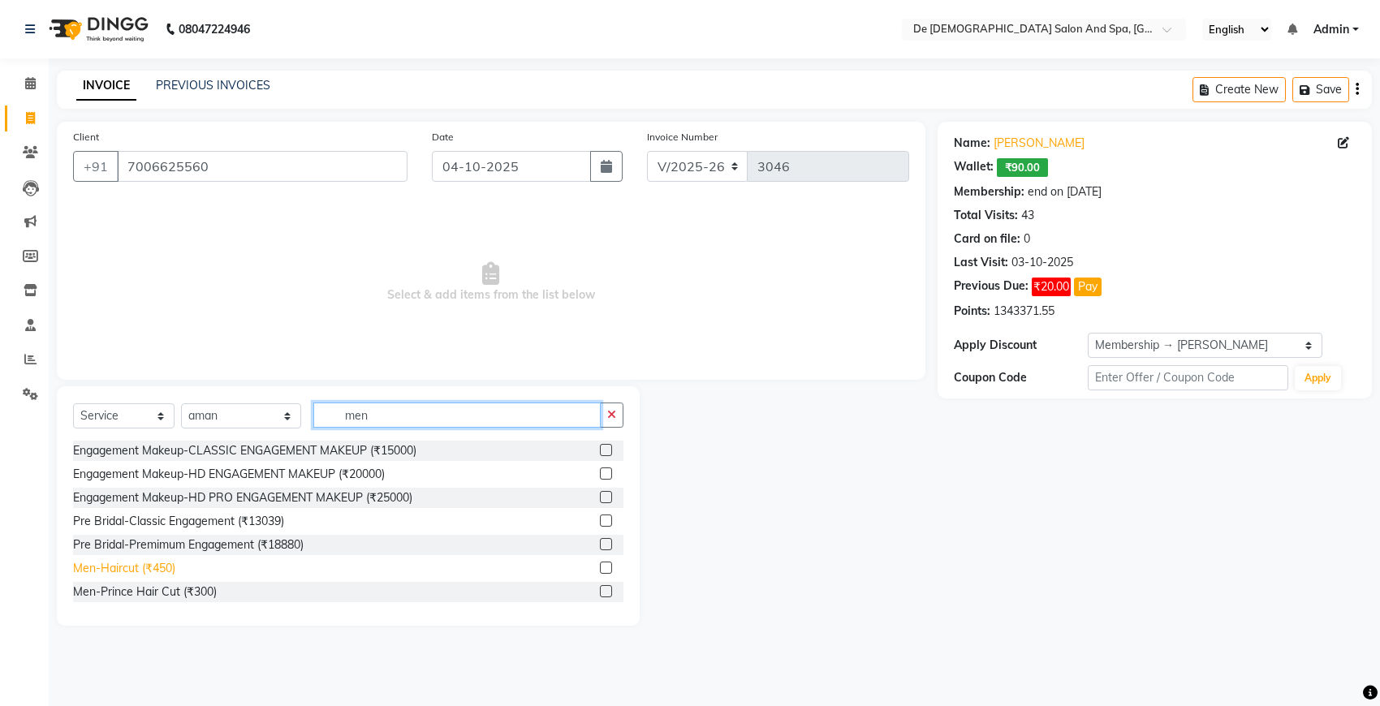
type input "men"
click at [151, 560] on div "Men-Haircut (₹450)" at bounding box center [124, 568] width 102 height 17
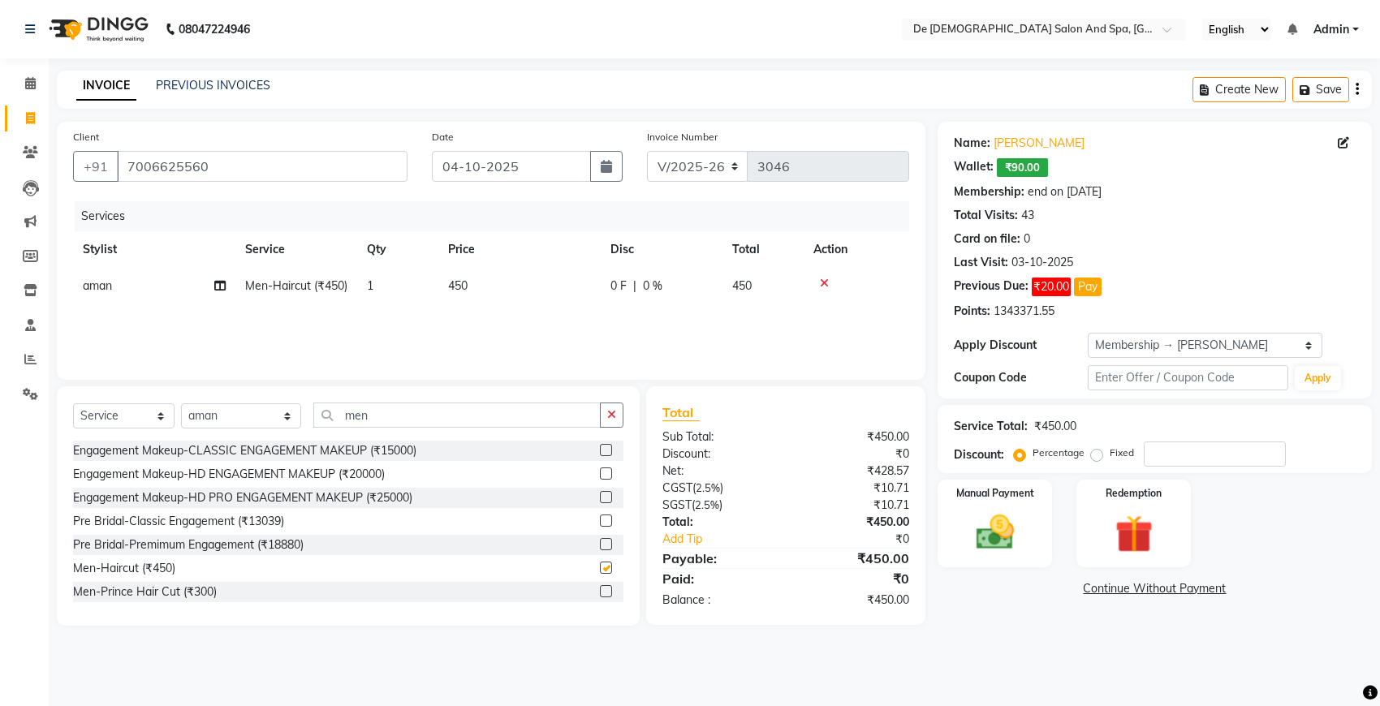
checkbox input "false"
click at [983, 524] on img at bounding box center [994, 532] width 64 height 45
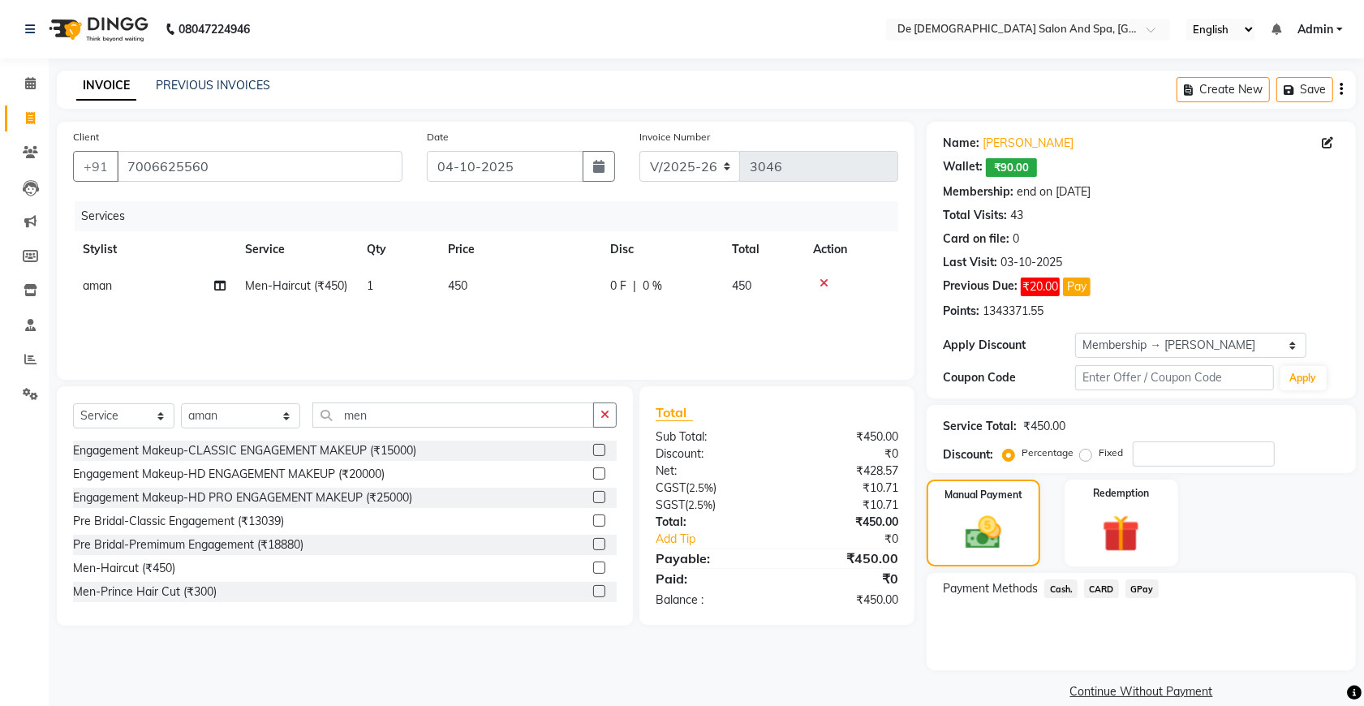
click at [1150, 583] on span "GPay" at bounding box center [1142, 588] width 33 height 19
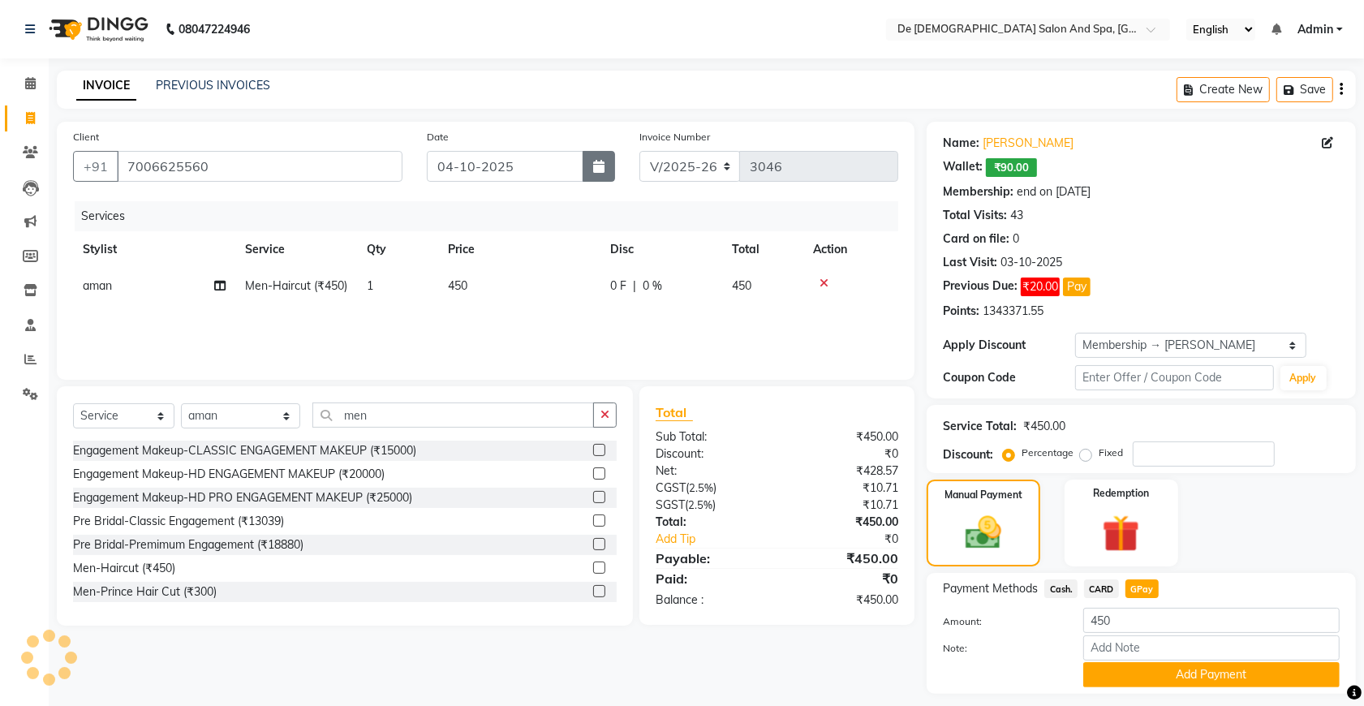
click at [609, 167] on button "button" at bounding box center [599, 166] width 32 height 31
select select "10"
select select "2025"
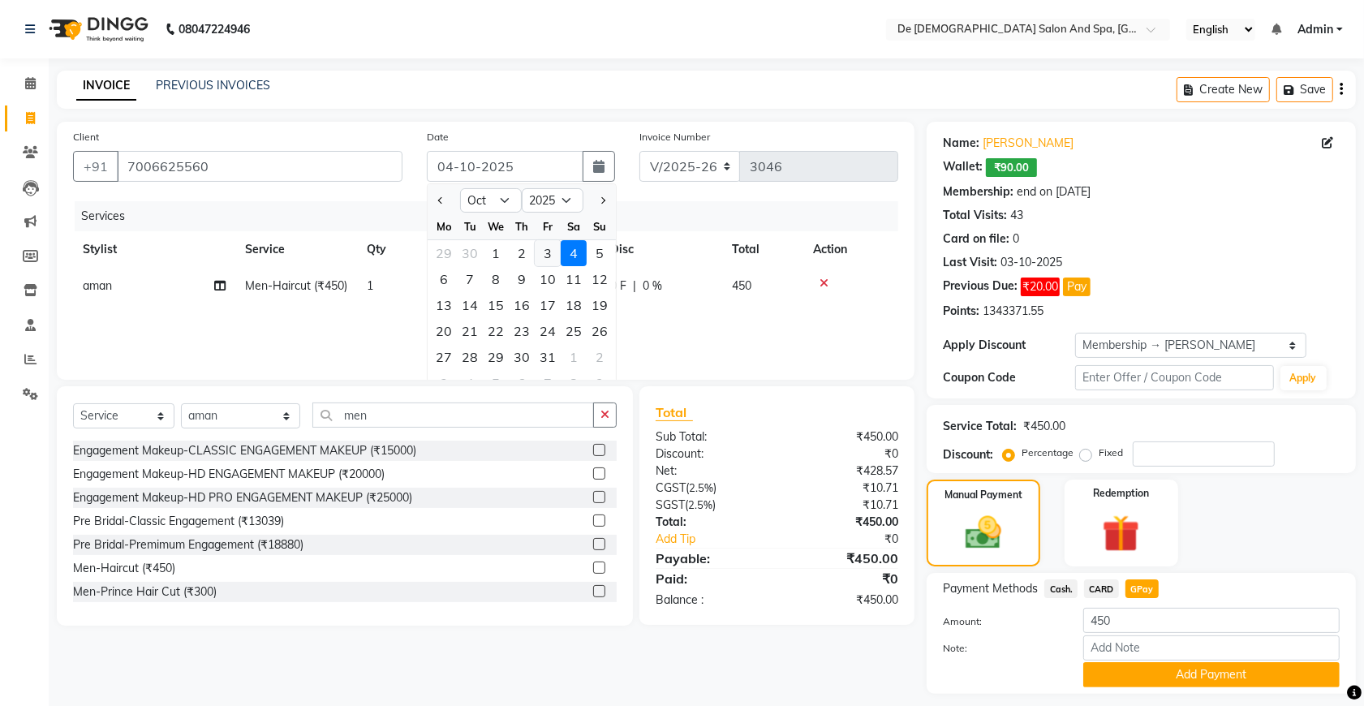
click at [540, 246] on div "3" at bounding box center [548, 253] width 26 height 26
type input "03-10-2025"
type input "0"
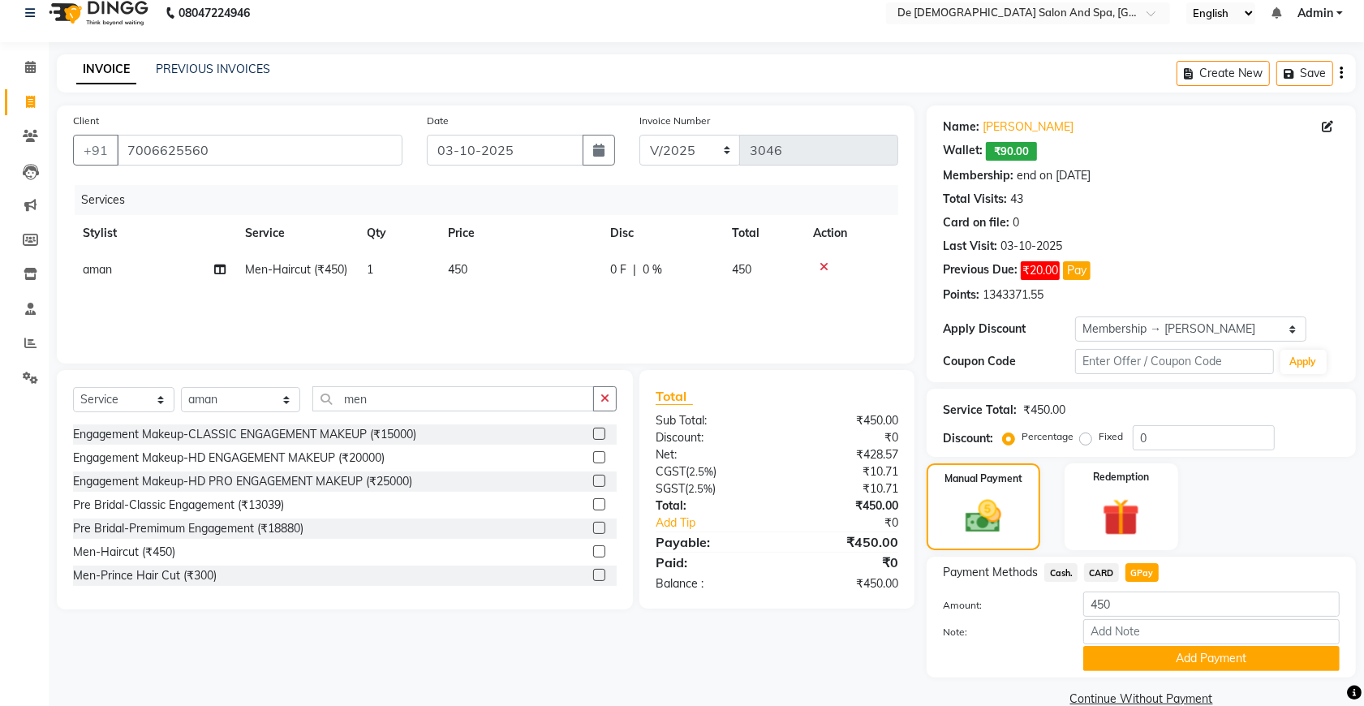
scroll to position [45, 0]
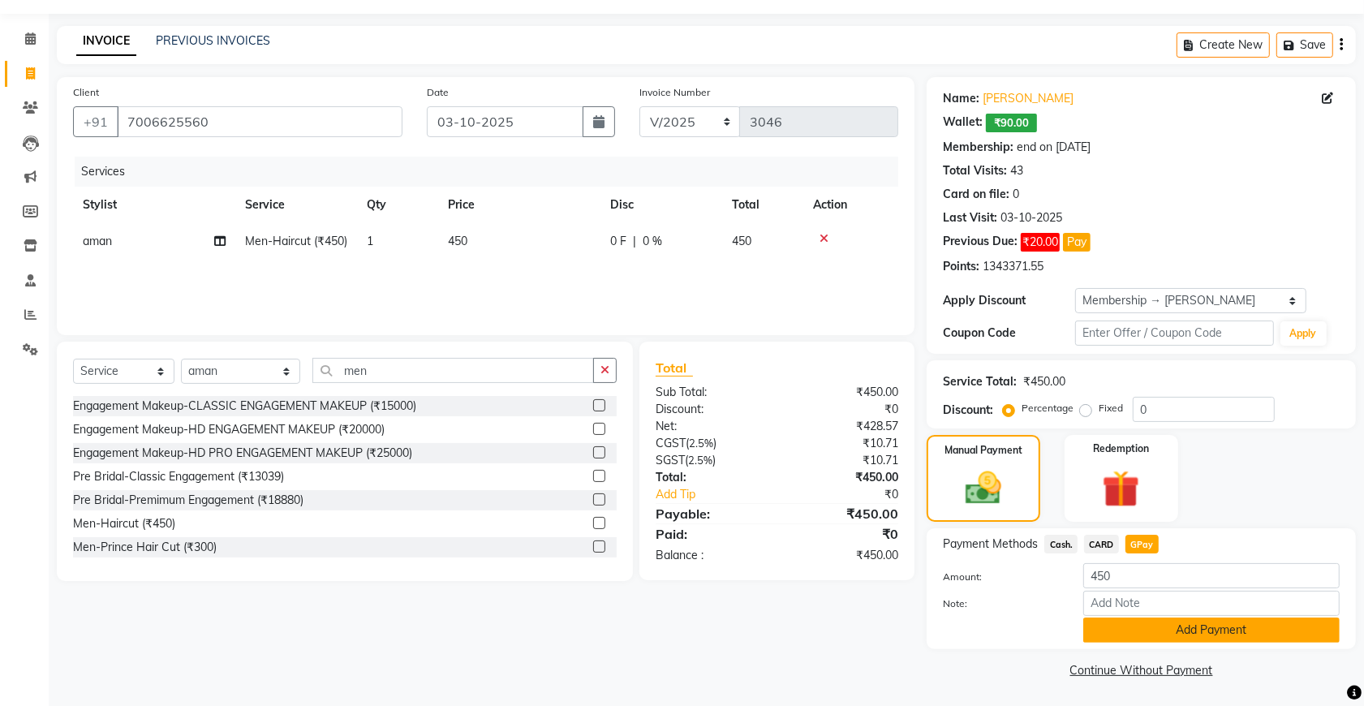
click at [1114, 626] on button "Add Payment" at bounding box center [1211, 630] width 256 height 25
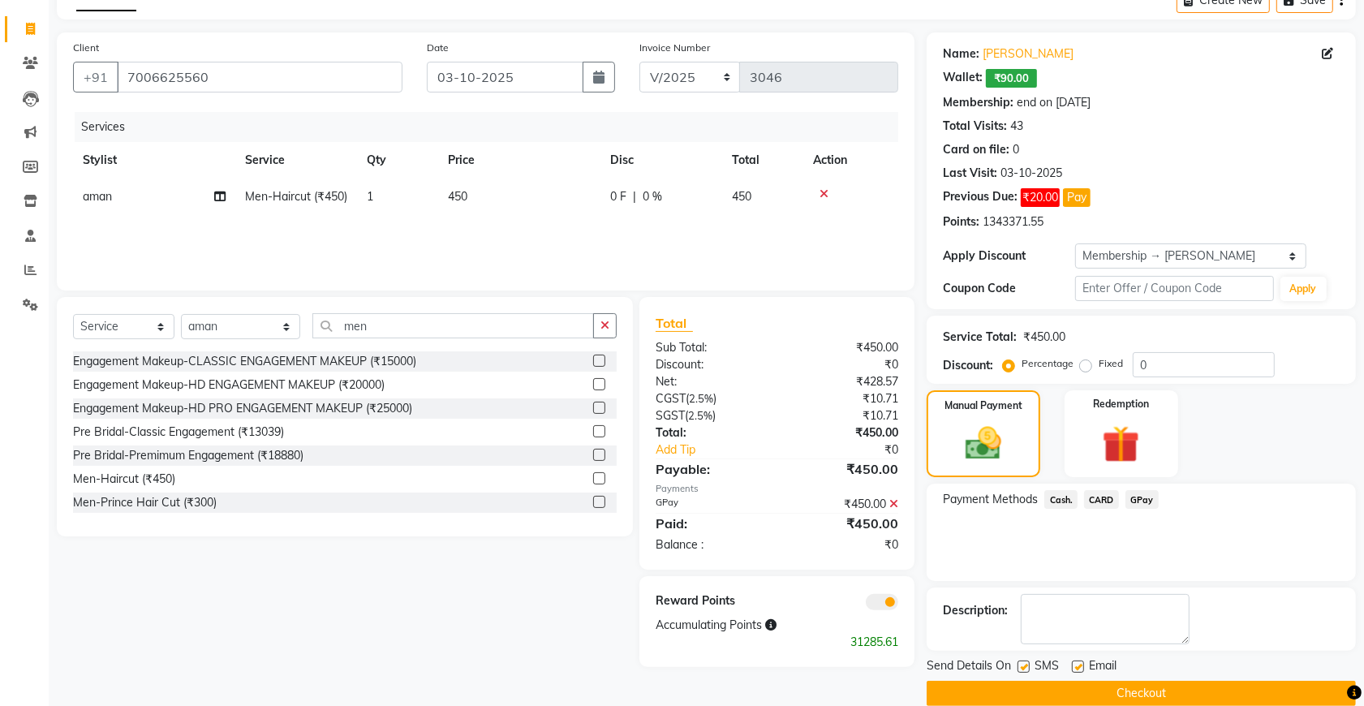
scroll to position [114, 0]
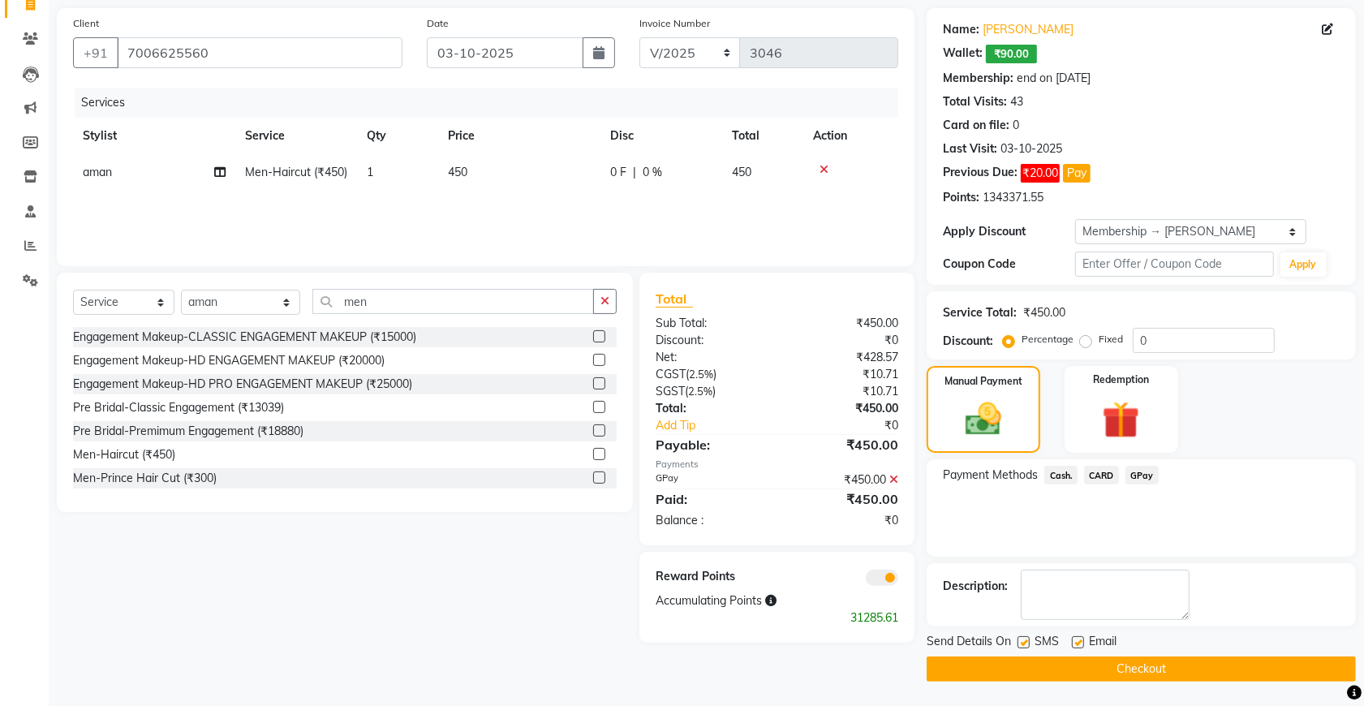
click at [1039, 658] on button "Checkout" at bounding box center [1141, 669] width 429 height 25
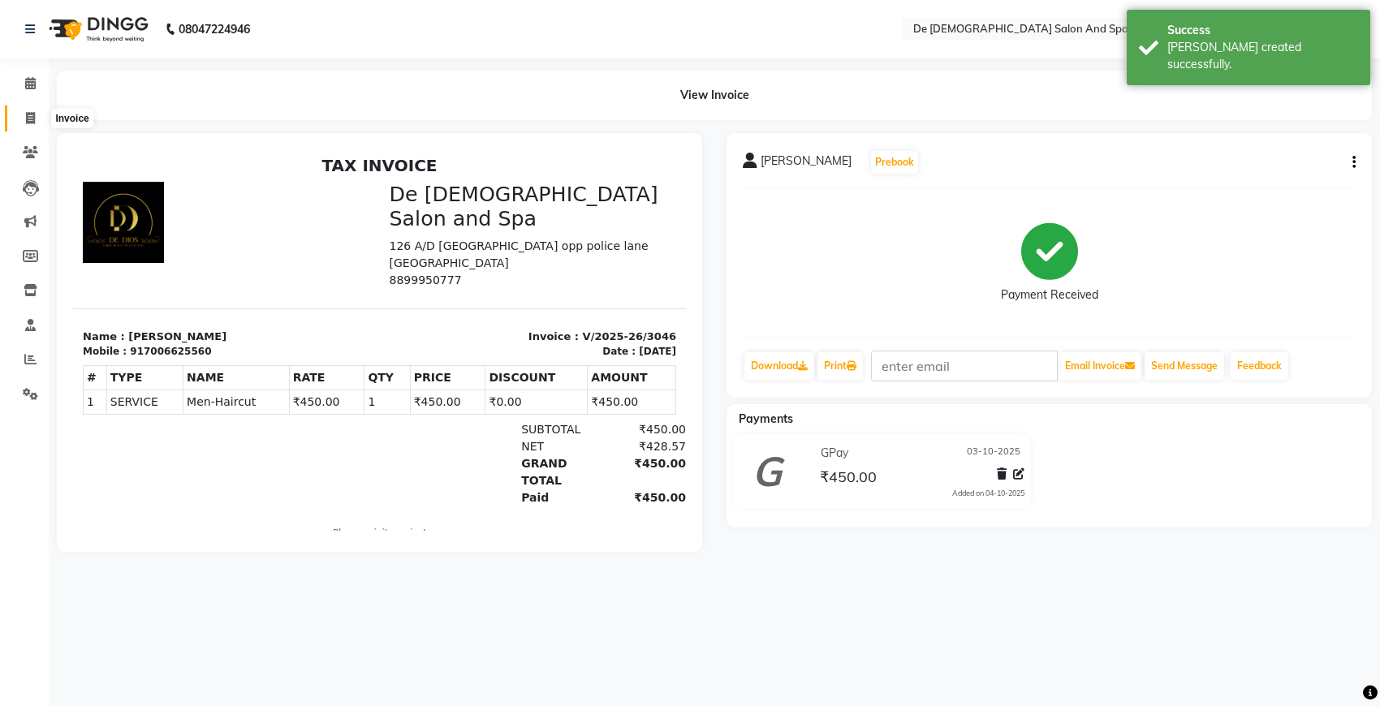
click at [26, 114] on icon at bounding box center [30, 118] width 9 height 12
select select "service"
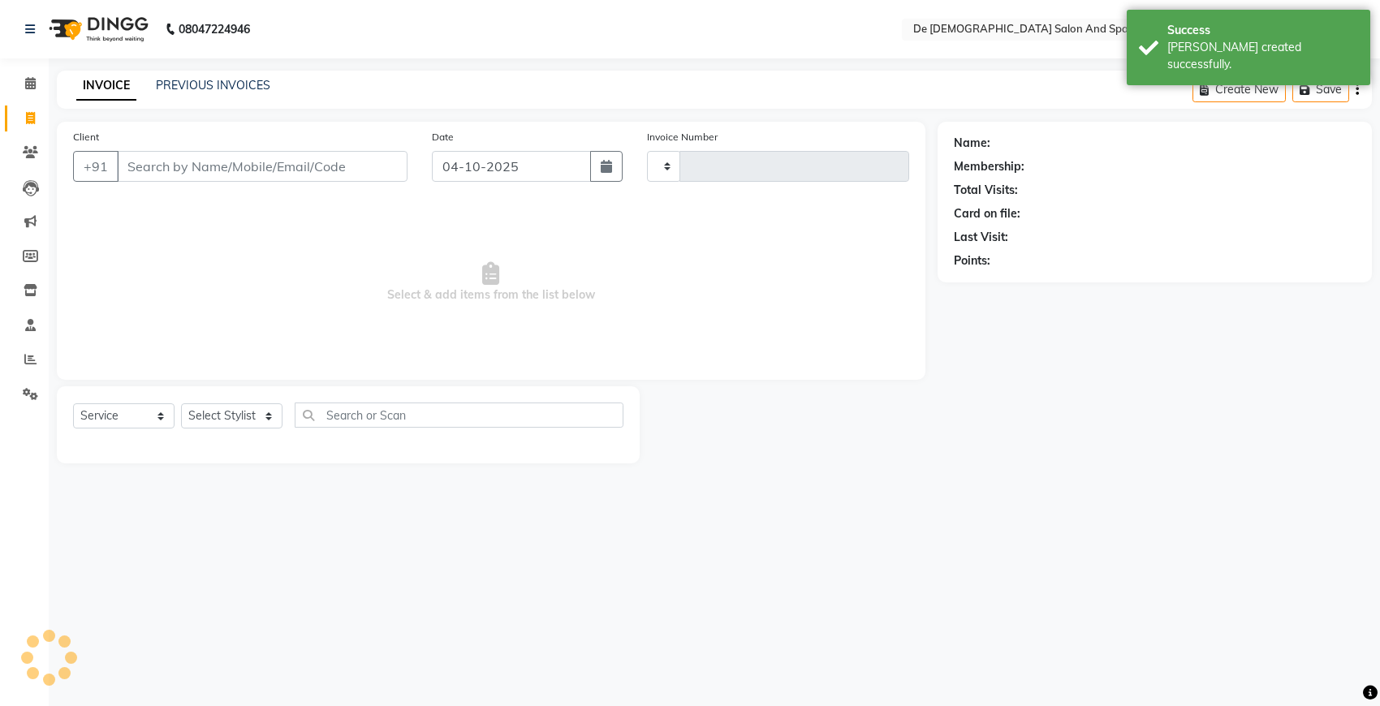
type input "3047"
select select "6431"
click at [205, 170] on input "Client" at bounding box center [262, 166] width 291 height 31
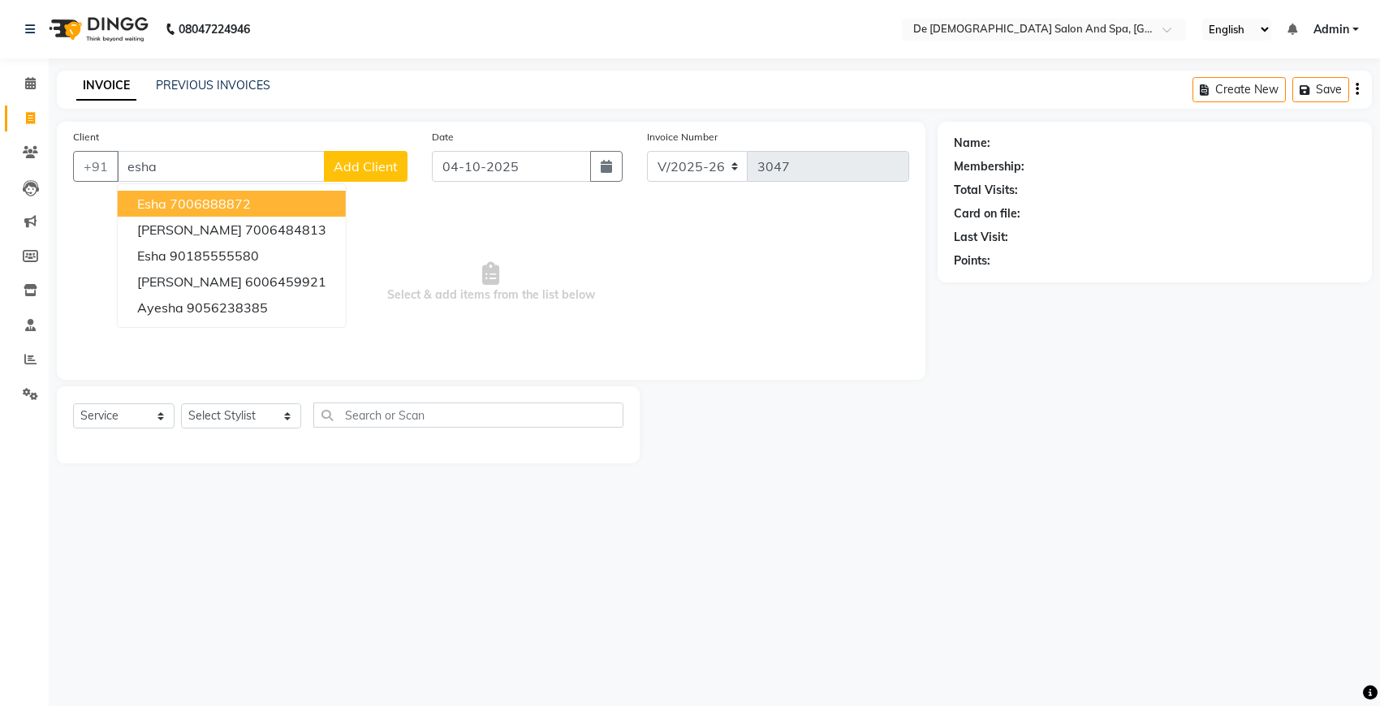
click at [268, 203] on button "[PERSON_NAME] 7006888872" at bounding box center [232, 204] width 228 height 26
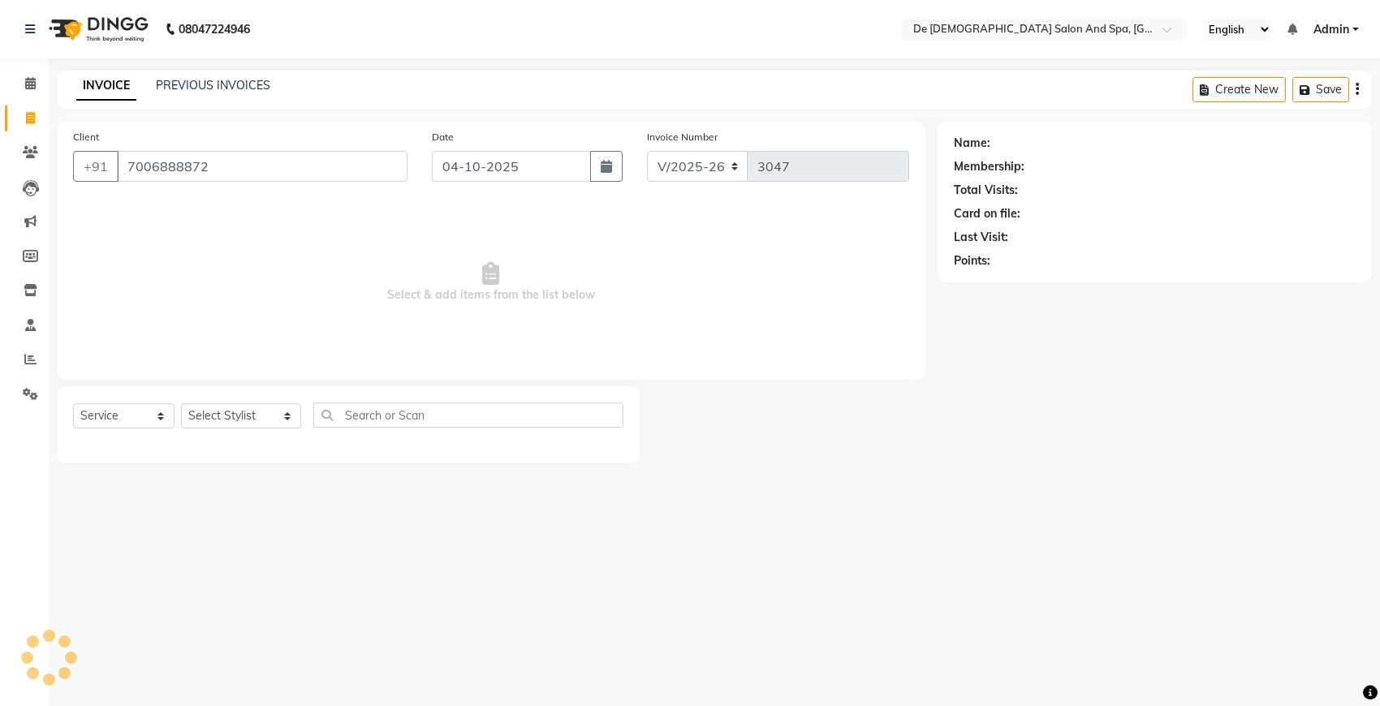
type input "7006888872"
select select "1: Object"
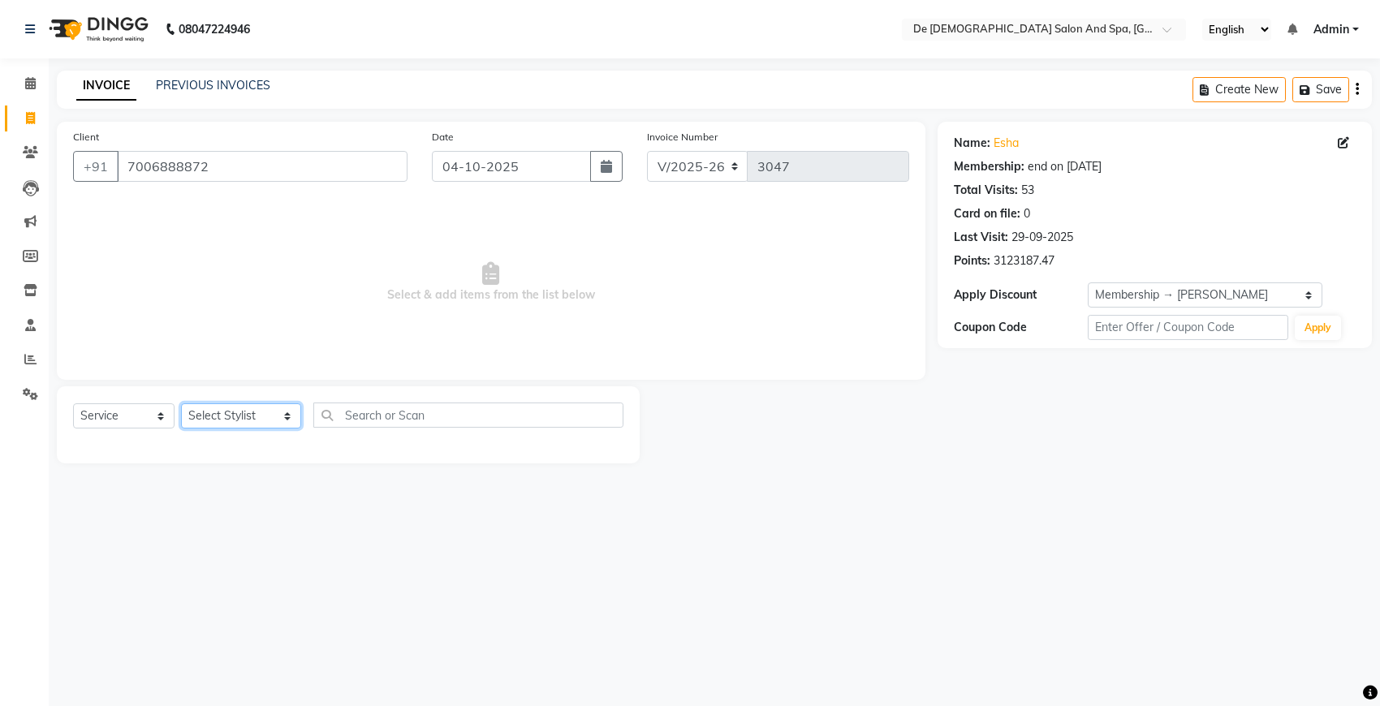
click at [228, 416] on select "Select Stylist akshay [PERSON_NAME] [PERSON_NAME] [PERSON_NAME] [MEDICAL_DATA][…" at bounding box center [241, 415] width 120 height 25
select select "49201"
click at [181, 403] on select "Select Stylist akshay [PERSON_NAME] [PERSON_NAME] [PERSON_NAME] [MEDICAL_DATA][…" at bounding box center [241, 415] width 120 height 25
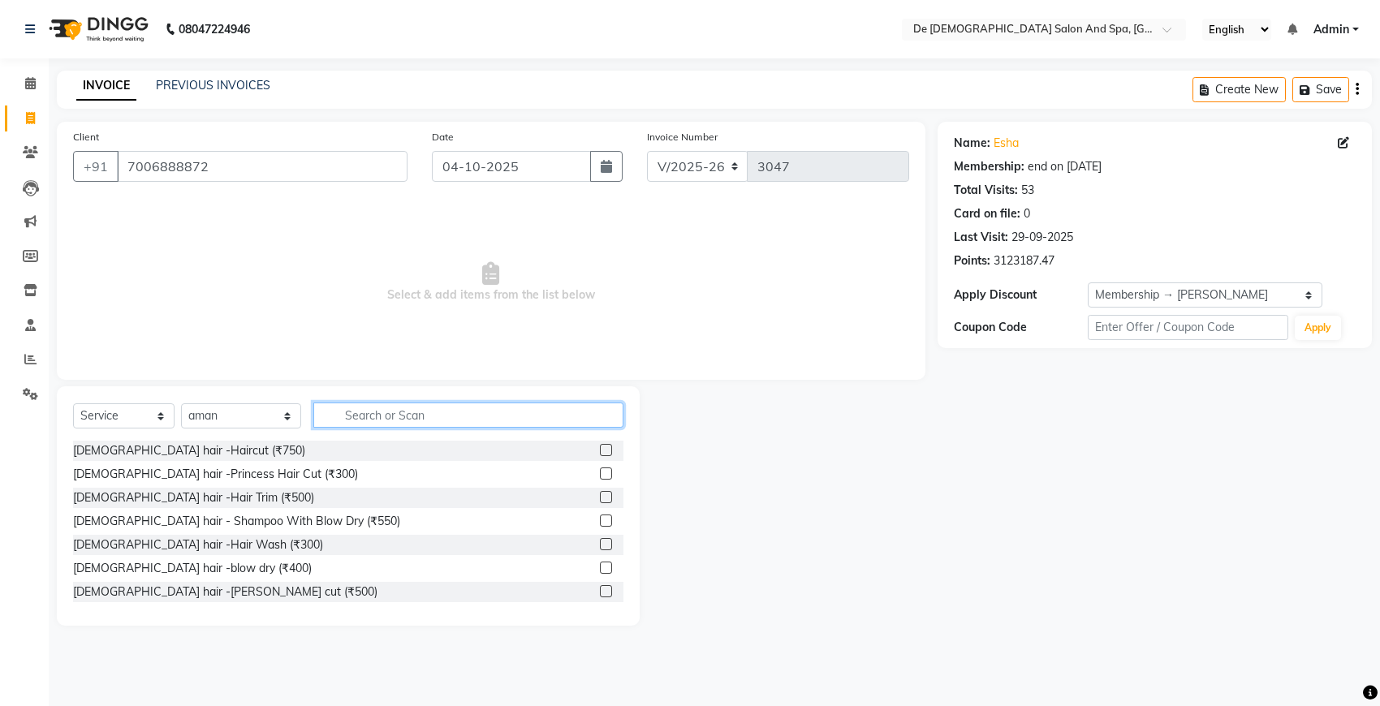
click at [380, 411] on input "text" at bounding box center [468, 415] width 310 height 25
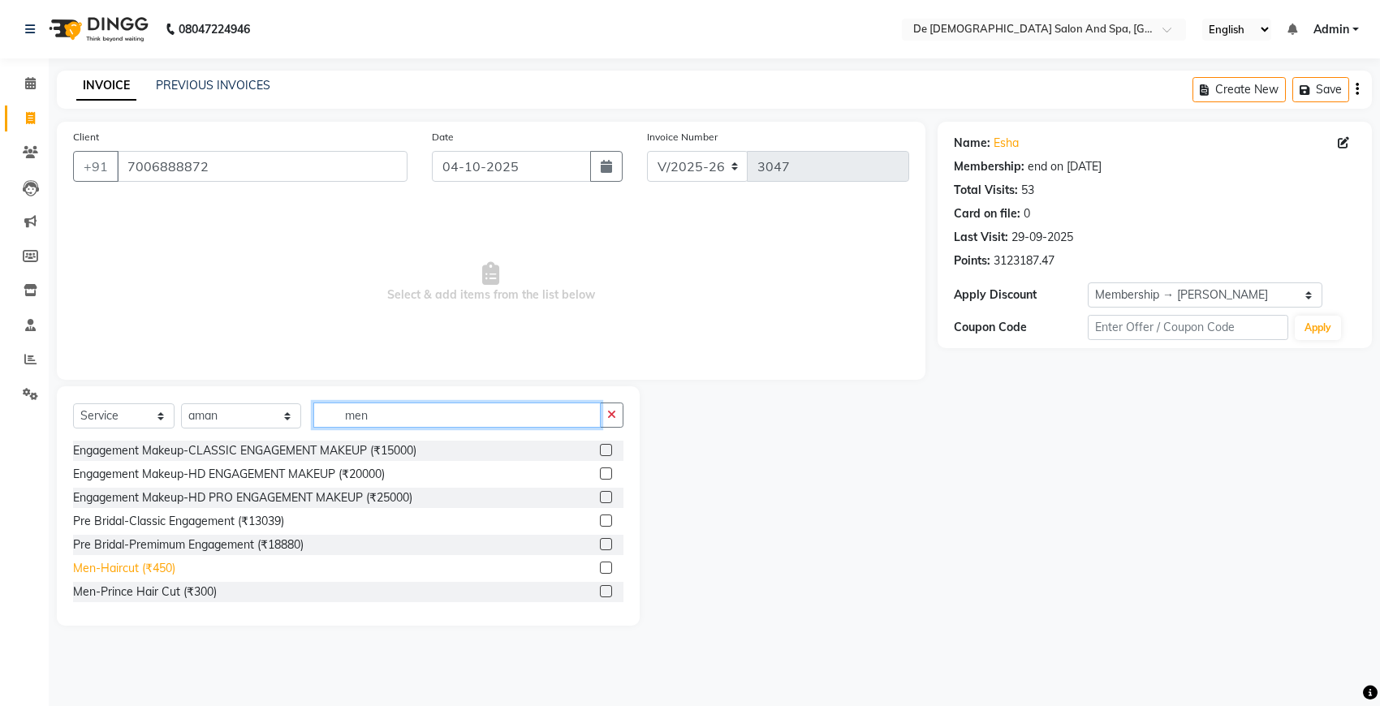
type input "men"
click at [124, 568] on div "Men-Haircut (₹450)" at bounding box center [124, 568] width 102 height 17
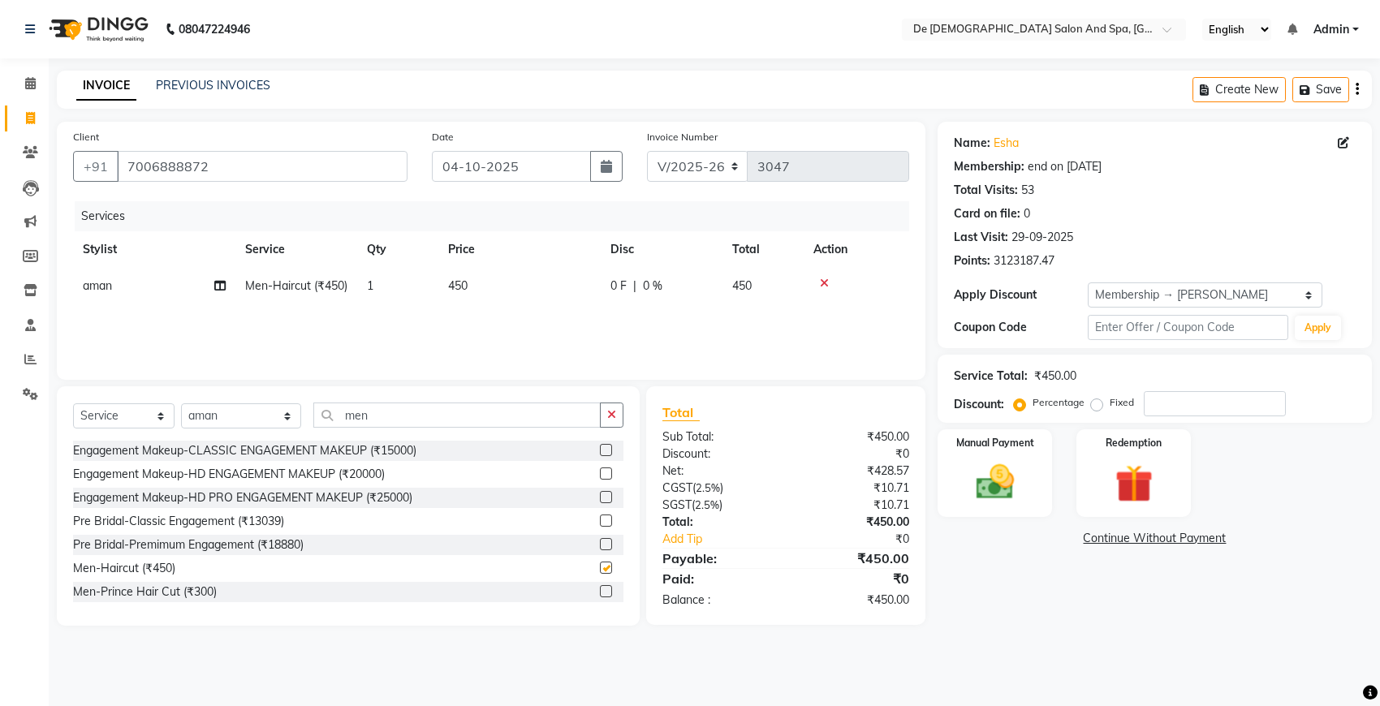
checkbox input "false"
click at [1143, 407] on input "number" at bounding box center [1214, 403] width 142 height 25
click at [488, 277] on td "450" at bounding box center [519, 286] width 162 height 37
select select "49201"
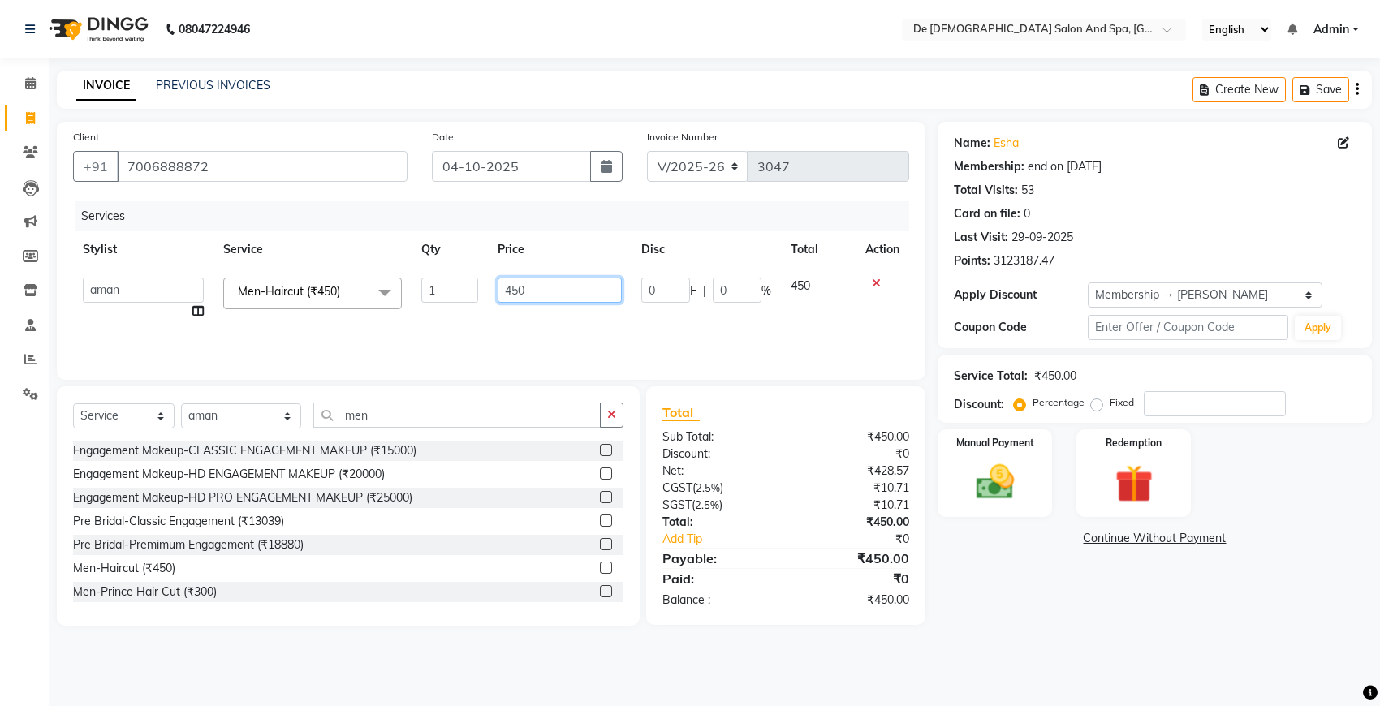
click at [545, 286] on input "450" at bounding box center [559, 290] width 124 height 25
type input "4"
type input "360"
click at [979, 493] on img at bounding box center [994, 481] width 64 height 45
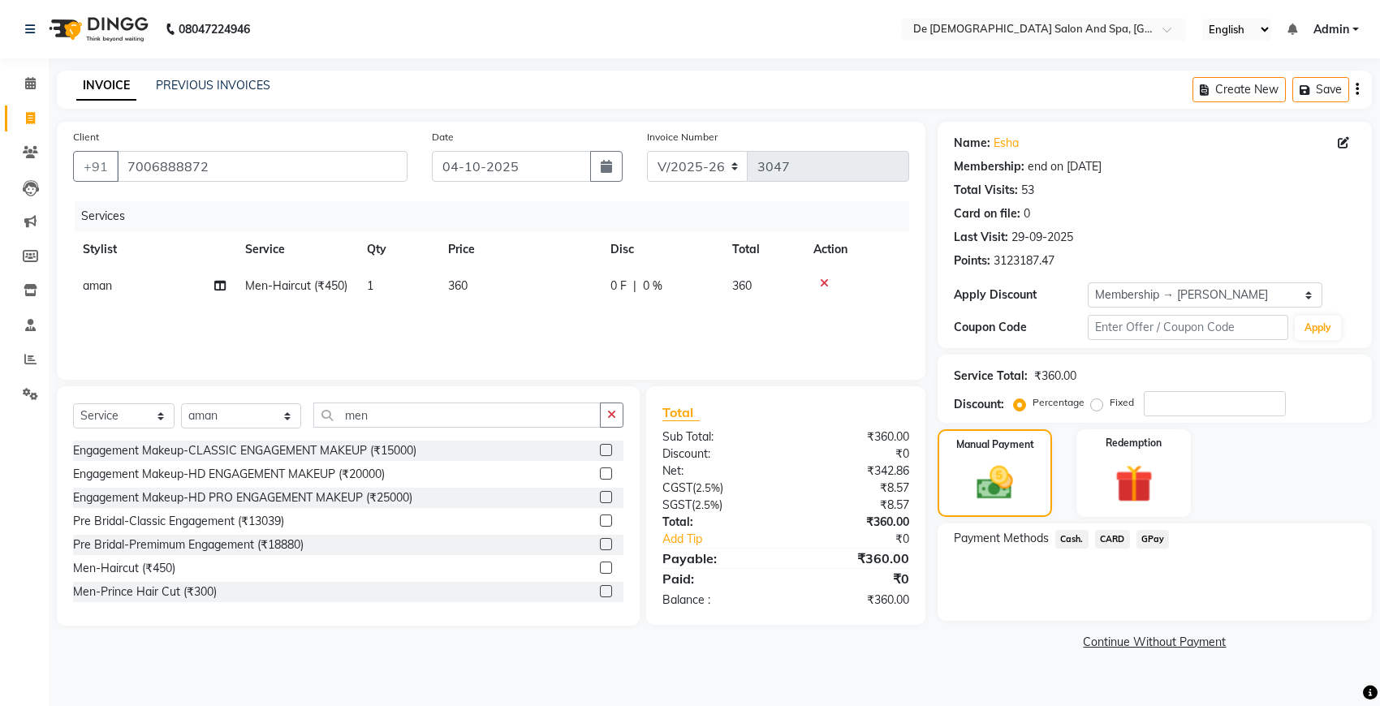
click at [1157, 530] on span "GPay" at bounding box center [1152, 539] width 33 height 19
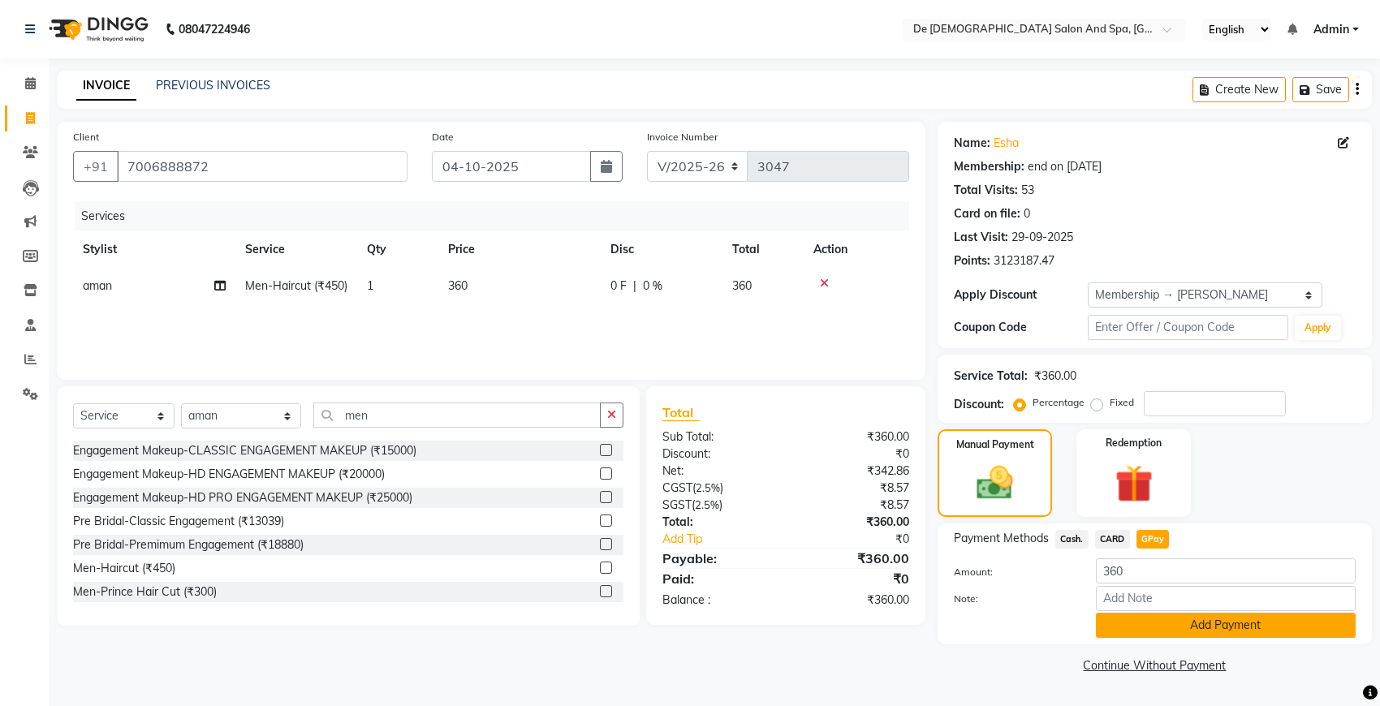
click at [1155, 618] on button "Add Payment" at bounding box center [1226, 625] width 260 height 25
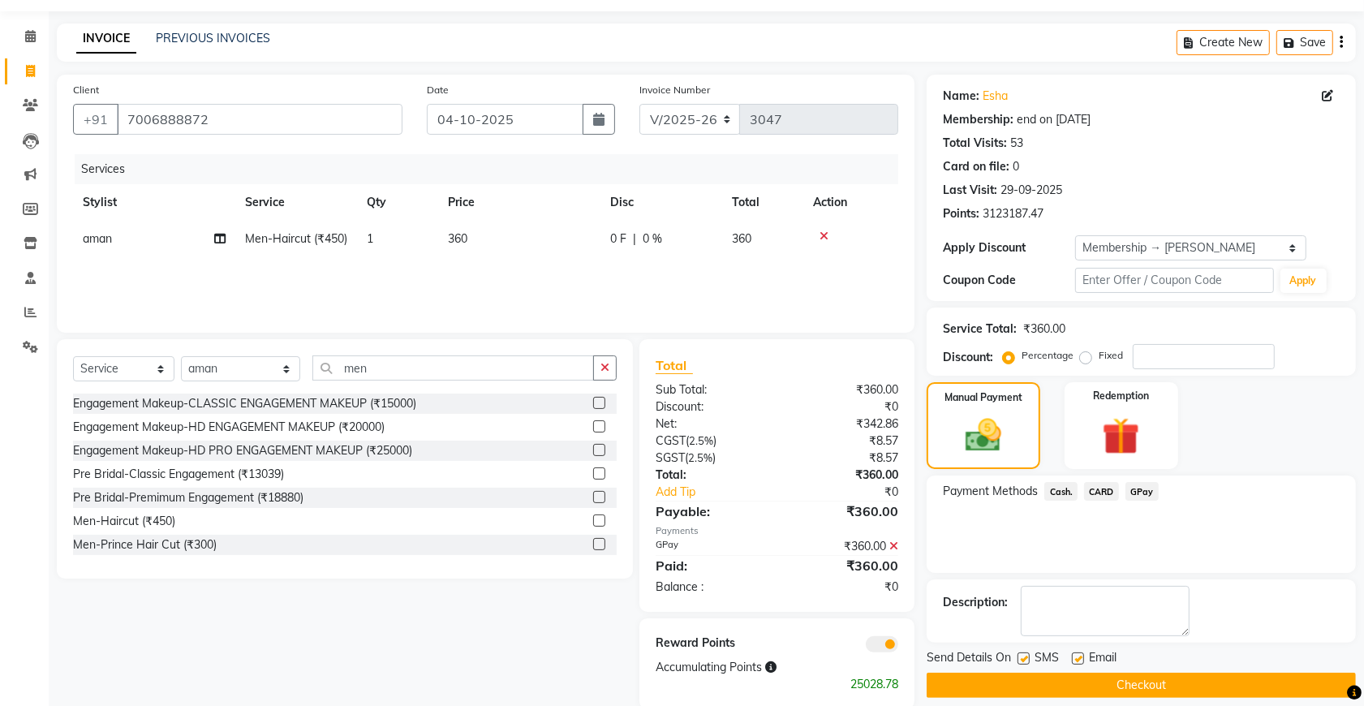
scroll to position [74, 0]
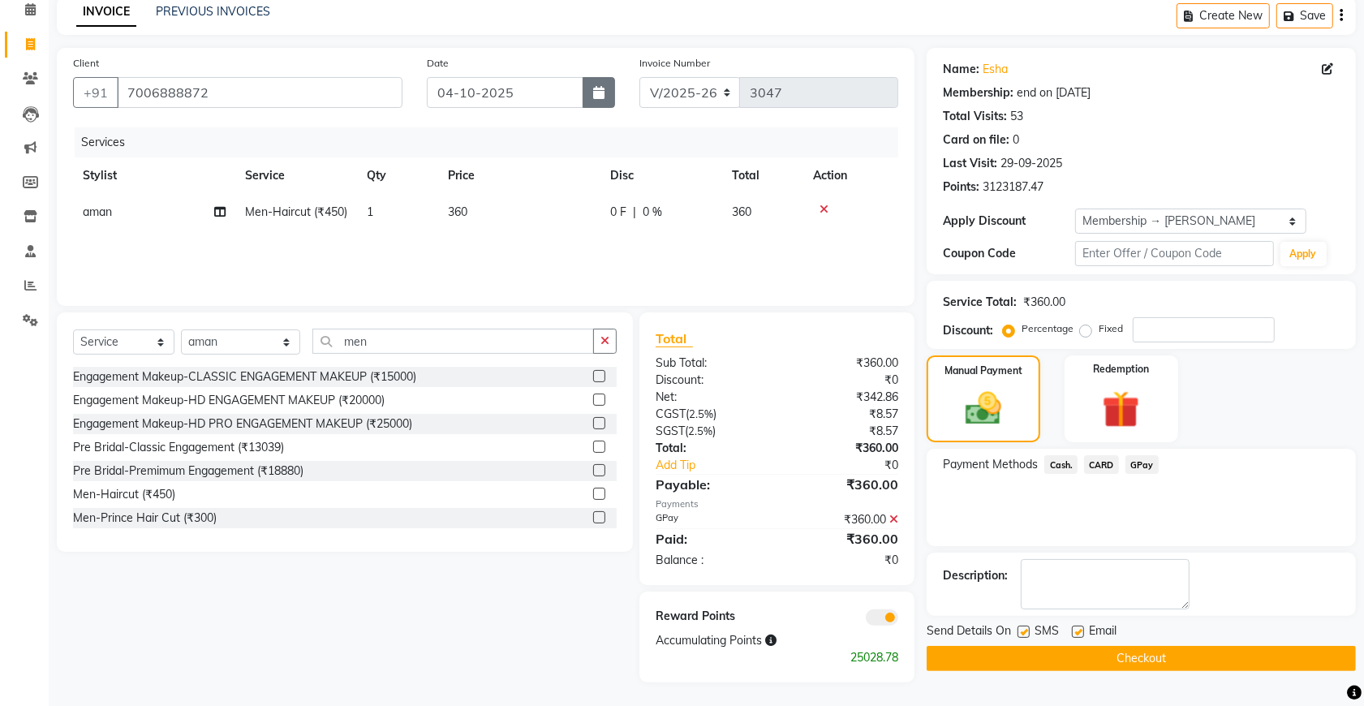
click at [589, 85] on button "button" at bounding box center [599, 92] width 32 height 31
select select "10"
select select "2025"
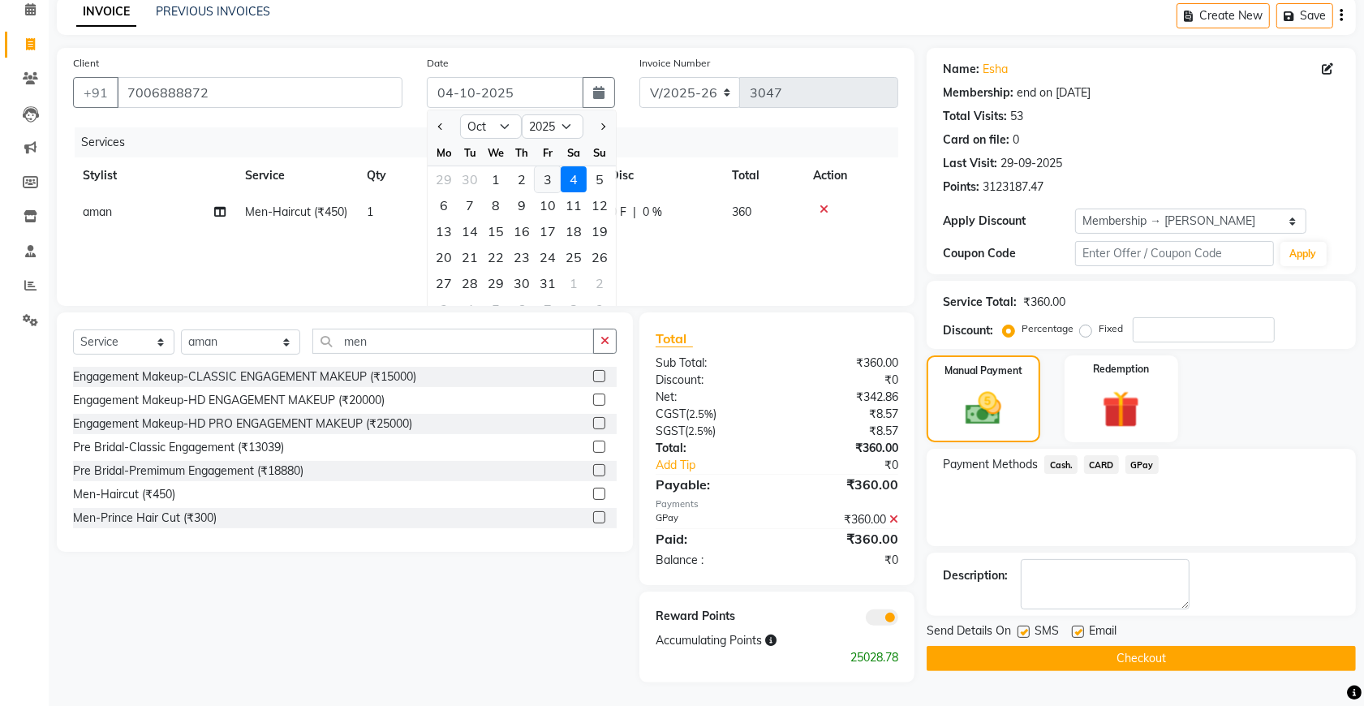
click at [553, 180] on div "3" at bounding box center [548, 179] width 26 height 26
type input "03-10-2025"
type input "0"
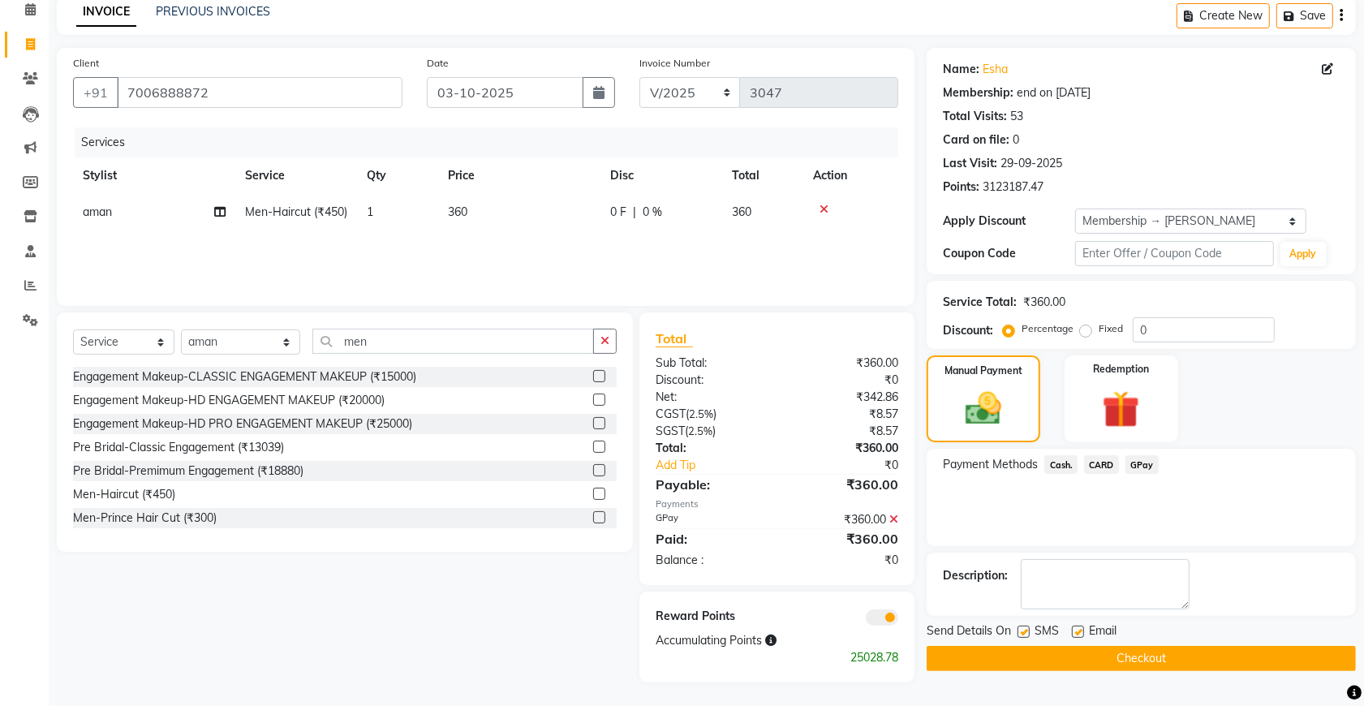
click at [1001, 660] on button "Checkout" at bounding box center [1141, 658] width 429 height 25
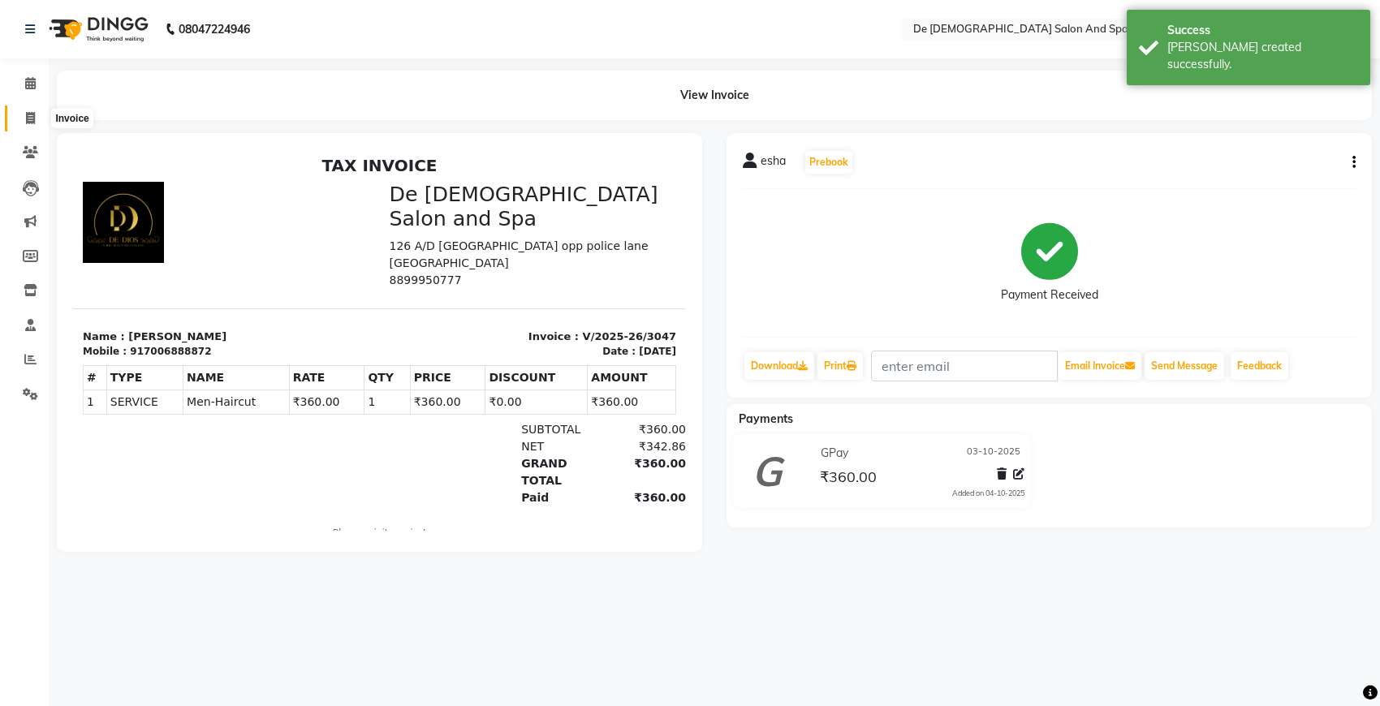
click at [33, 120] on icon at bounding box center [30, 118] width 9 height 12
select select "service"
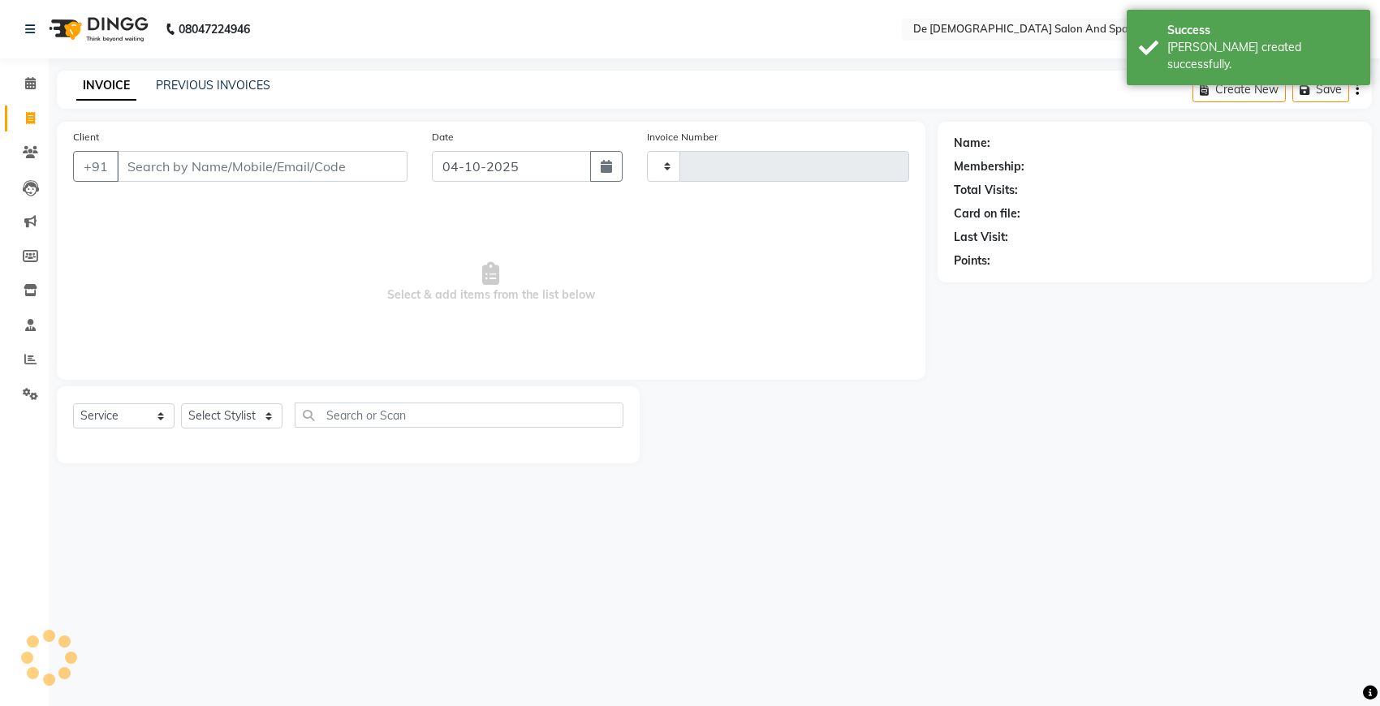
type input "3048"
select select "6431"
click at [173, 88] on link "PREVIOUS INVOICES" at bounding box center [213, 85] width 114 height 15
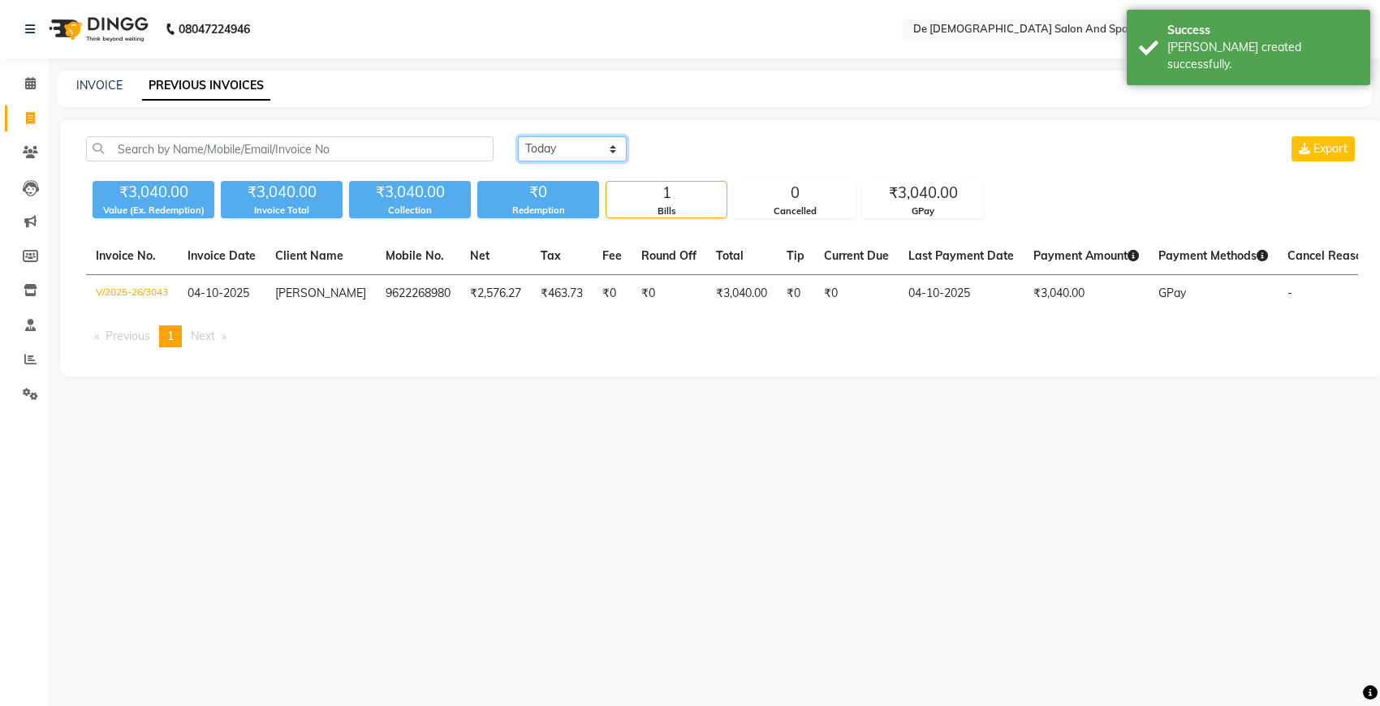
click at [610, 140] on select "[DATE] [DATE] Custom Range" at bounding box center [572, 148] width 109 height 25
select select "yesterday"
click at [518, 136] on select "[DATE] [DATE] Custom Range" at bounding box center [572, 148] width 109 height 25
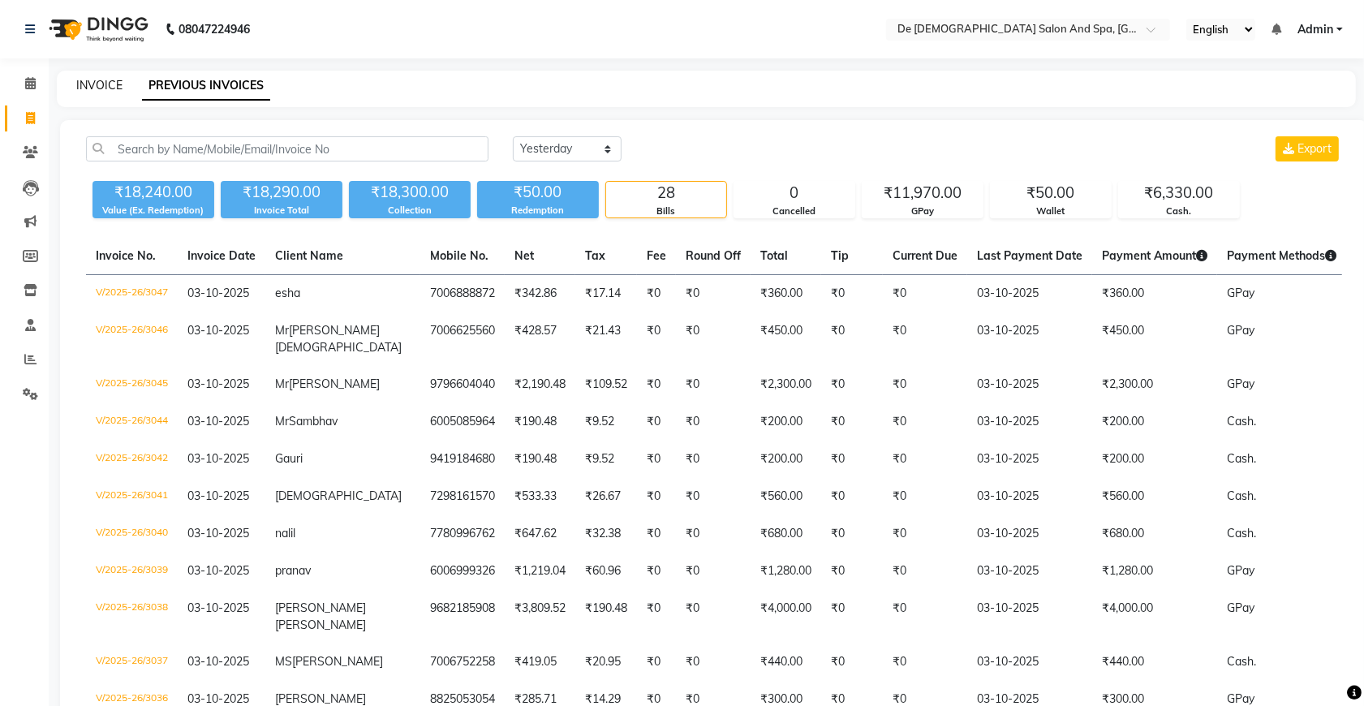
click at [80, 79] on link "INVOICE" at bounding box center [99, 85] width 46 height 15
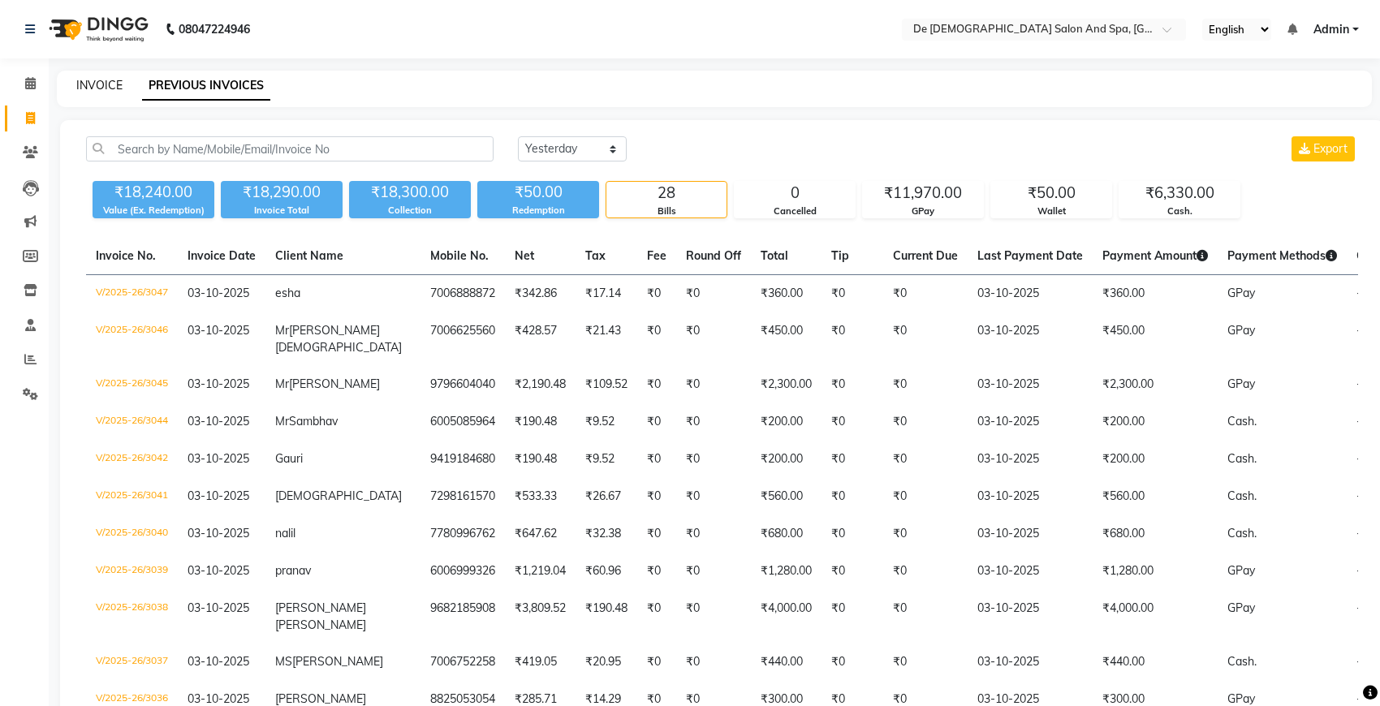
select select "6431"
select select "service"
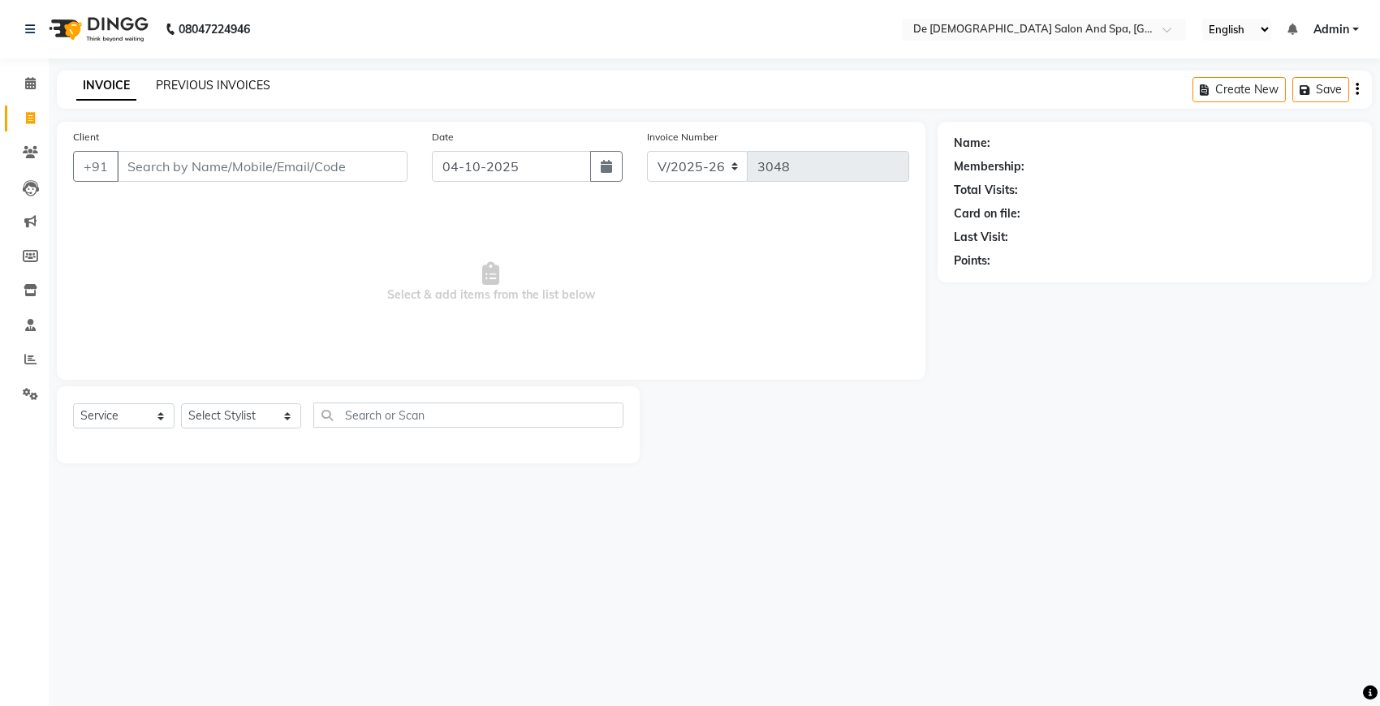
click at [188, 82] on link "PREVIOUS INVOICES" at bounding box center [213, 85] width 114 height 15
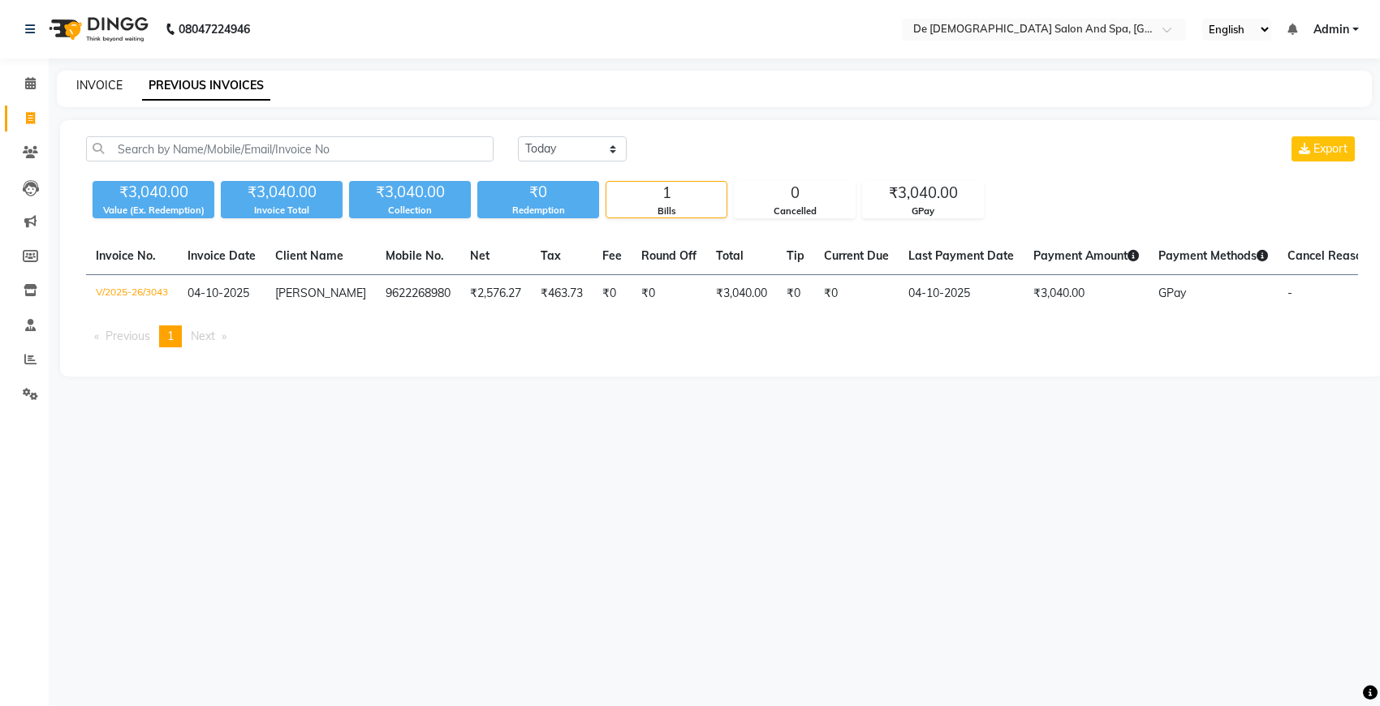
click at [88, 84] on link "INVOICE" at bounding box center [99, 85] width 46 height 15
select select "service"
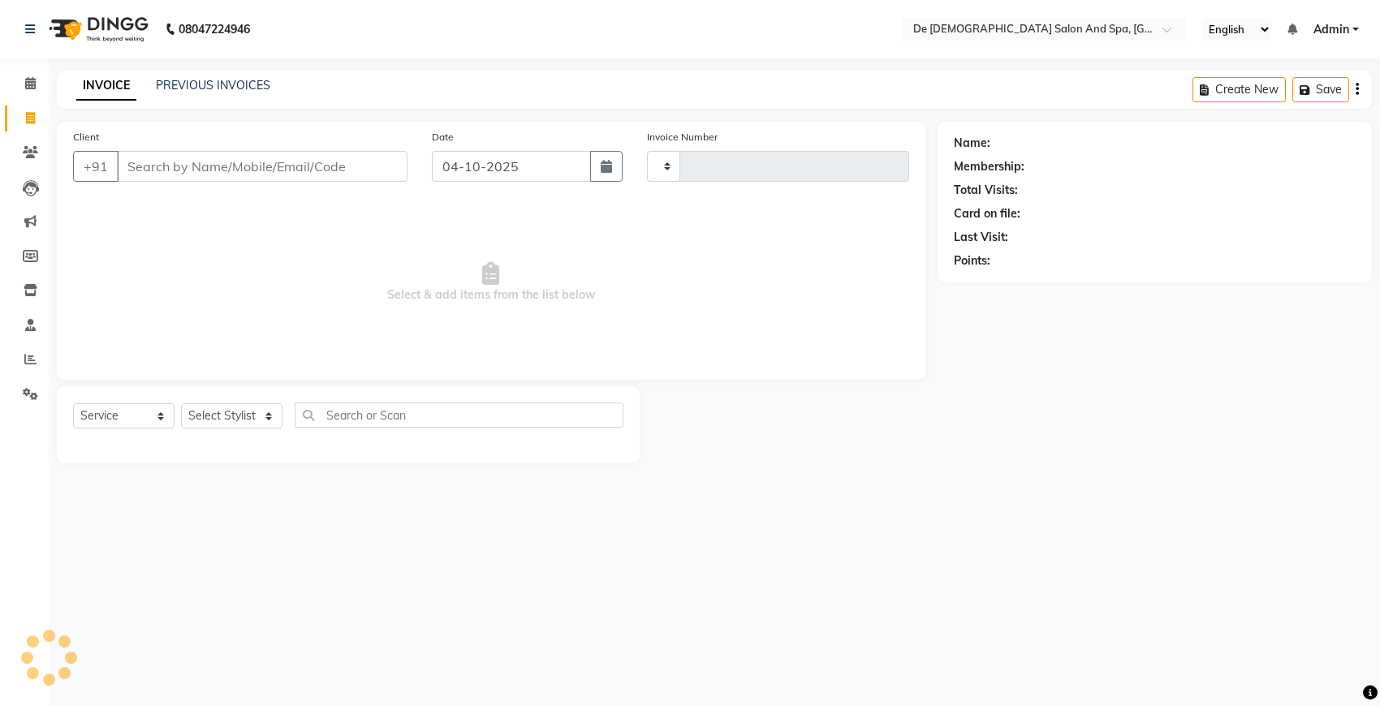
type input "3048"
select select "6431"
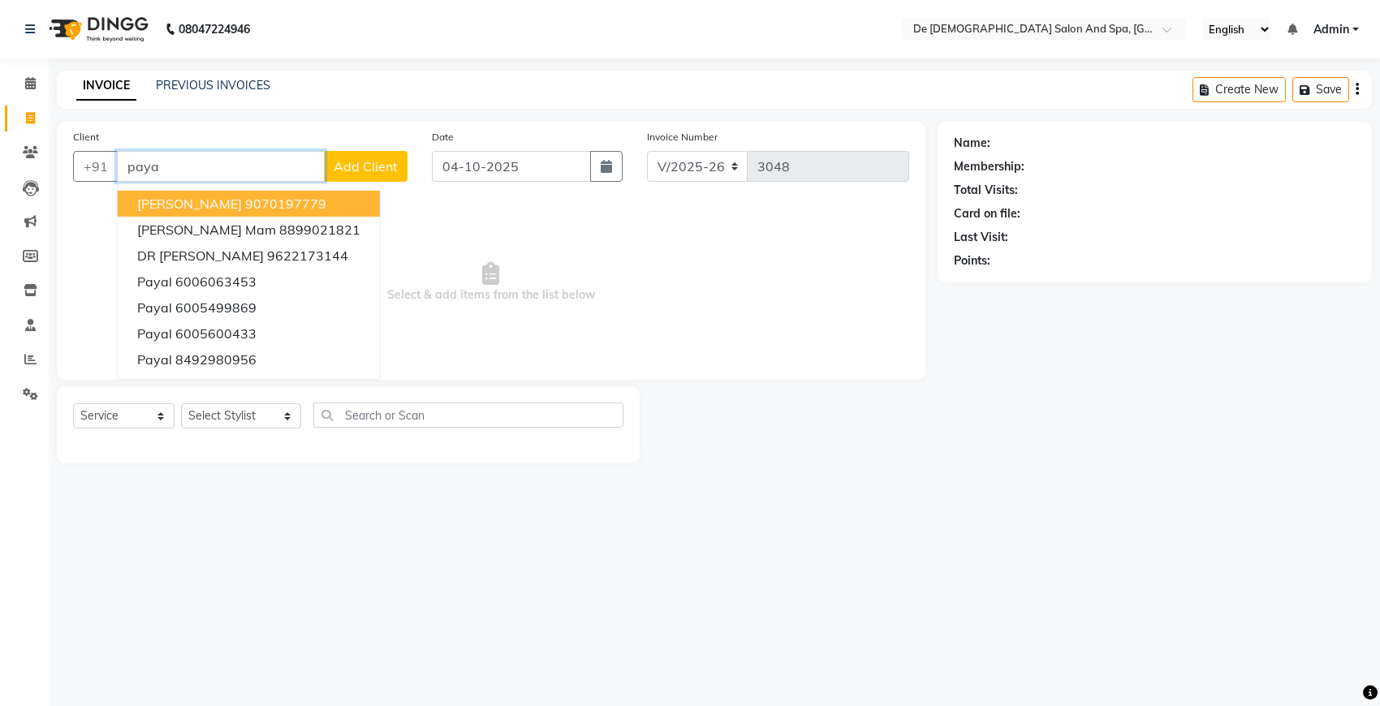
click at [252, 200] on ngb-highlight "9070197779" at bounding box center [285, 204] width 81 height 16
type input "9070197779"
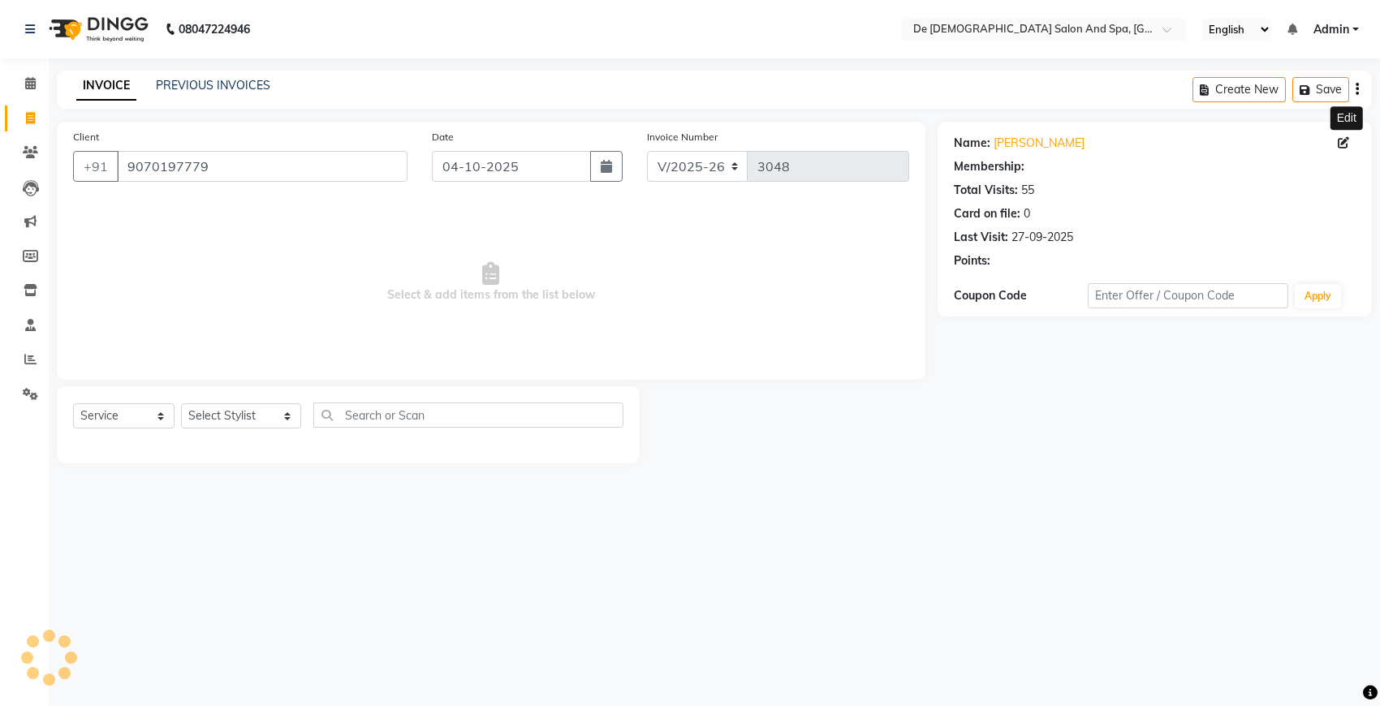
click at [1343, 138] on icon at bounding box center [1342, 142] width 11 height 11
select select "01"
select select "[DEMOGRAPHIC_DATA]"
select select "01"
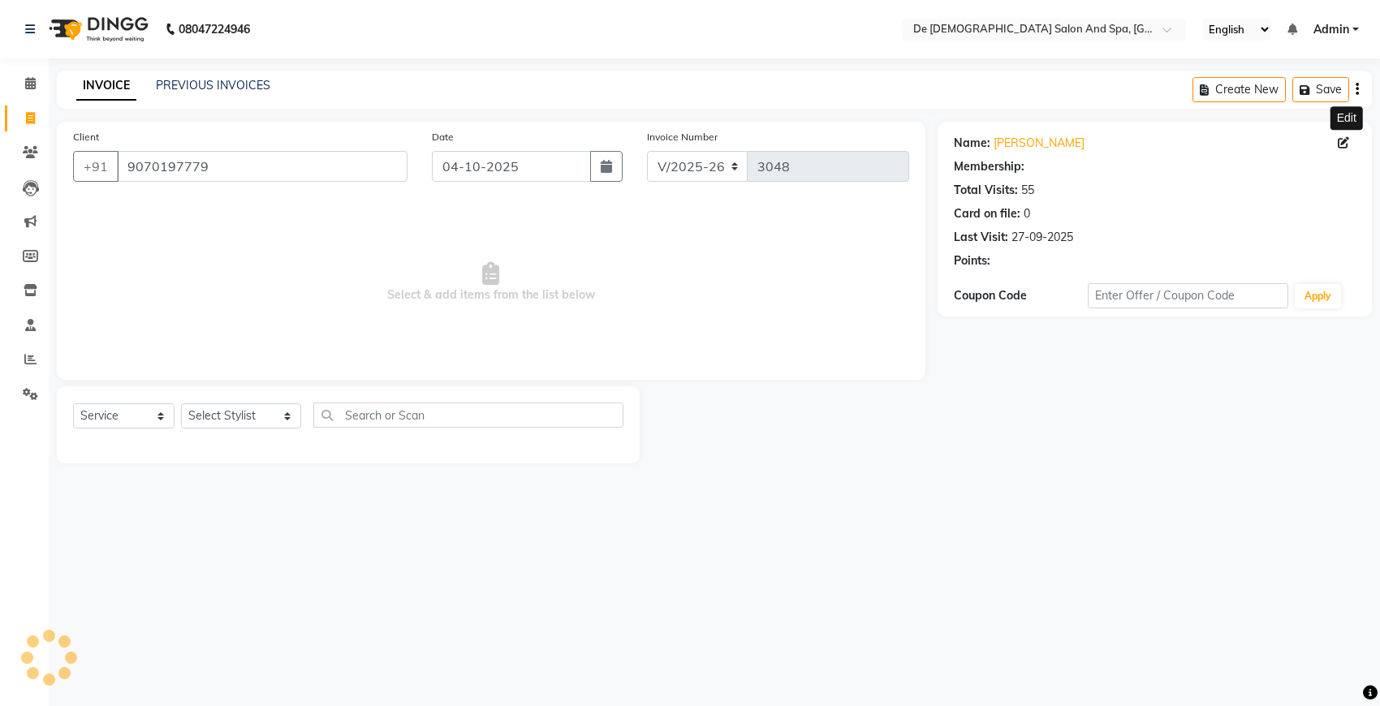
select select "01"
select select "1: Object"
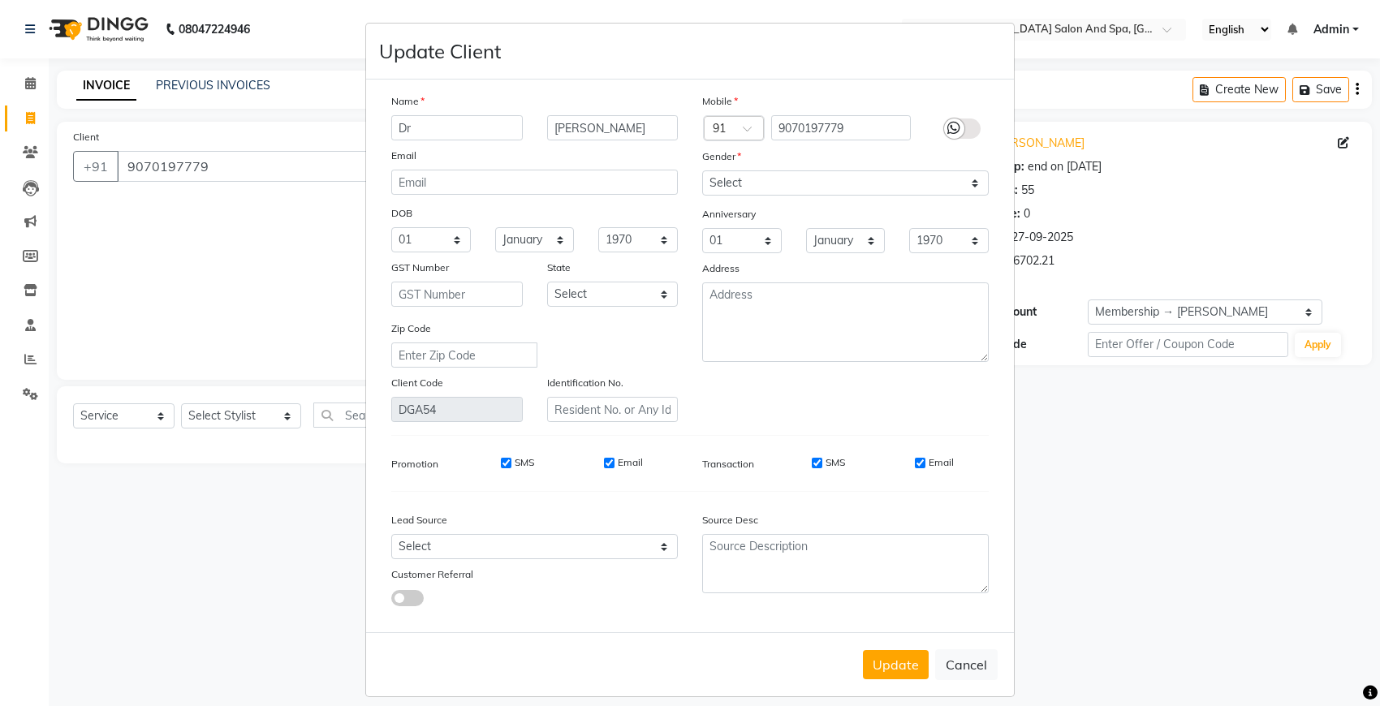
click at [1102, 100] on ngb-modal-window "Update Client Name [PERSON_NAME] Email DOB Day 01 02 03 04 05 06 07 08 09 10 11…" at bounding box center [690, 353] width 1380 height 706
click at [956, 657] on button "Cancel" at bounding box center [966, 664] width 62 height 31
select select
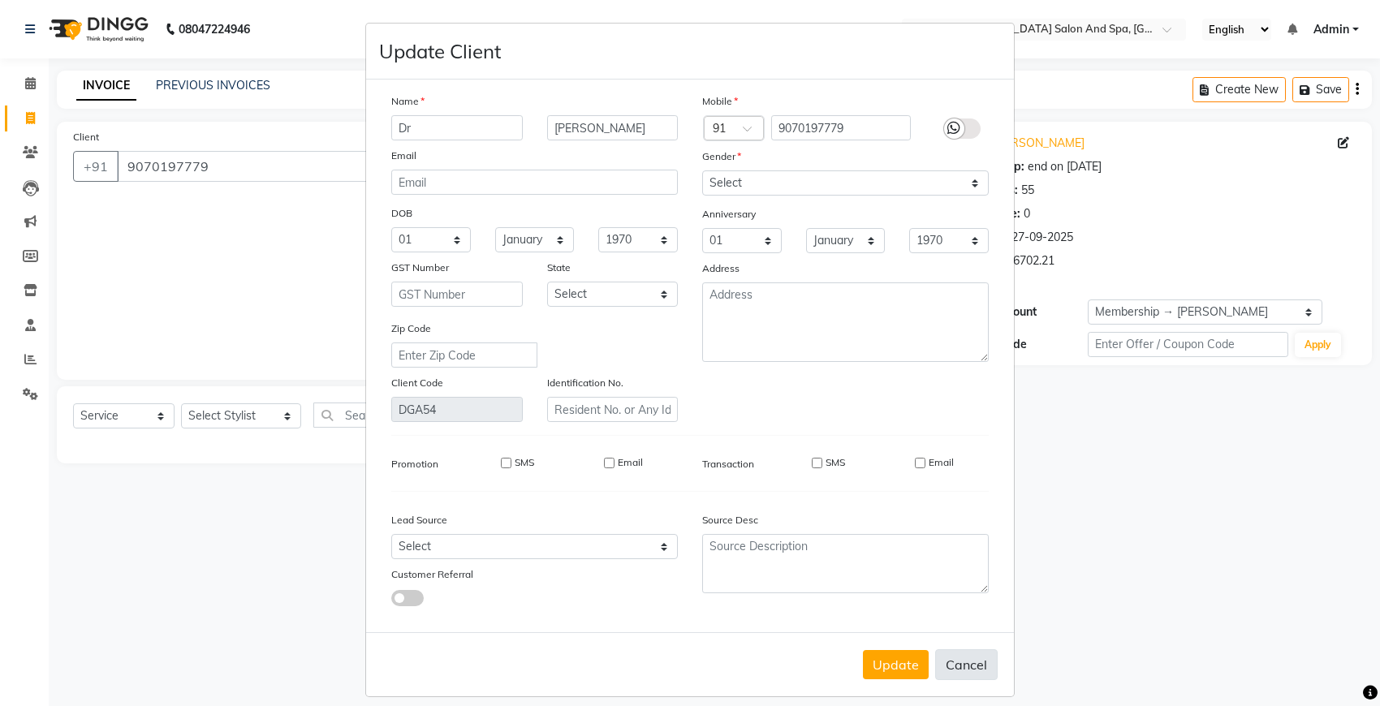
select select
checkbox input "false"
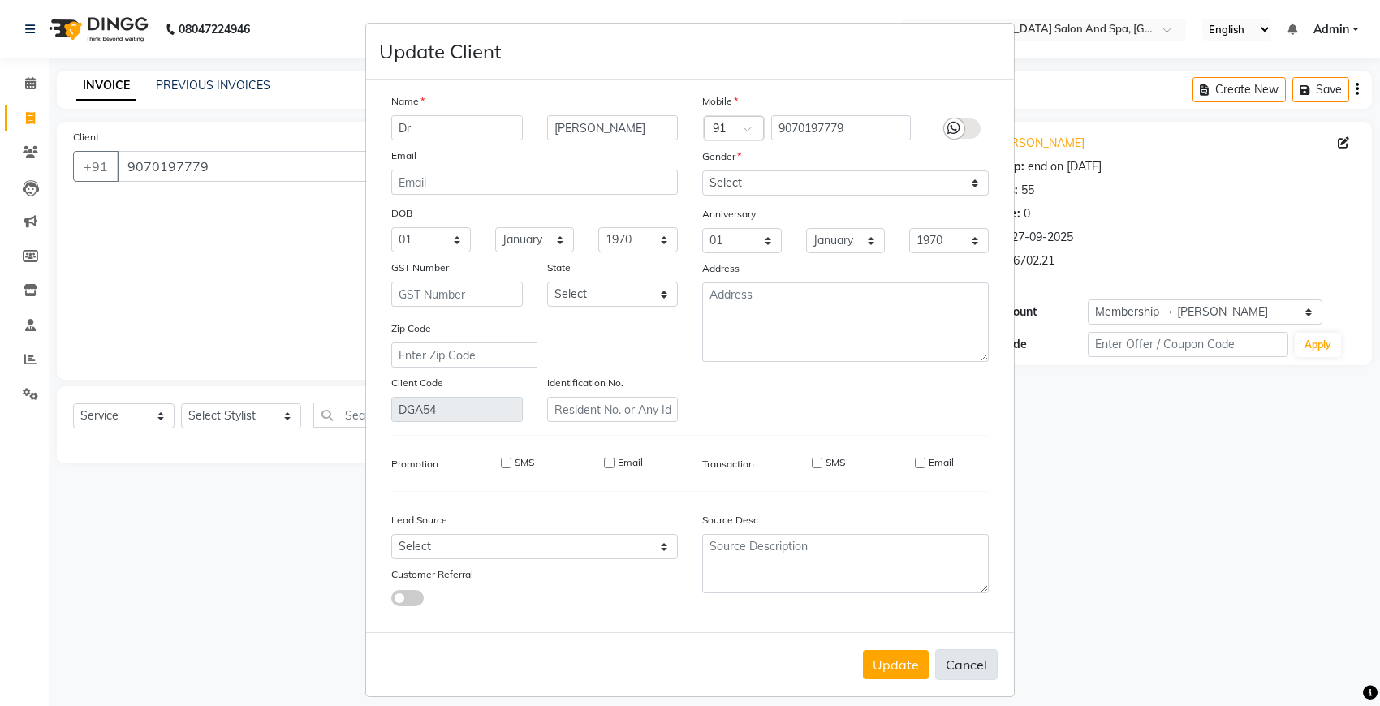
checkbox input "false"
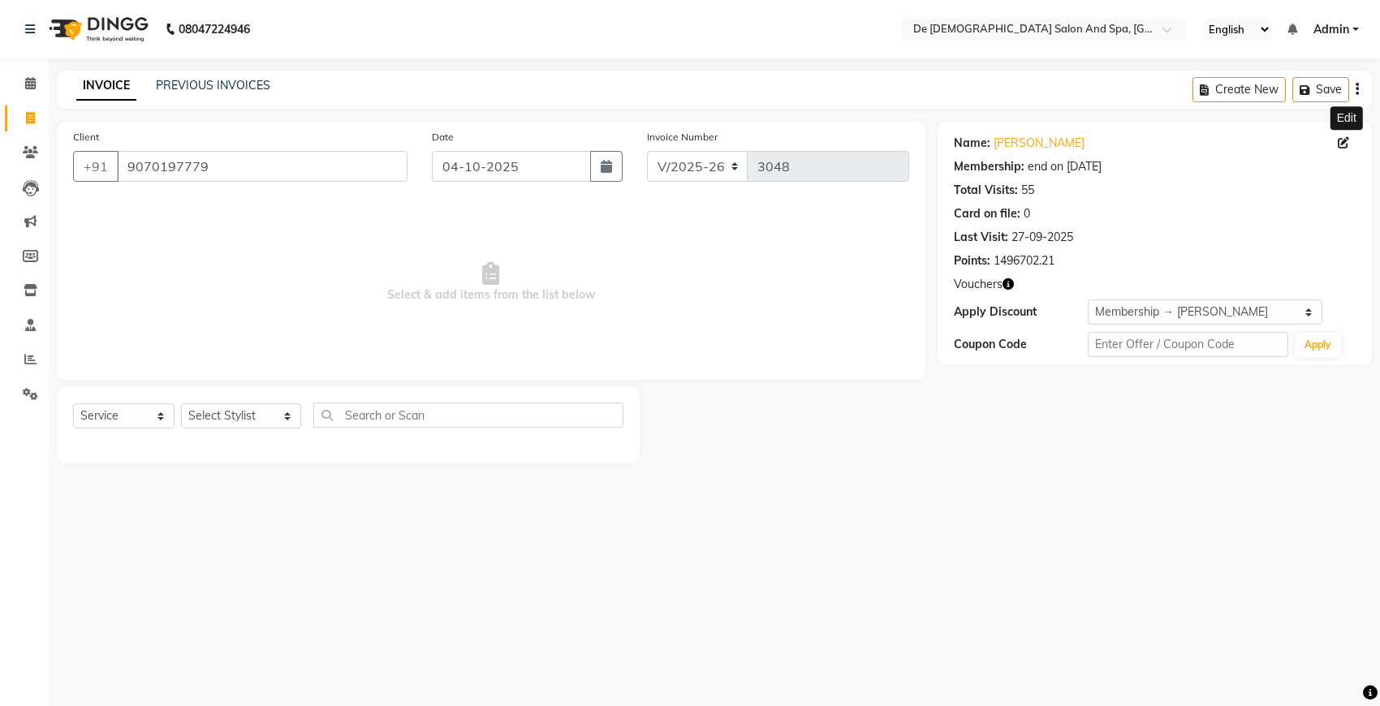
click at [1345, 144] on icon at bounding box center [1342, 142] width 11 height 11
select select "01"
select select "[DEMOGRAPHIC_DATA]"
select select "01"
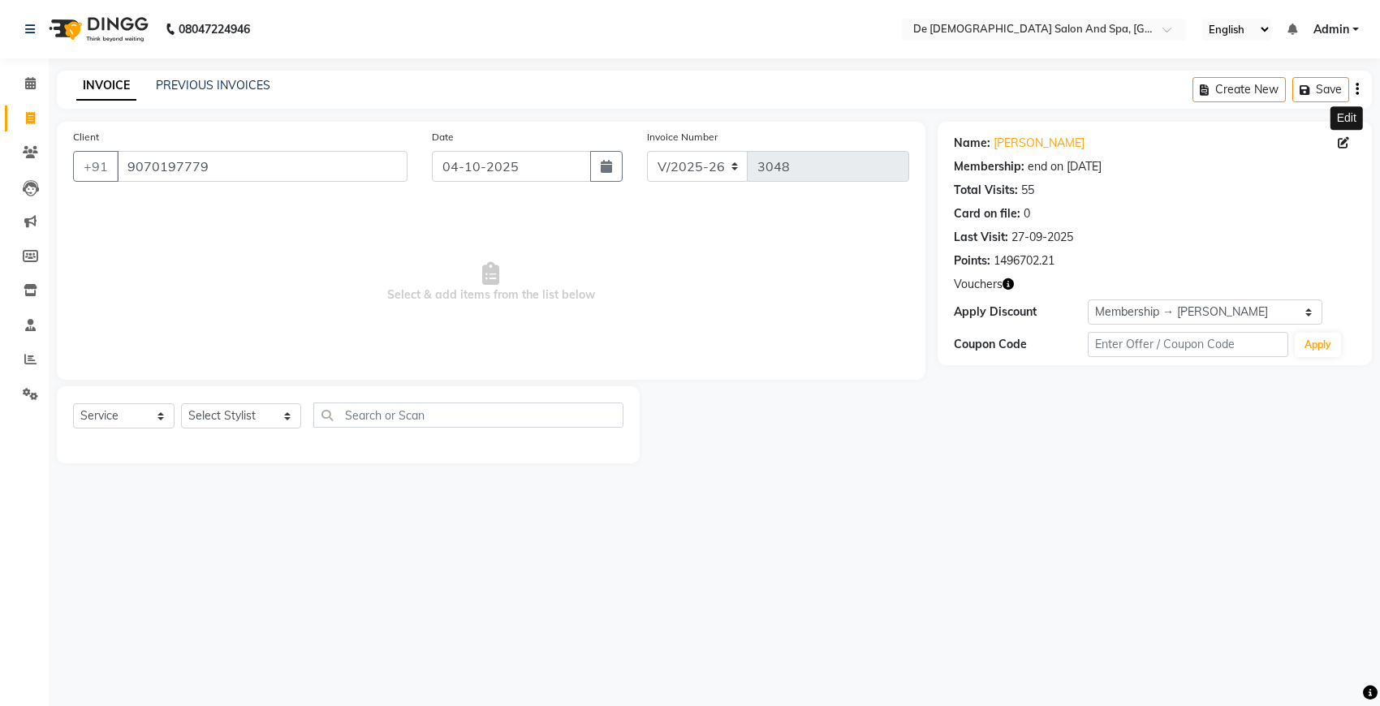
select select "01"
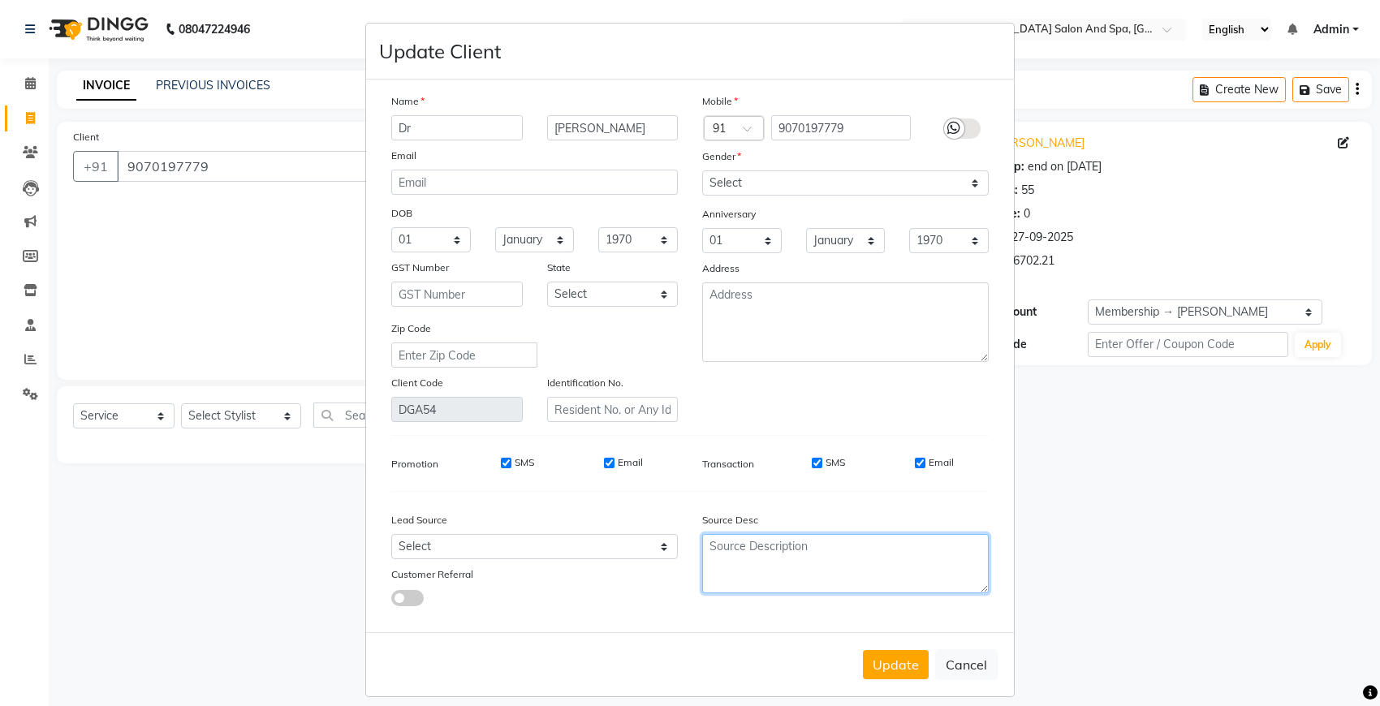
click at [710, 534] on textarea at bounding box center [845, 563] width 286 height 59
click at [937, 515] on div "Source Desc" at bounding box center [845, 522] width 311 height 23
click at [1075, 573] on ngb-modal-window "Update Client Name [PERSON_NAME] Email DOB Day 01 02 03 04 05 06 07 08 09 10 11…" at bounding box center [690, 353] width 1380 height 706
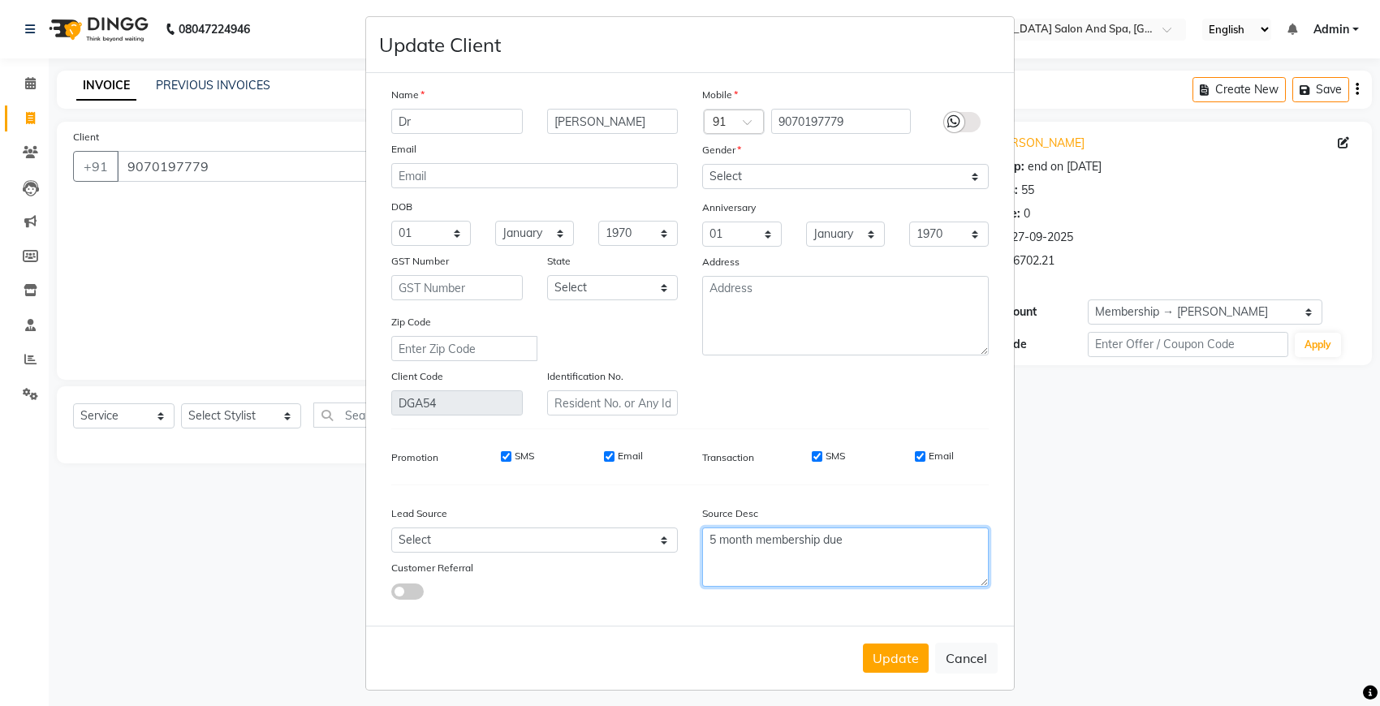
scroll to position [9, 0]
type textarea "5 month membership due"
click at [897, 648] on button "Update" at bounding box center [896, 655] width 66 height 29
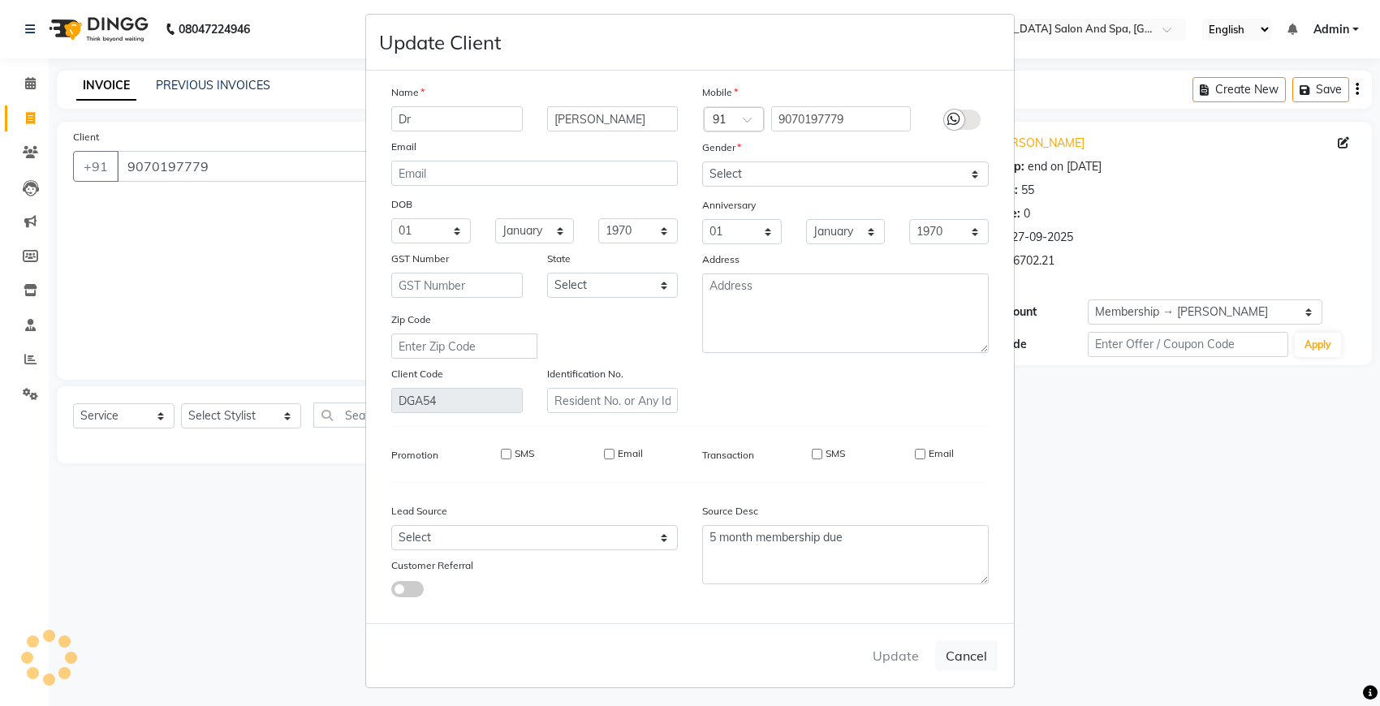
select select
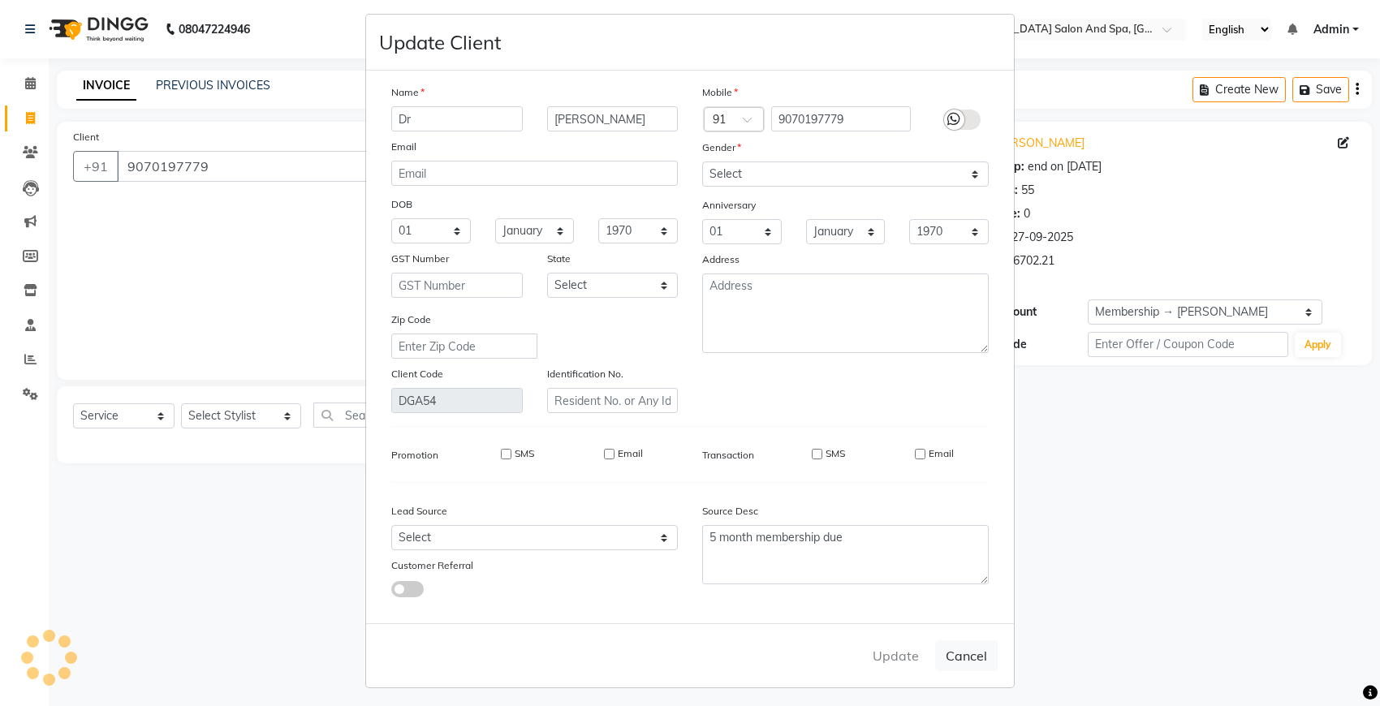
select select
checkbox input "false"
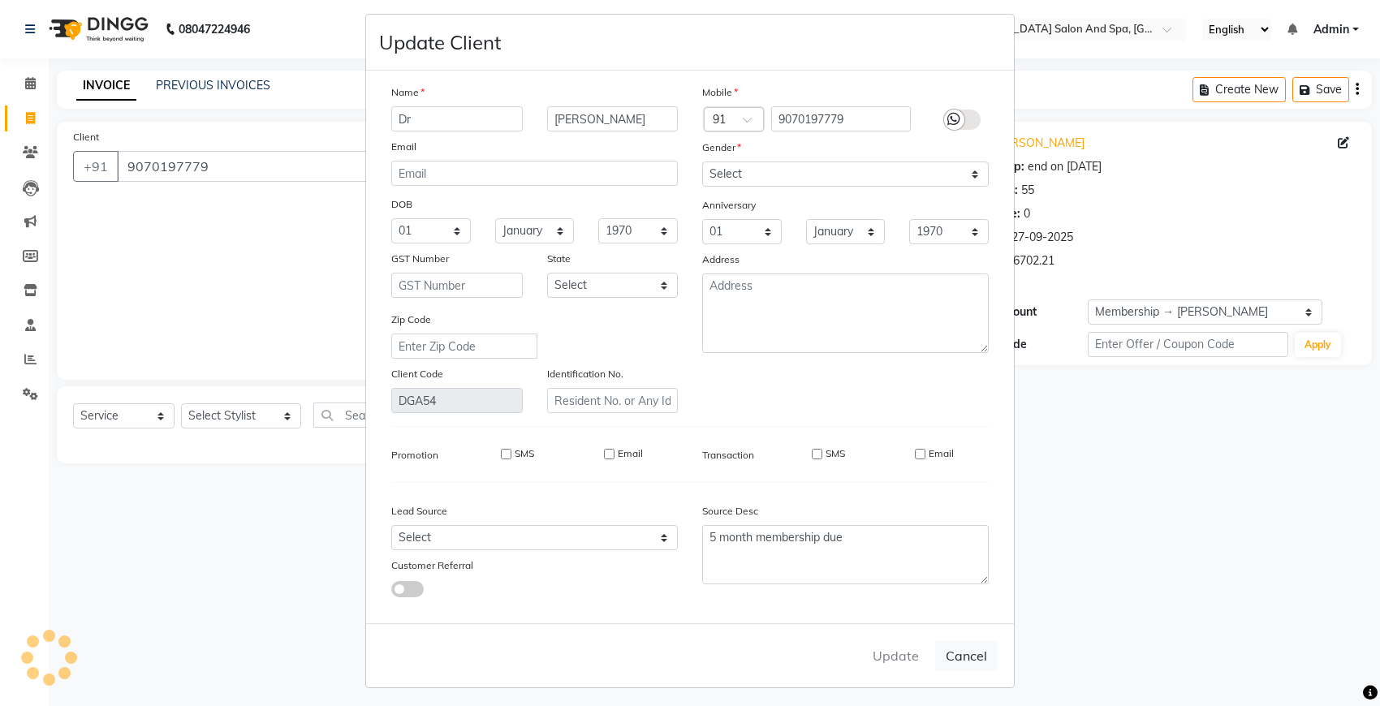
checkbox input "false"
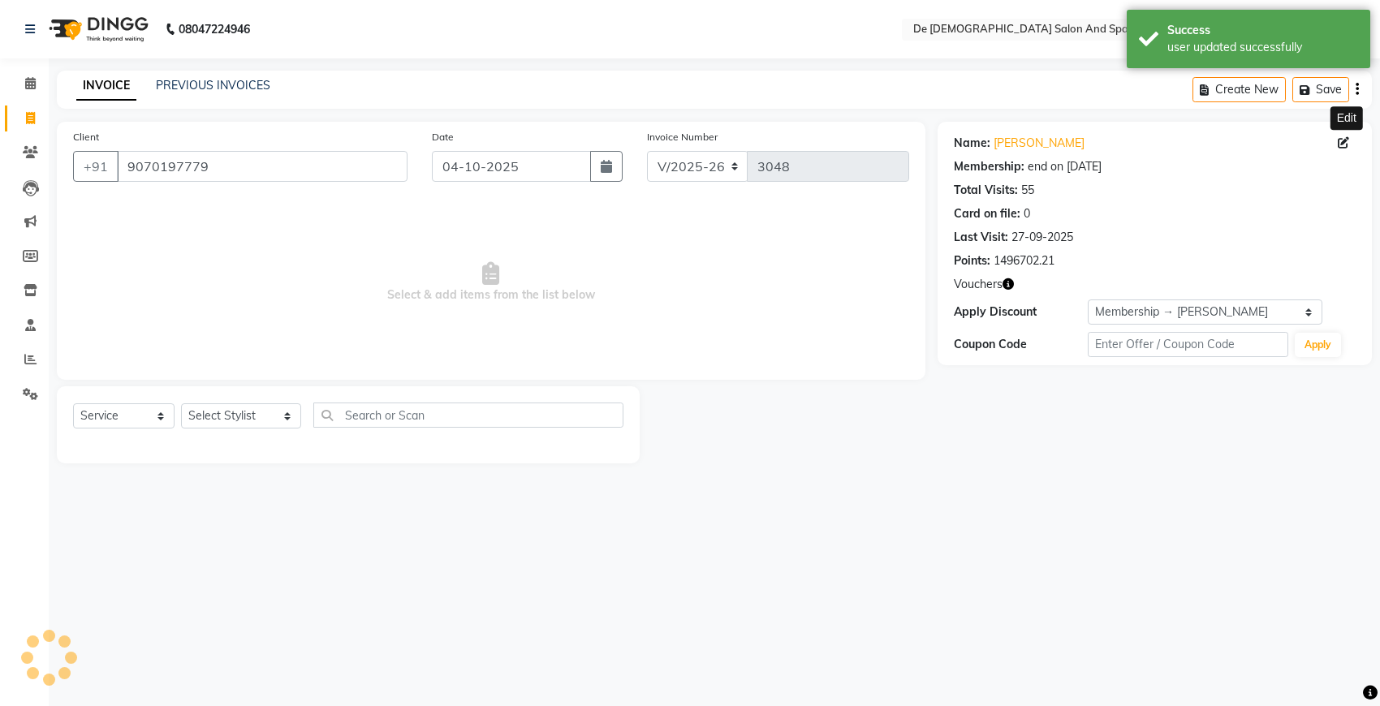
select select "2: Object"
click at [1343, 137] on icon at bounding box center [1342, 142] width 11 height 11
select select "01"
select select "[DEMOGRAPHIC_DATA]"
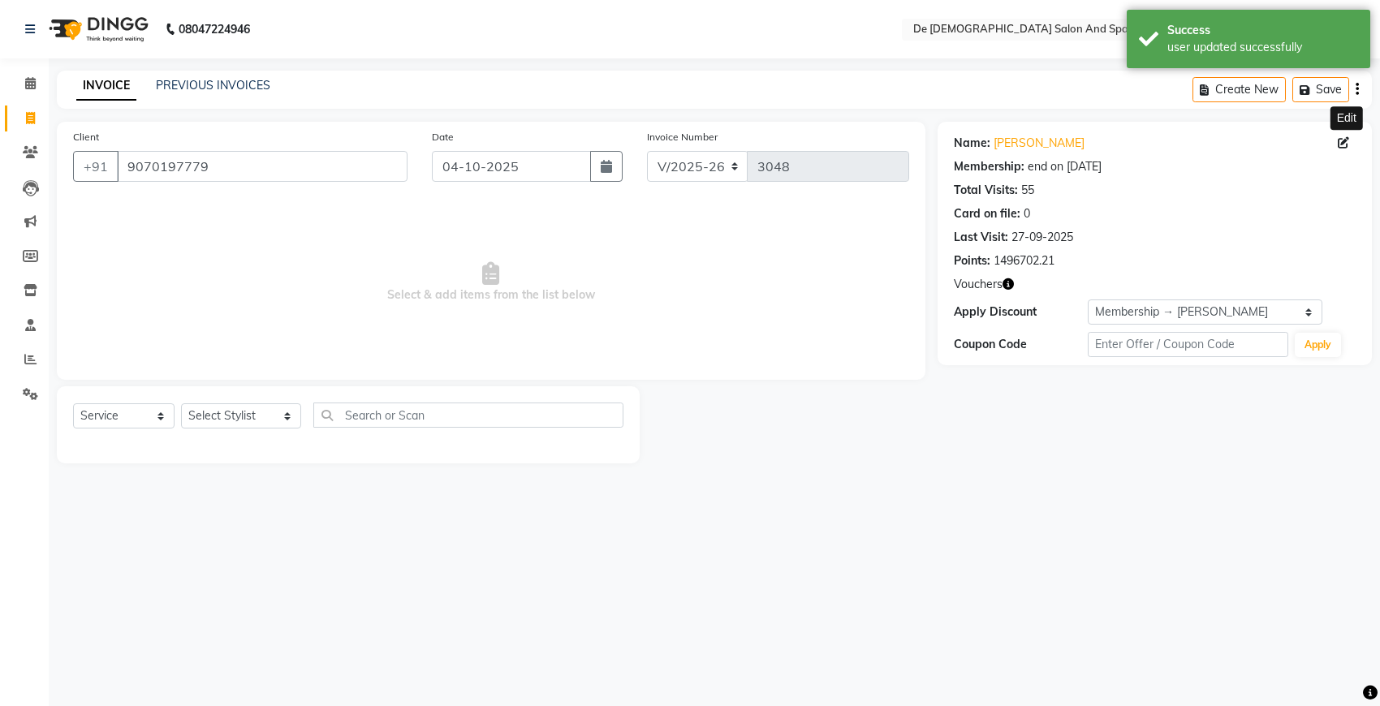
select select "01"
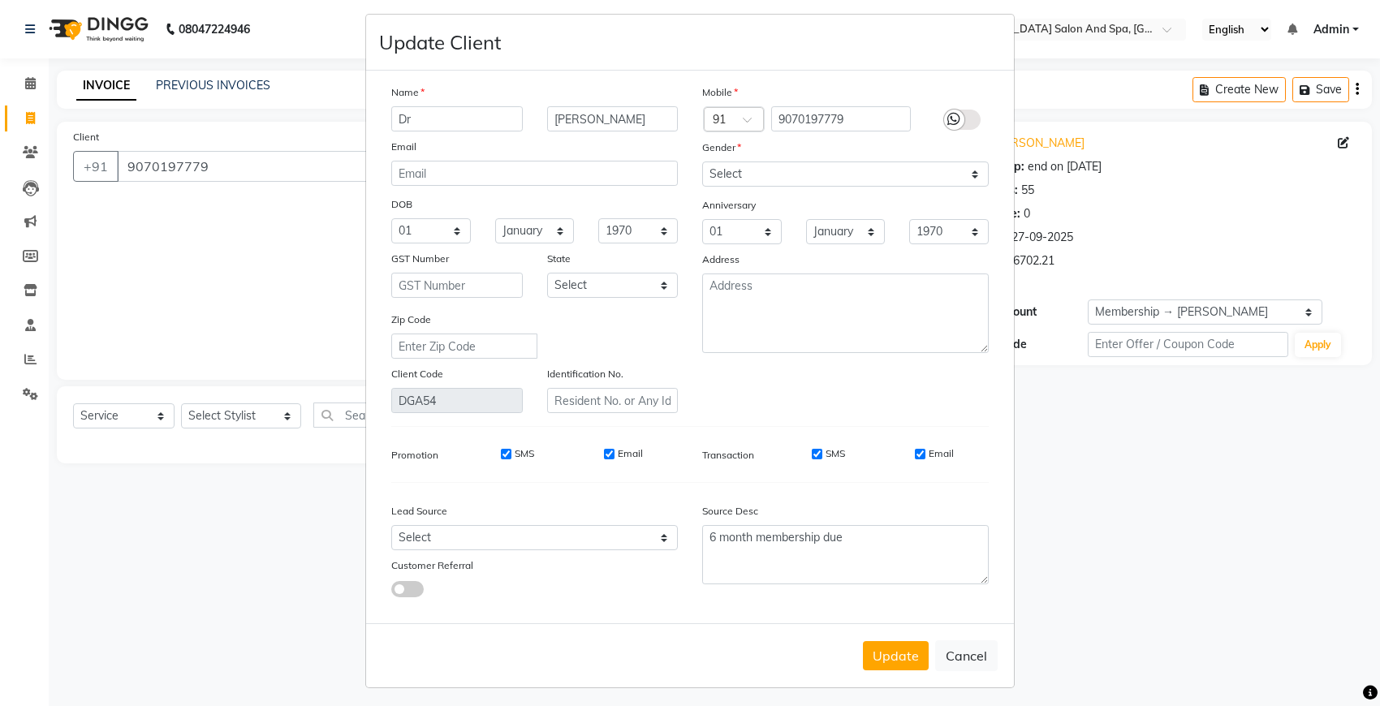
click at [911, 505] on div "Source Desc" at bounding box center [845, 513] width 311 height 23
type textarea "7 month membership due"
click at [922, 502] on div "Source Desc" at bounding box center [845, 513] width 311 height 23
click at [869, 641] on button "Update" at bounding box center [896, 655] width 66 height 29
select select
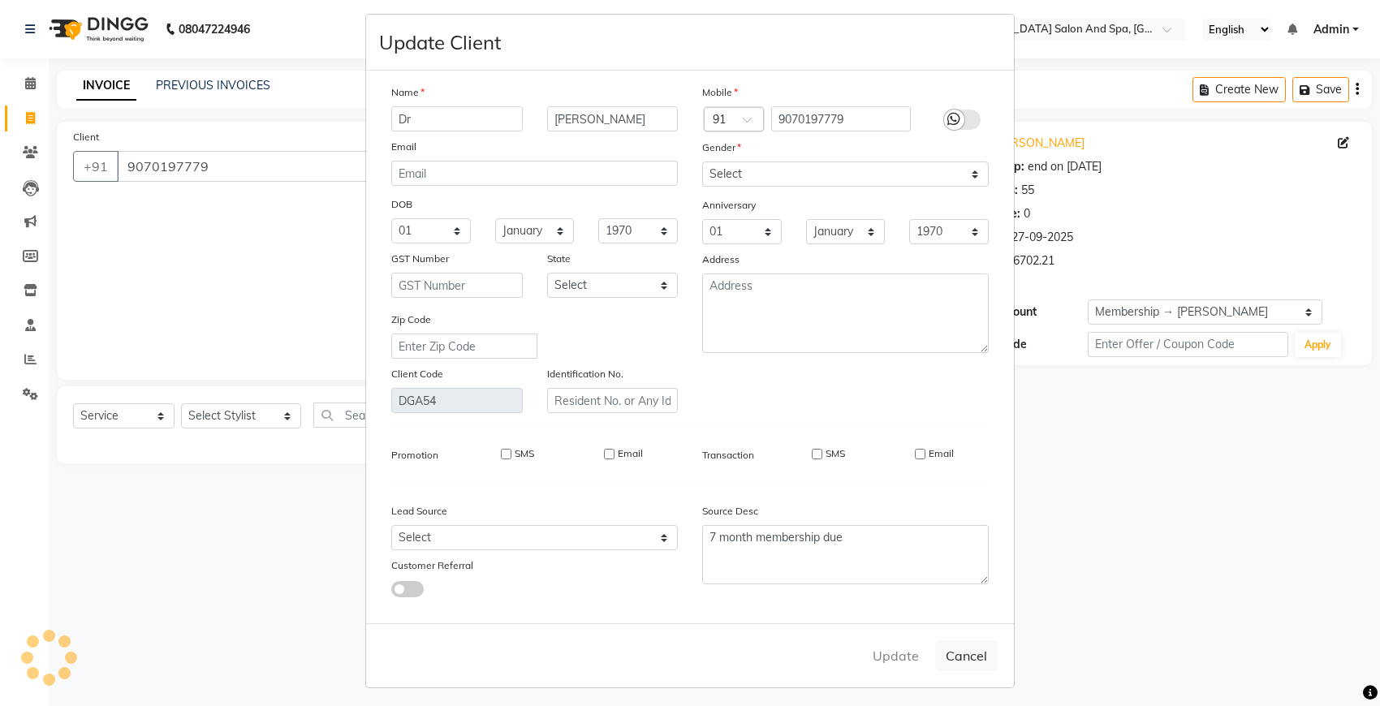
select select
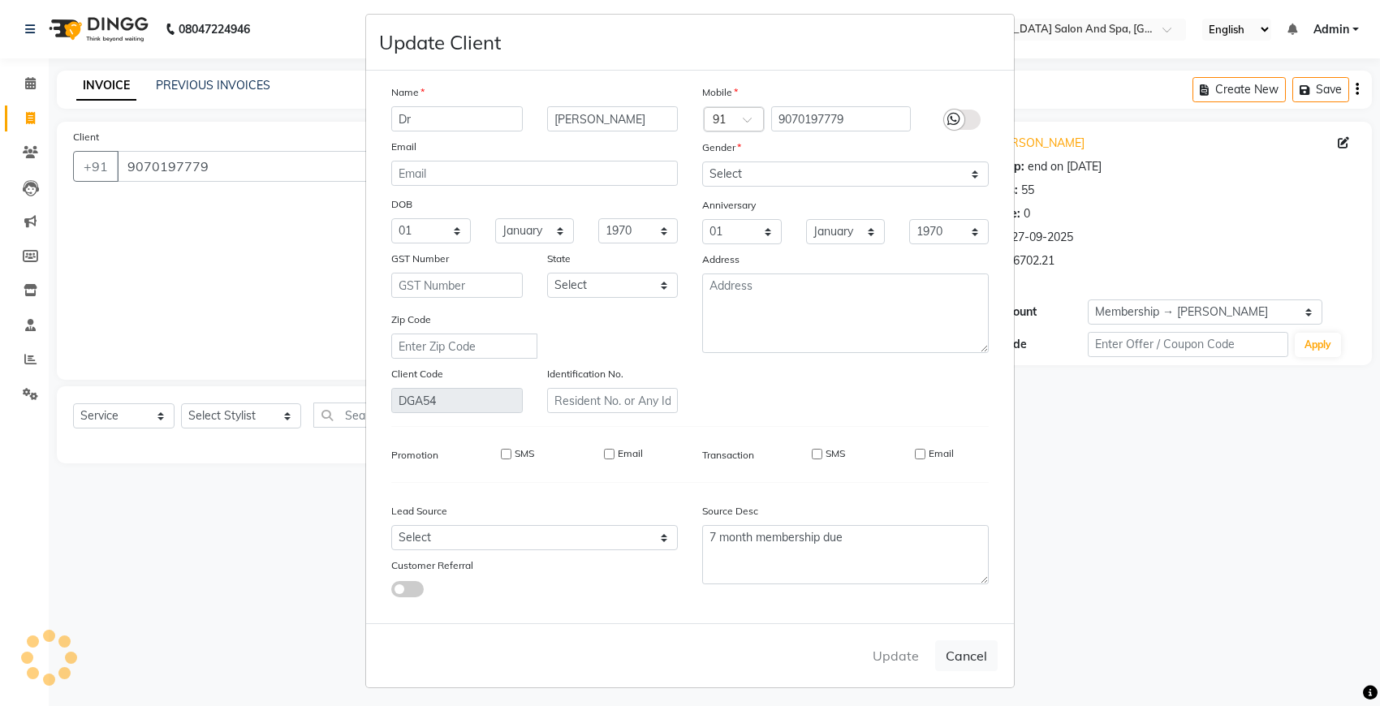
select select
checkbox input "false"
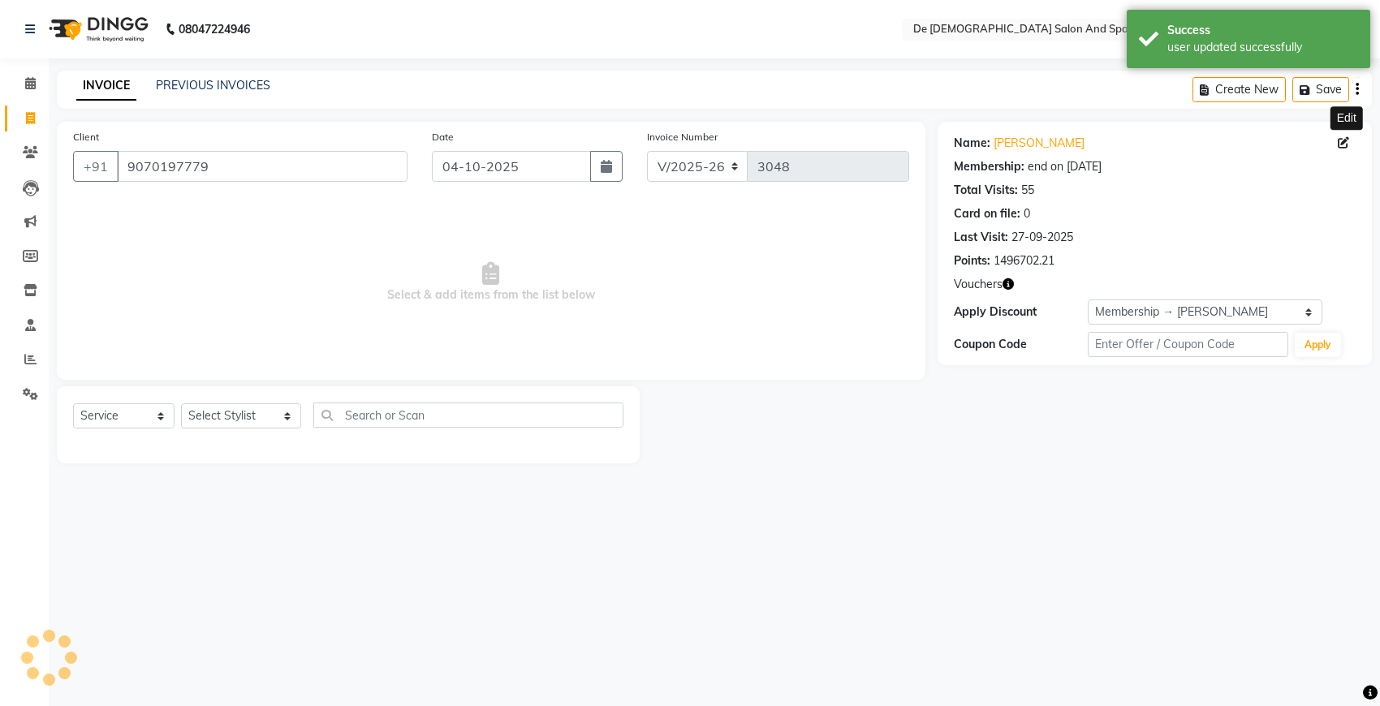
select select "3: Object"
click at [1340, 142] on icon at bounding box center [1342, 142] width 11 height 11
select select "01"
select select "[DEMOGRAPHIC_DATA]"
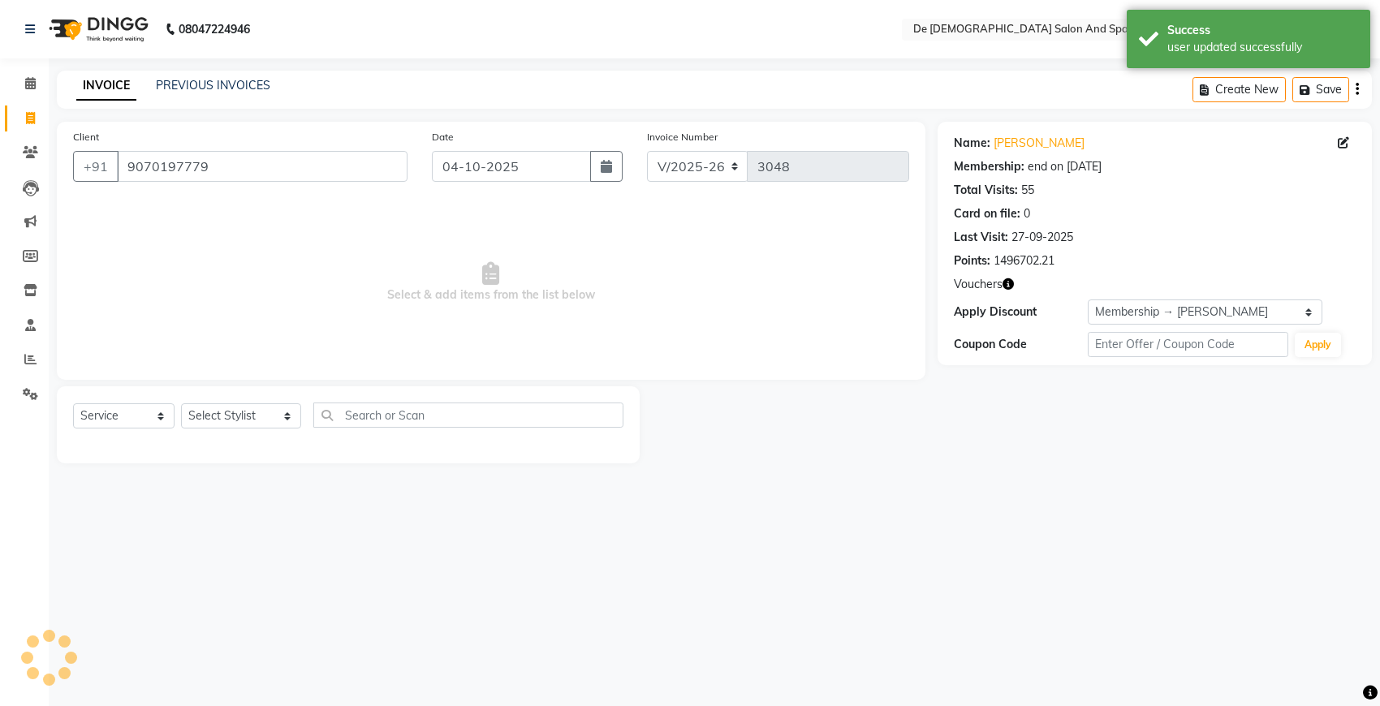
select select "01"
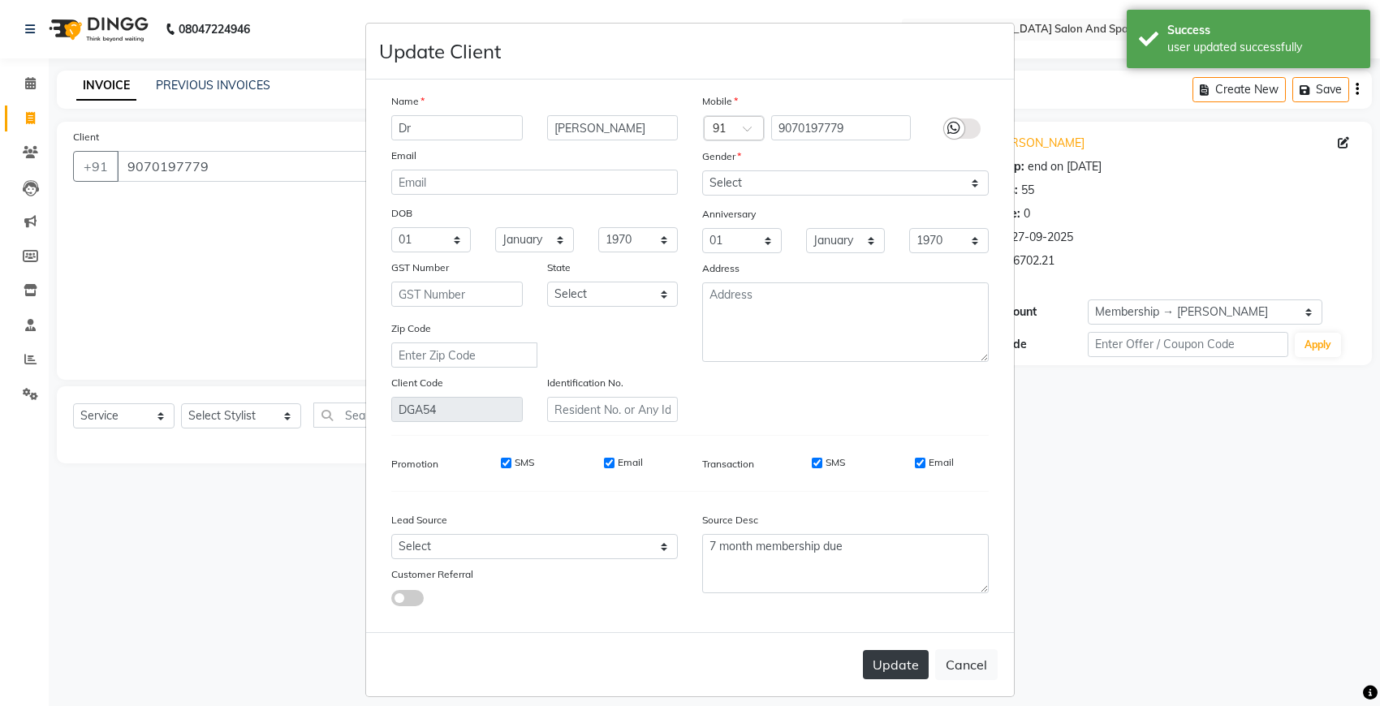
click at [880, 650] on button "Update" at bounding box center [896, 664] width 66 height 29
select select
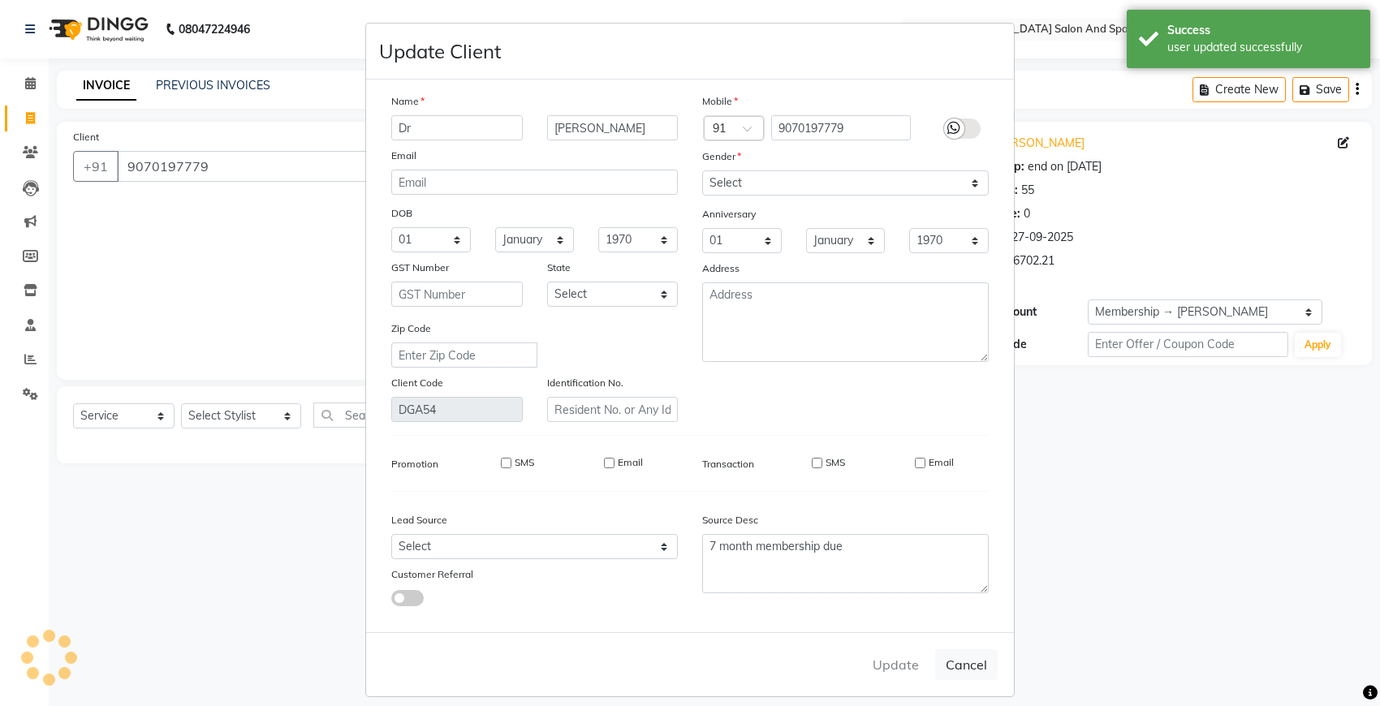
select select
checkbox input "false"
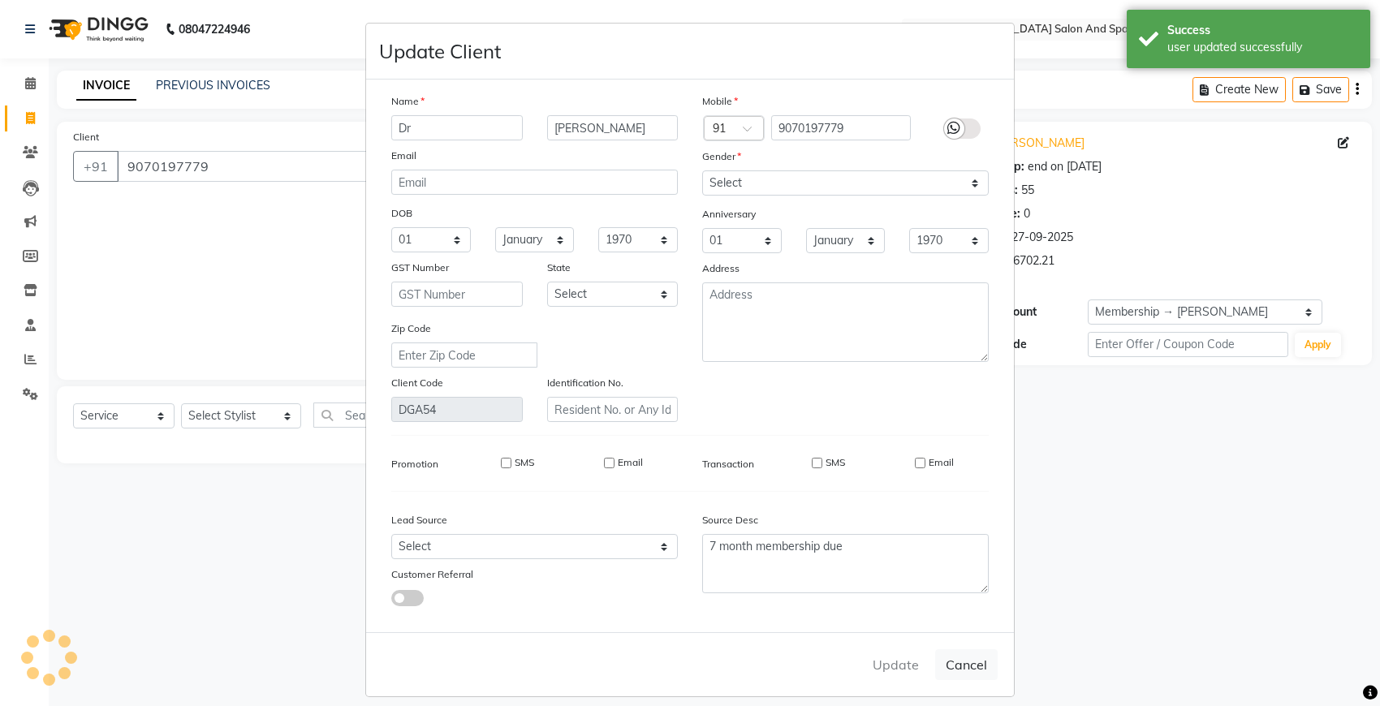
checkbox input "false"
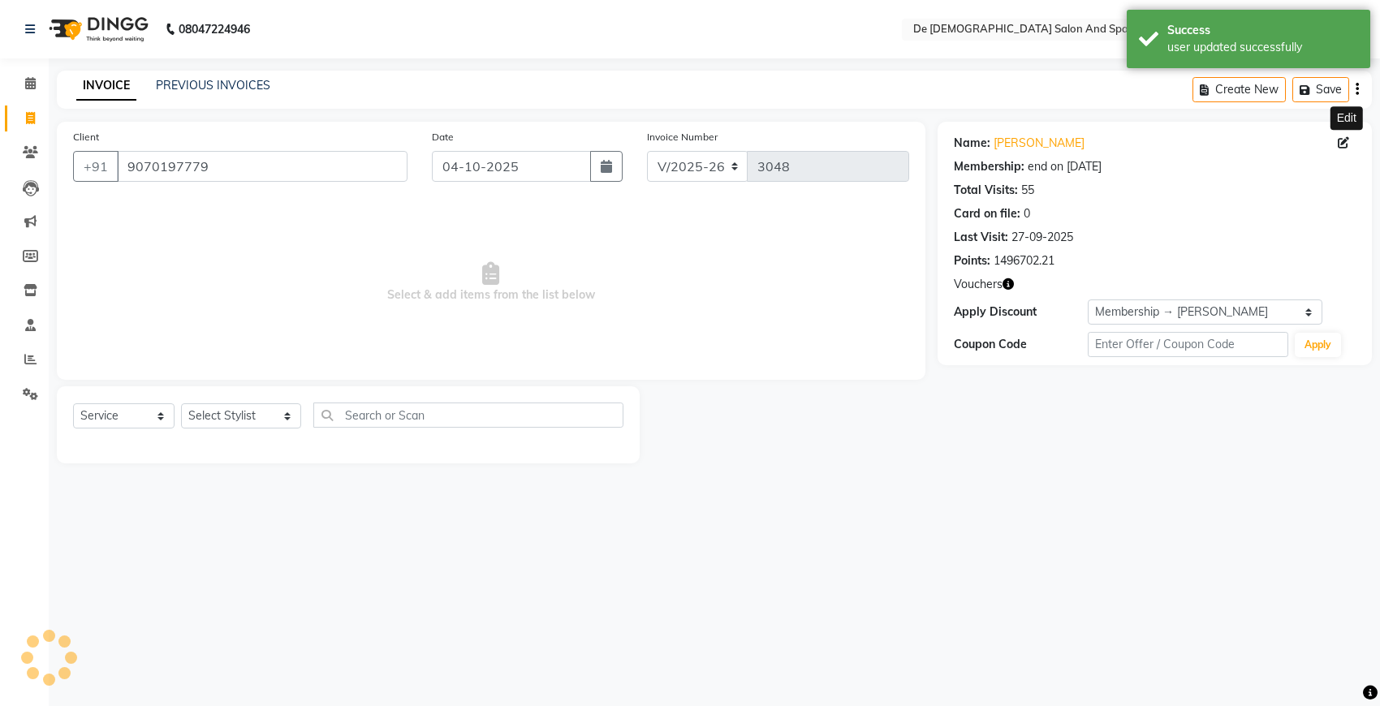
select select "4: Object"
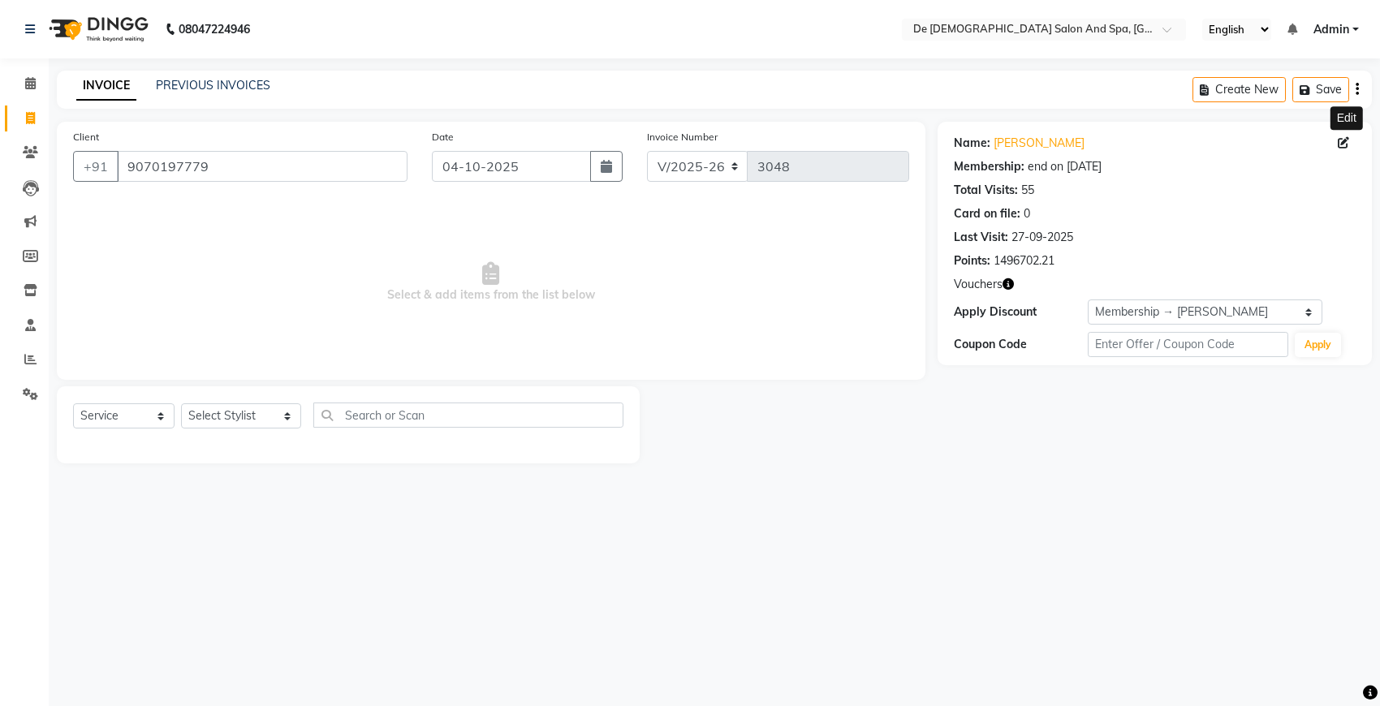
click at [1345, 139] on icon at bounding box center [1342, 142] width 11 height 11
select select "01"
select select "[DEMOGRAPHIC_DATA]"
select select "01"
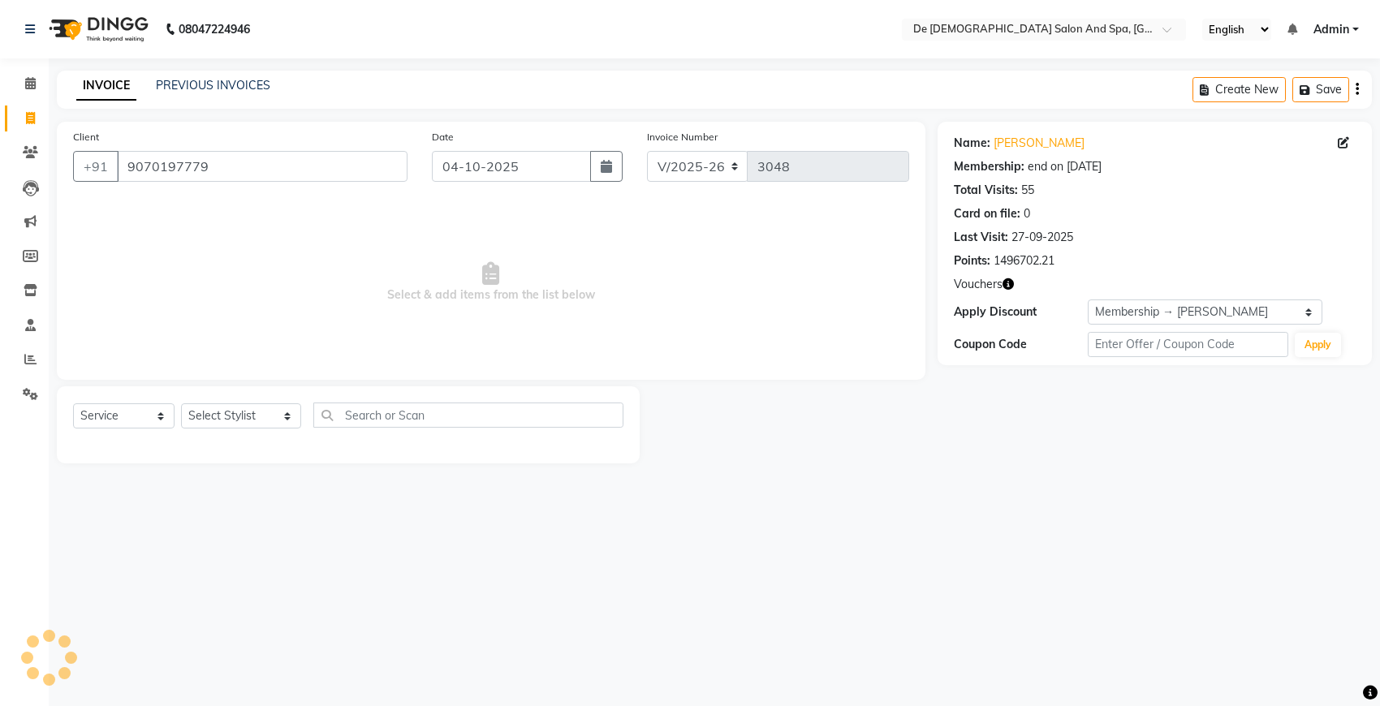
select select "01"
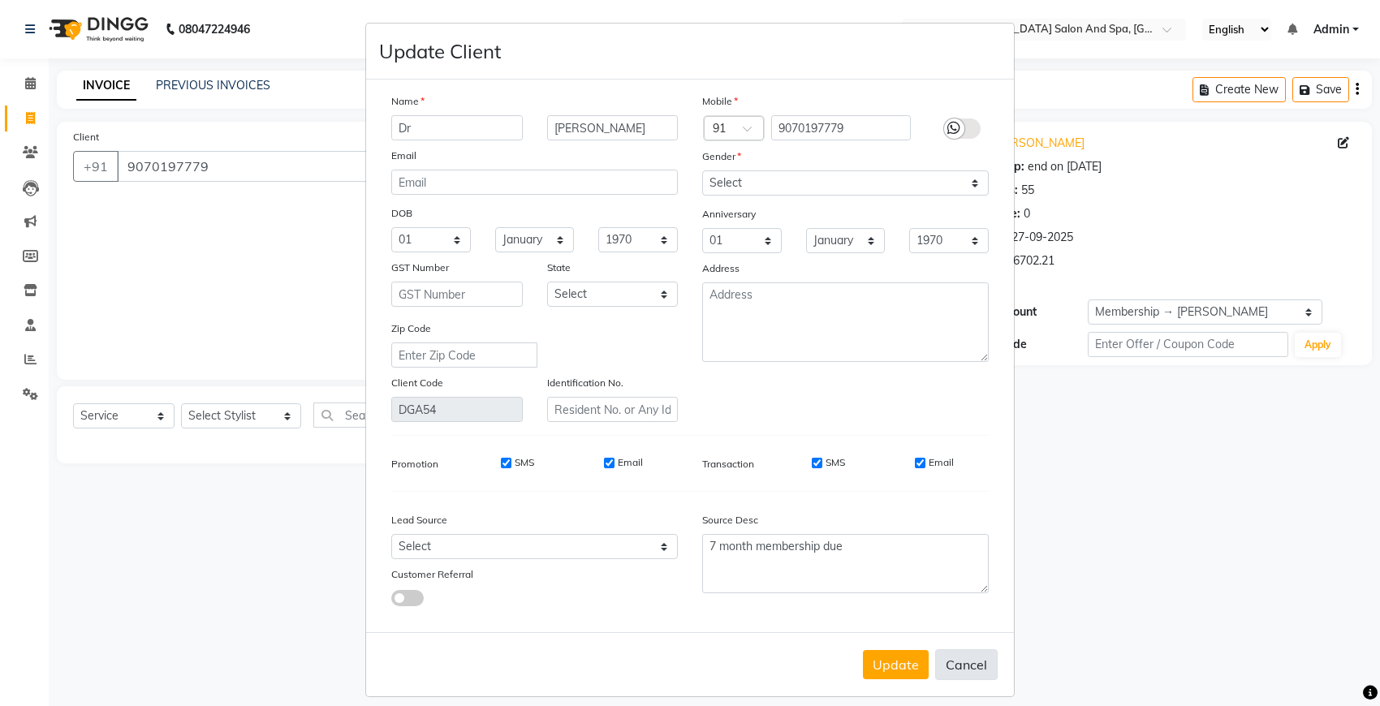
click at [952, 657] on button "Cancel" at bounding box center [966, 664] width 62 height 31
select select
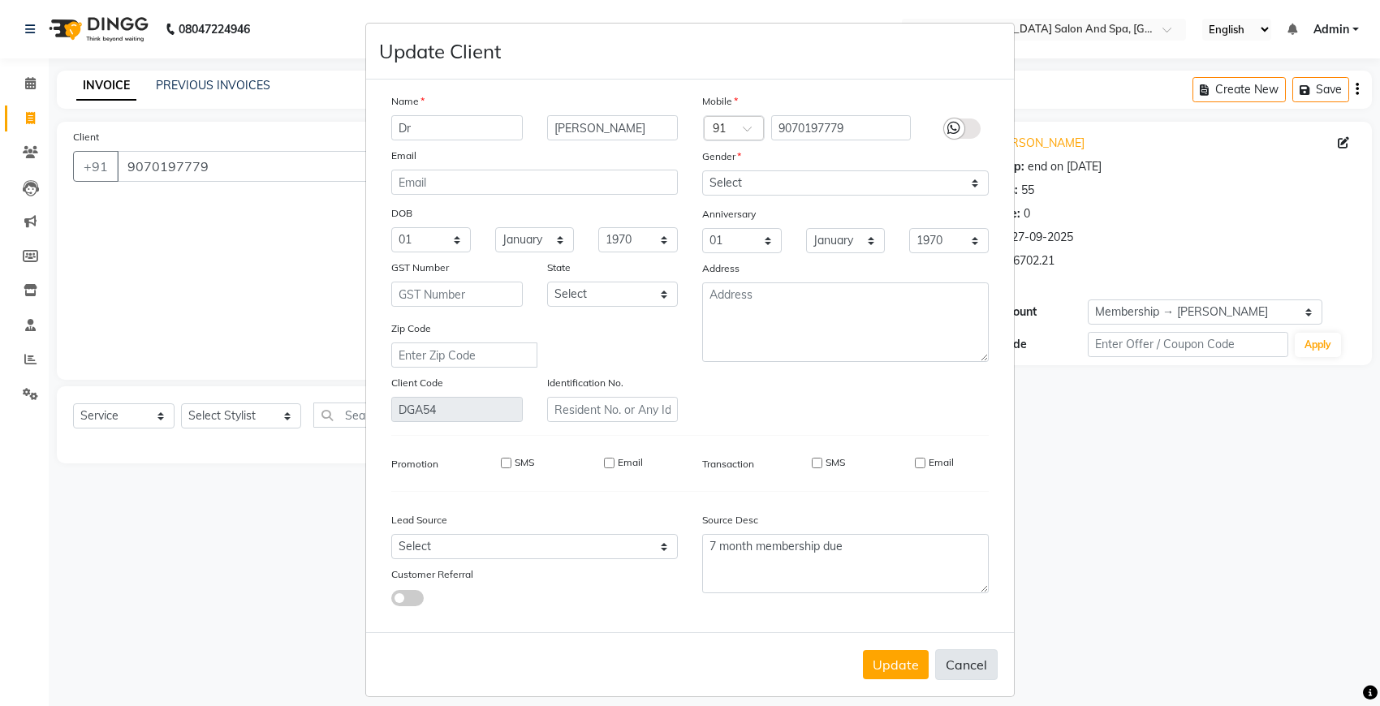
select select
checkbox input "false"
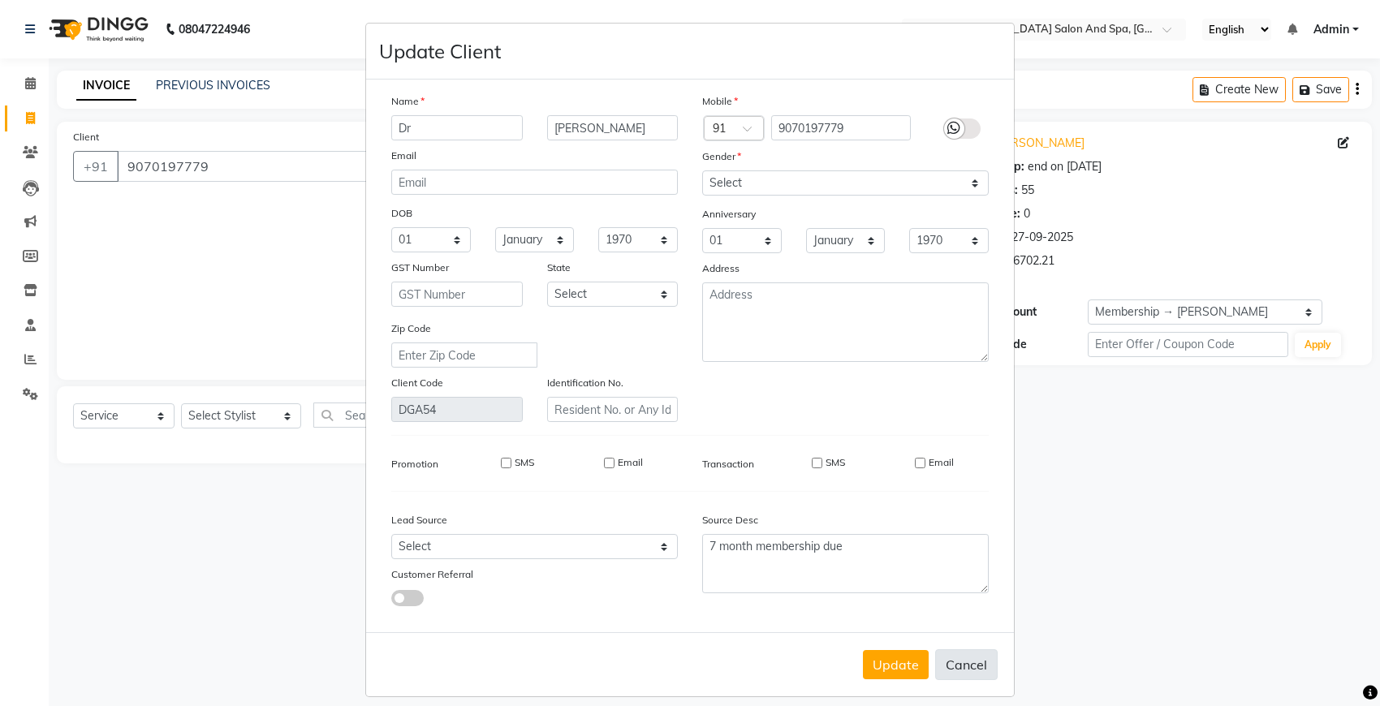
checkbox input "false"
